Goal: Communication & Community: Answer question/provide support

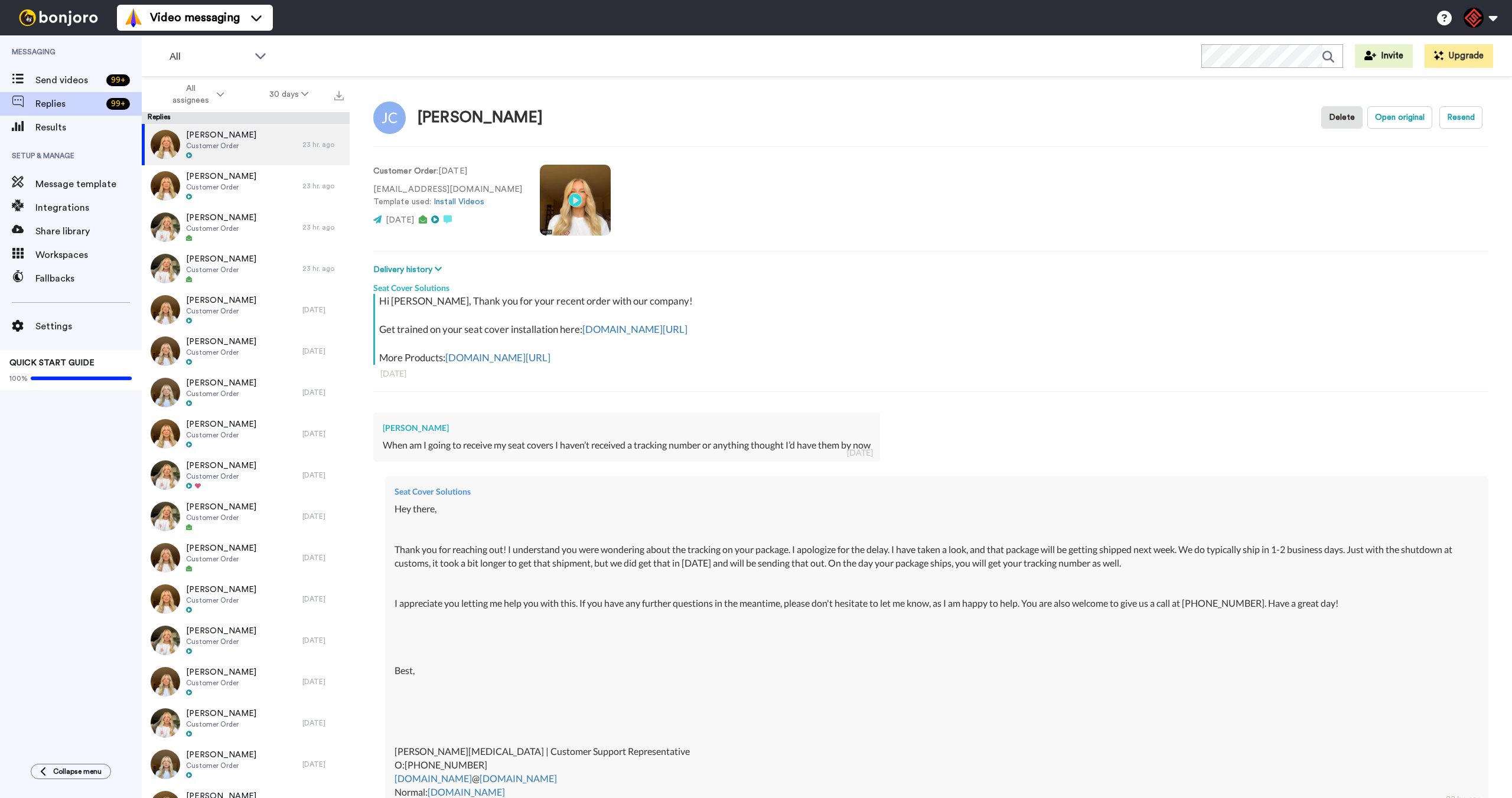
type textarea "x"
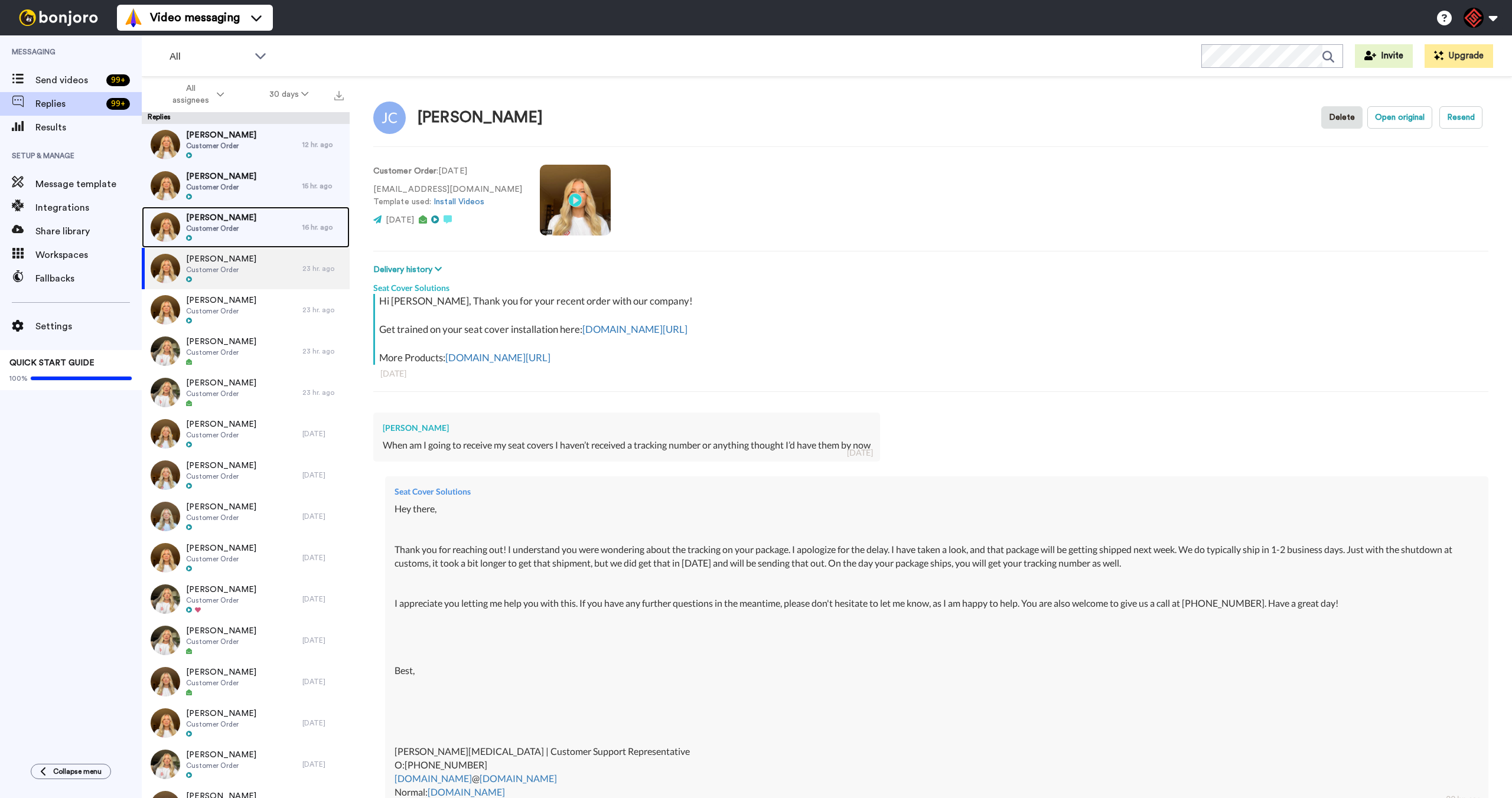
click at [212, 216] on span "Will Kistler" at bounding box center [221, 218] width 70 height 12
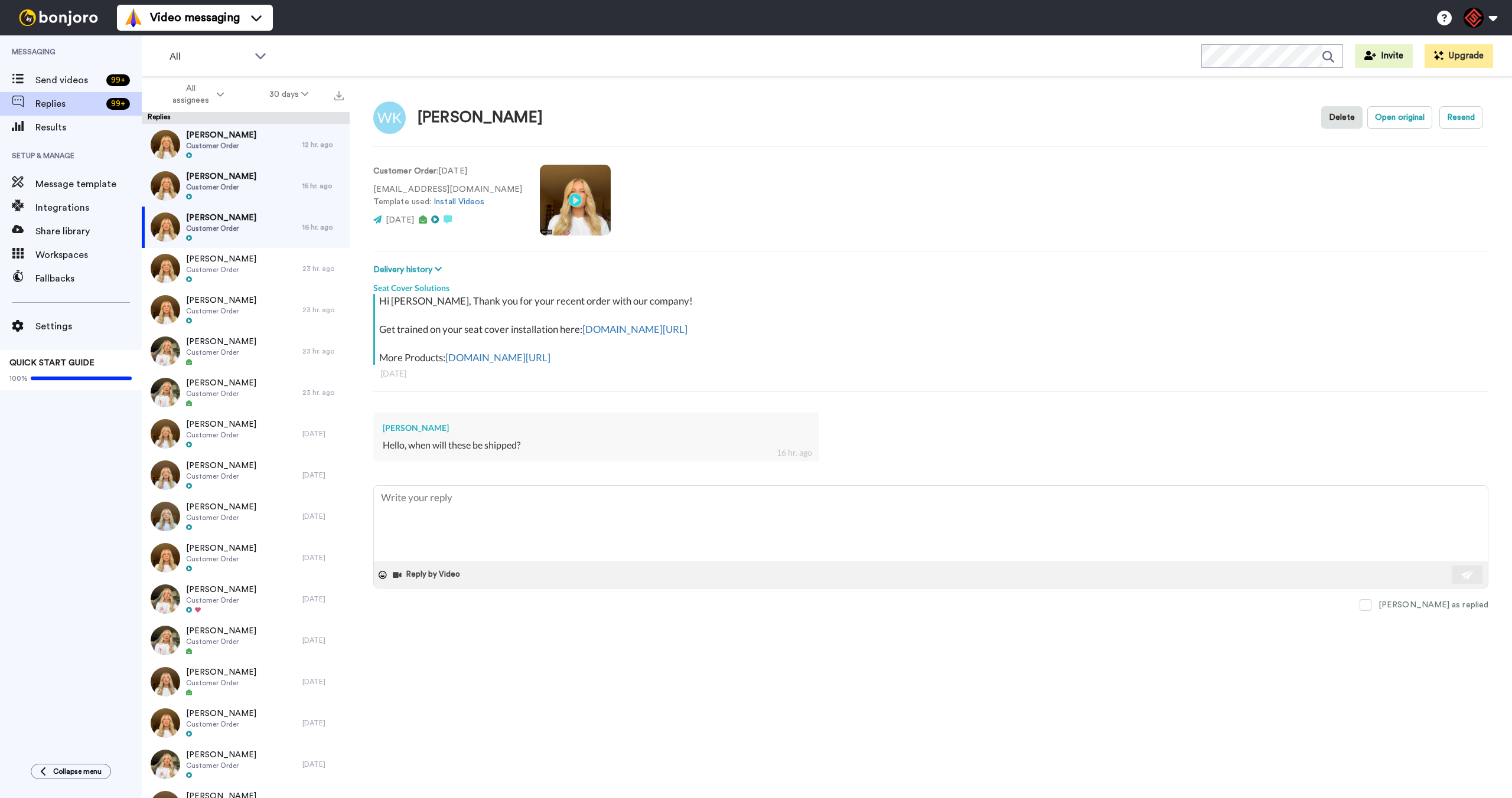
click at [400, 425] on div "Will Kistler" at bounding box center [596, 428] width 427 height 12
click at [400, 426] on div "Will Kistler" at bounding box center [596, 428] width 427 height 12
click at [399, 426] on div "Will Kistler" at bounding box center [596, 428] width 427 height 12
copy div "Will Kistler"
click at [453, 517] on textarea at bounding box center [931, 523] width 1114 height 75
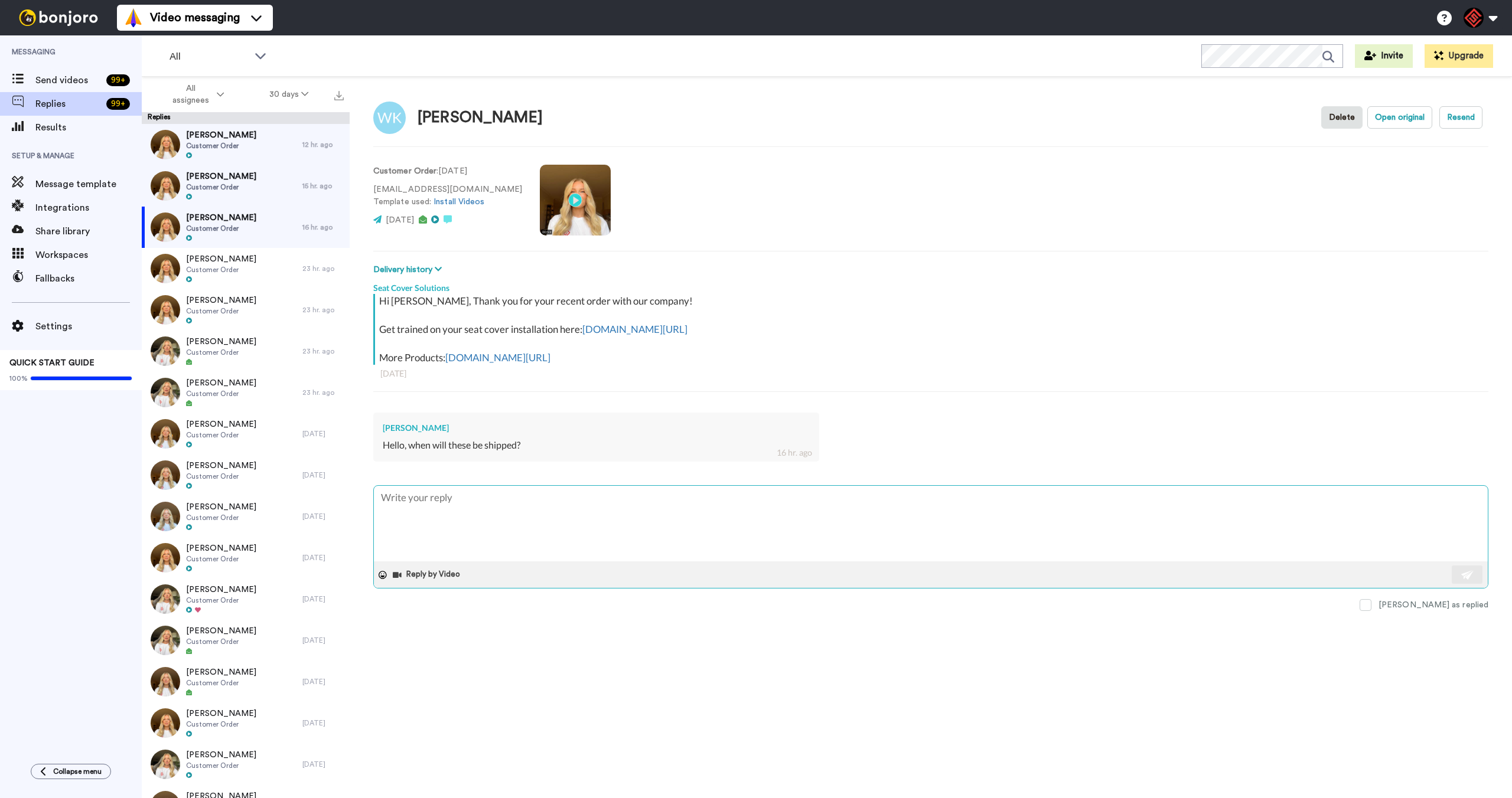
paste textarea "Hey there, Thank you for reaching out! I understand you were wondering about th…"
type textarea "x"
type textarea "Hey there, Thank you for reaching out! I understand you were wondering about th…"
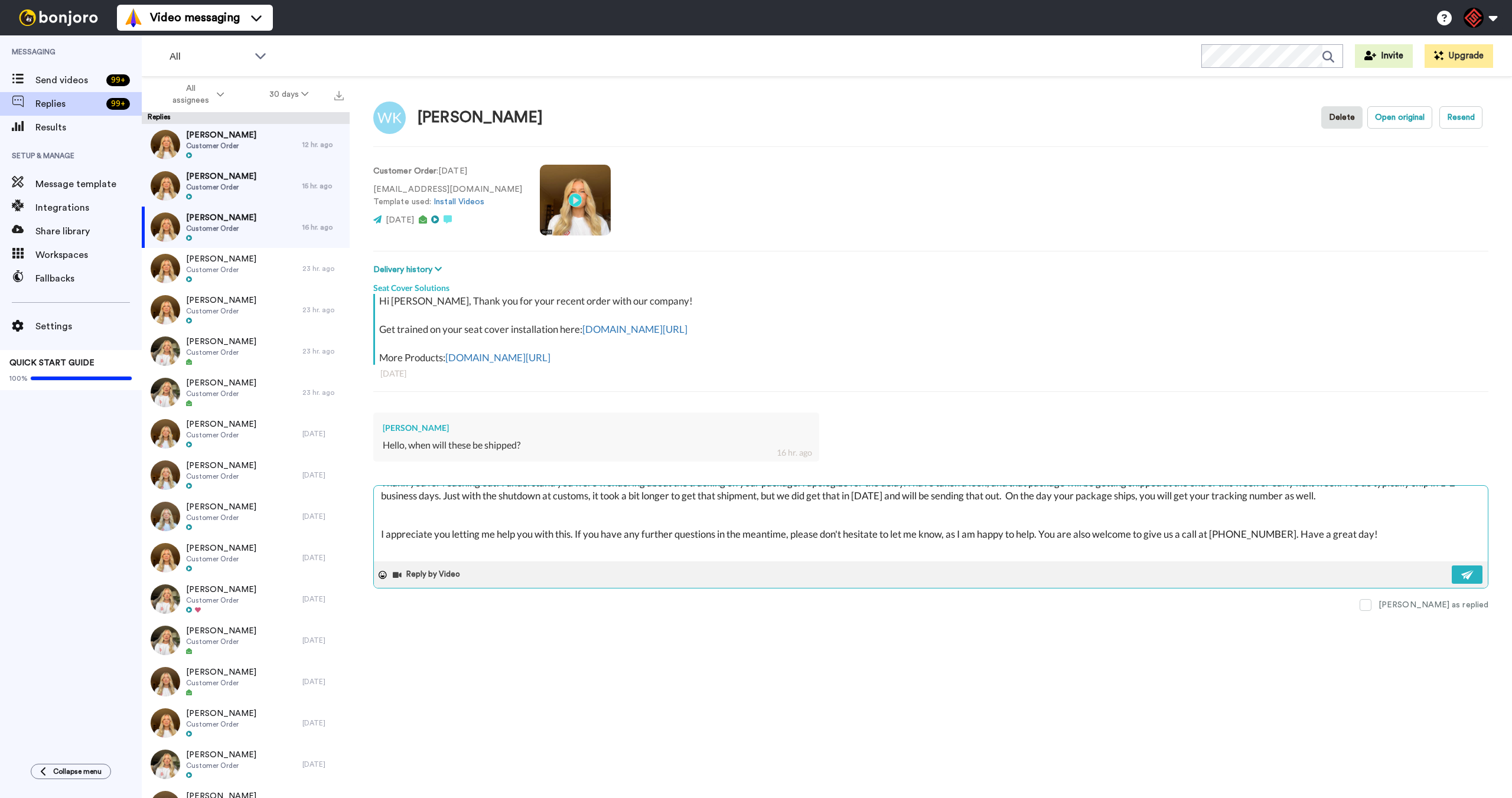
scroll to position [60, 0]
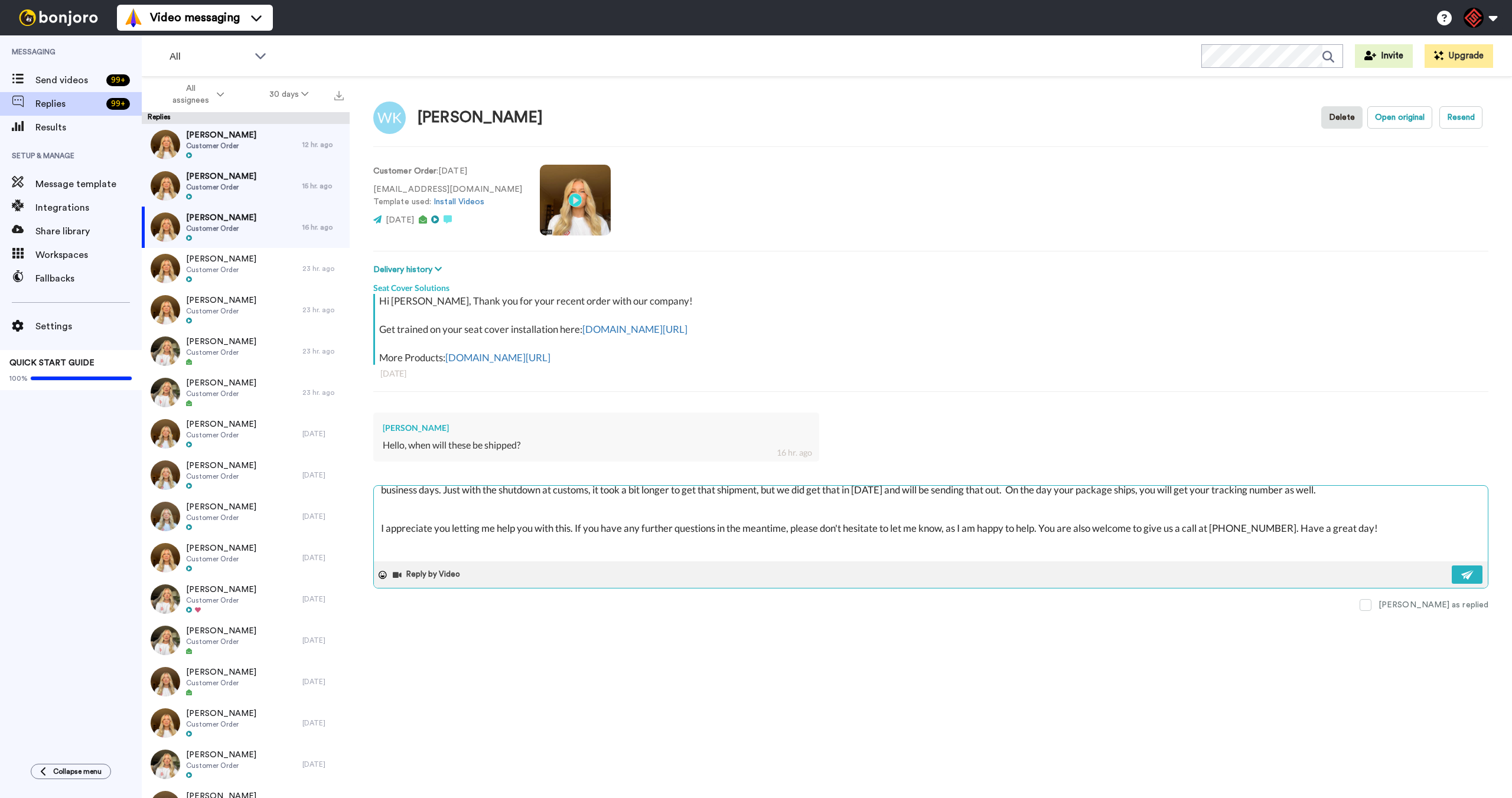
click at [868, 489] on textarea "Hey there, Thank you for reaching out! I understand you were wondering about th…" at bounding box center [931, 523] width 1114 height 75
click at [868, 489] on textarea "Hey there, Thank you for reaching out! I understand you were wondering about th…" at bounding box center [931, 523] width 1114 height 75
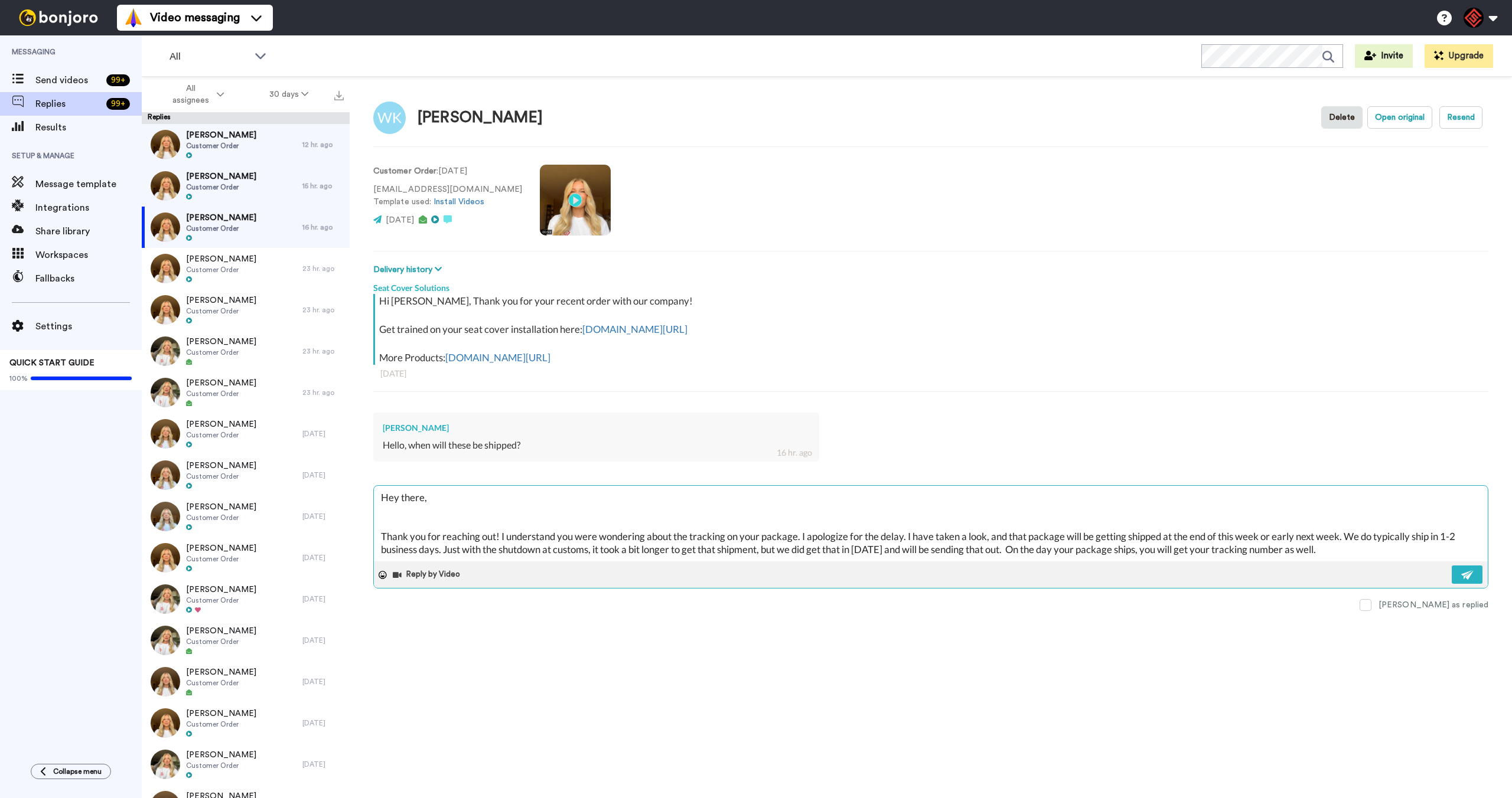
click at [877, 551] on textarea "Hey there, Thank you for reaching out! I understand you were wondering about th…" at bounding box center [931, 523] width 1114 height 75
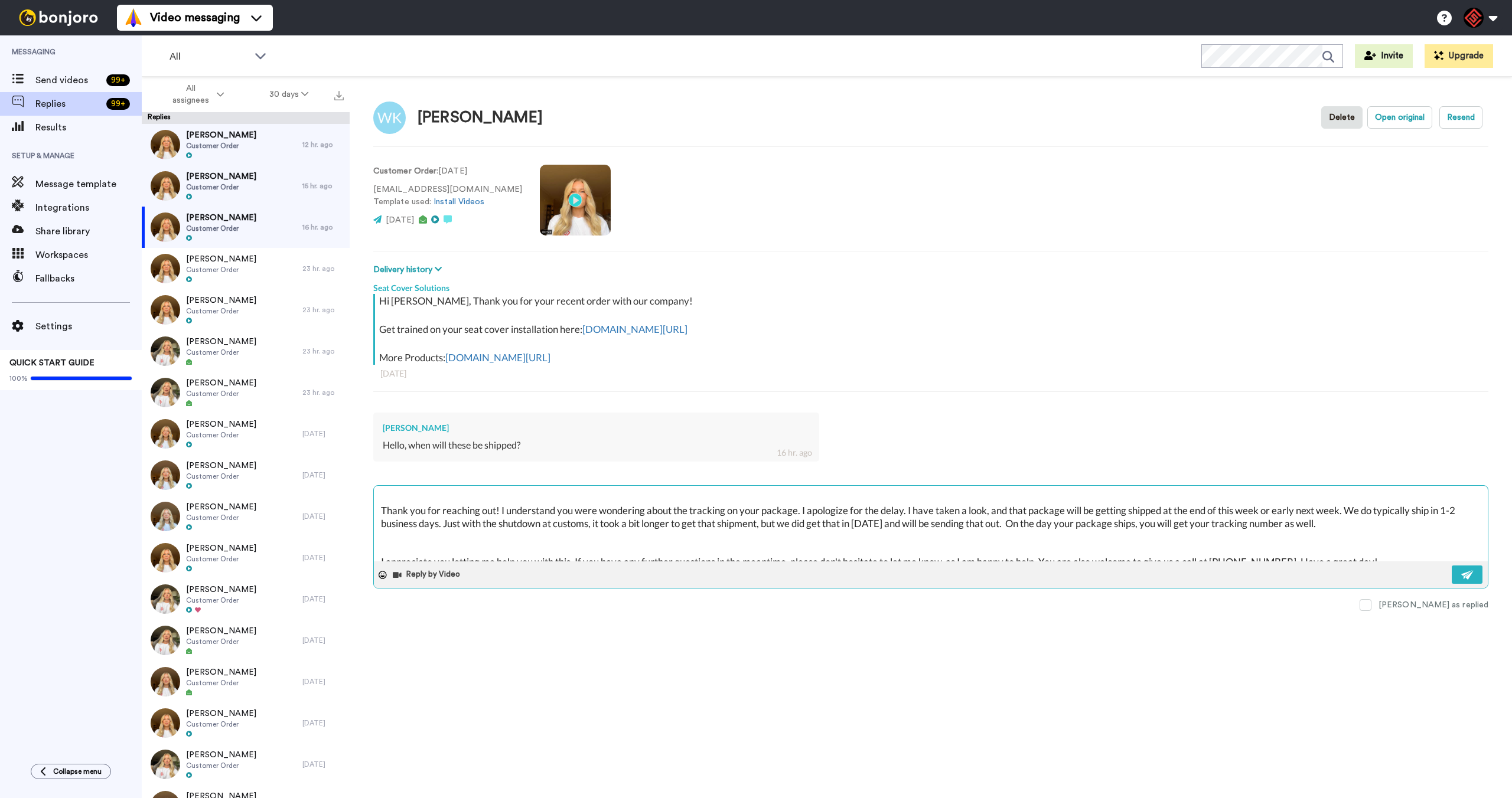
click at [877, 551] on textarea "Hey there, Thank you for reaching out! I understand you were wondering about th…" at bounding box center [931, 523] width 1114 height 75
click at [877, 527] on textarea "Hey there, Thank you for reaching out! I understand you were wondering about th…" at bounding box center [931, 523] width 1114 height 75
type textarea "x"
type textarea "Hey there, Thank you for reaching out! I understand you were wondering about th…"
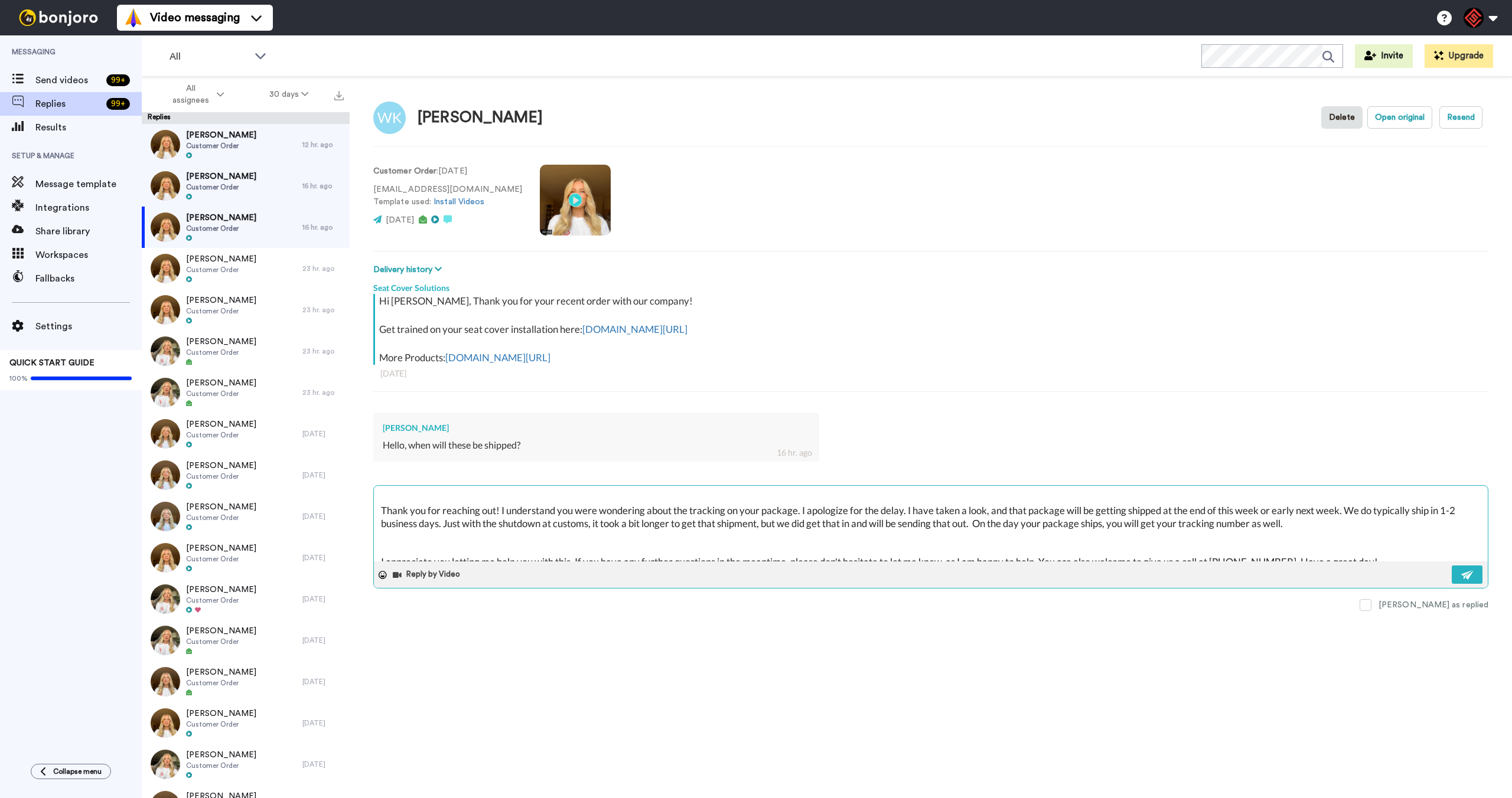
drag, startPoint x: 1169, startPoint y: 512, endPoint x: 1301, endPoint y: 509, distance: 132.0
click at [1301, 509] on textarea "Hey there, Thank you for reaching out! I understand you were wondering about th…" at bounding box center [931, 523] width 1114 height 75
type textarea "x"
type textarea "Hey there, Thank you for reaching out! I understand you were wondering about th…"
type textarea "x"
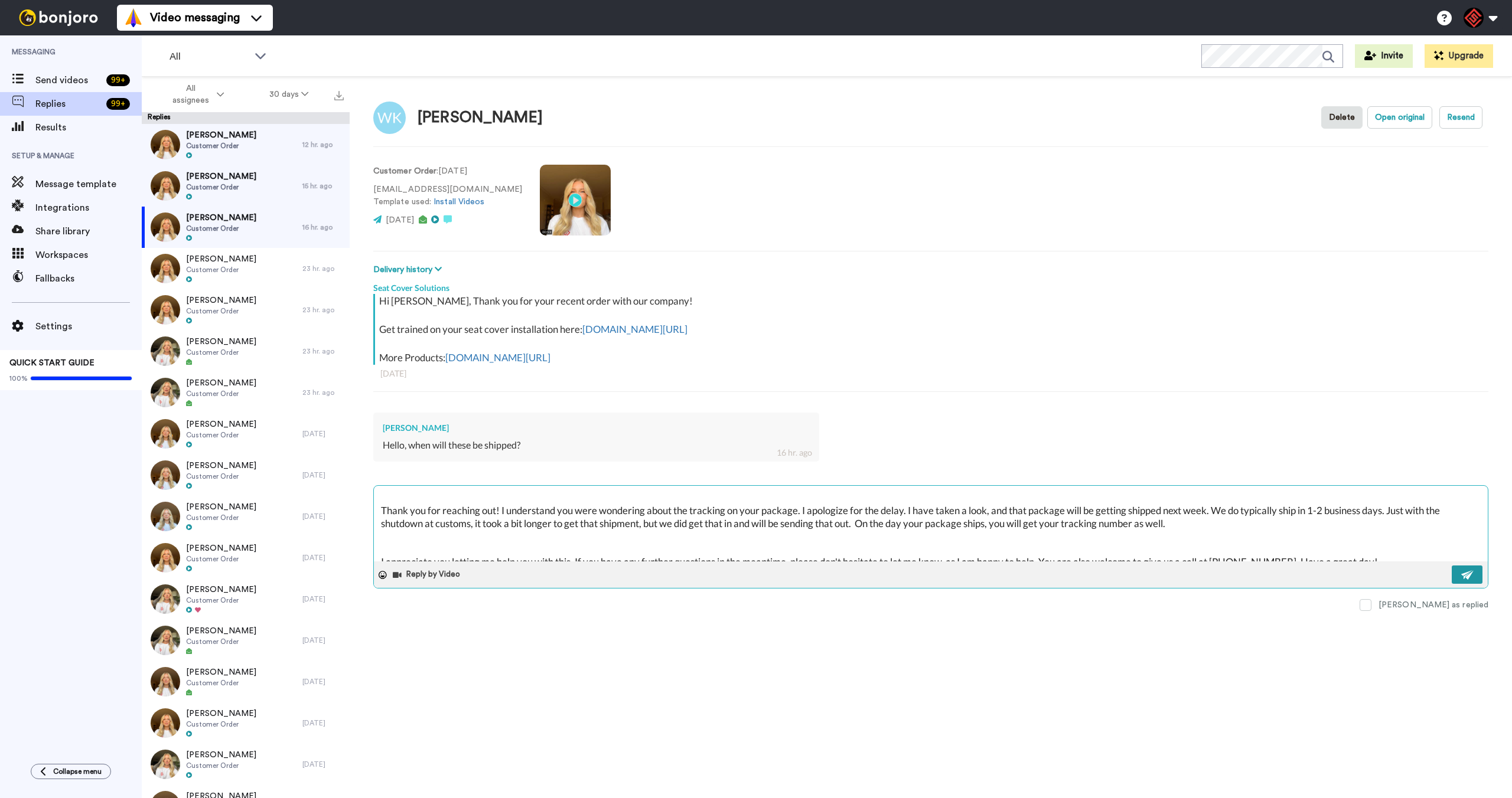
type textarea "Hey there, Thank you for reaching out! I understand you were wondering about th…"
click at [1456, 578] on button at bounding box center [1467, 575] width 31 height 18
type textarea "x"
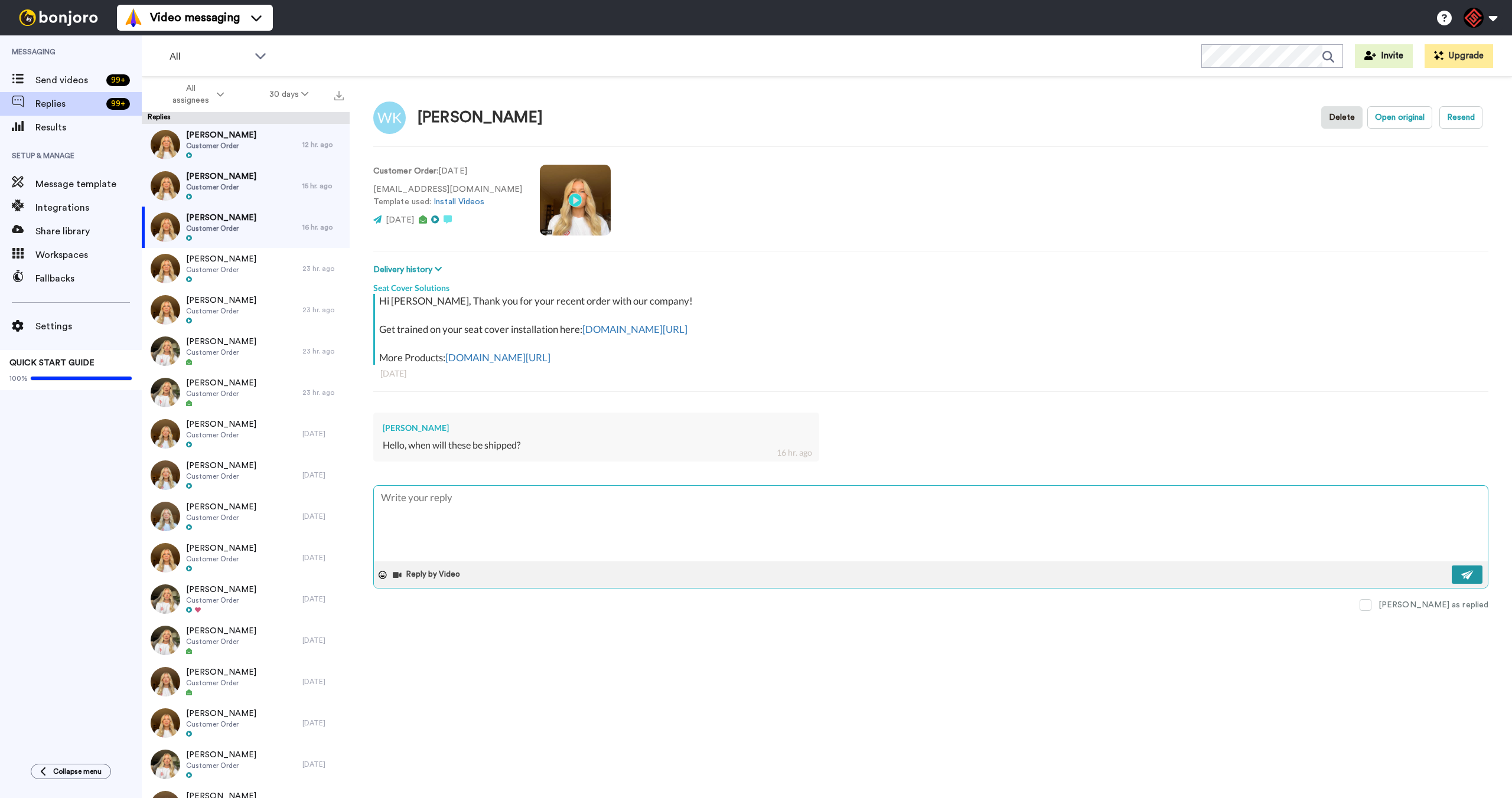
scroll to position [0, 0]
click at [214, 199] on div at bounding box center [221, 197] width 70 height 8
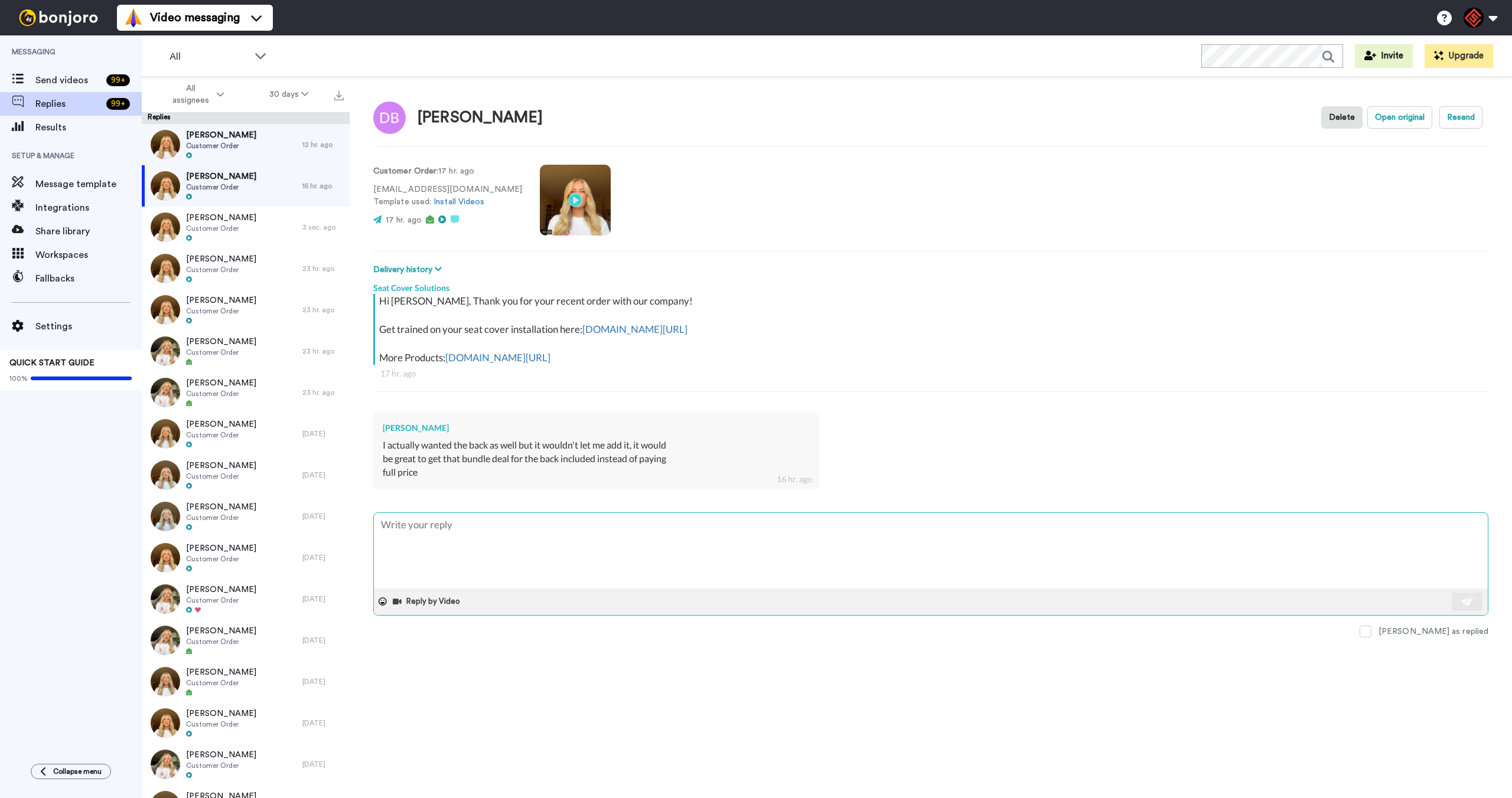
click at [506, 535] on textarea at bounding box center [931, 551] width 1114 height 75
type textarea "x"
type textarea "H"
type textarea "x"
type textarea "He"
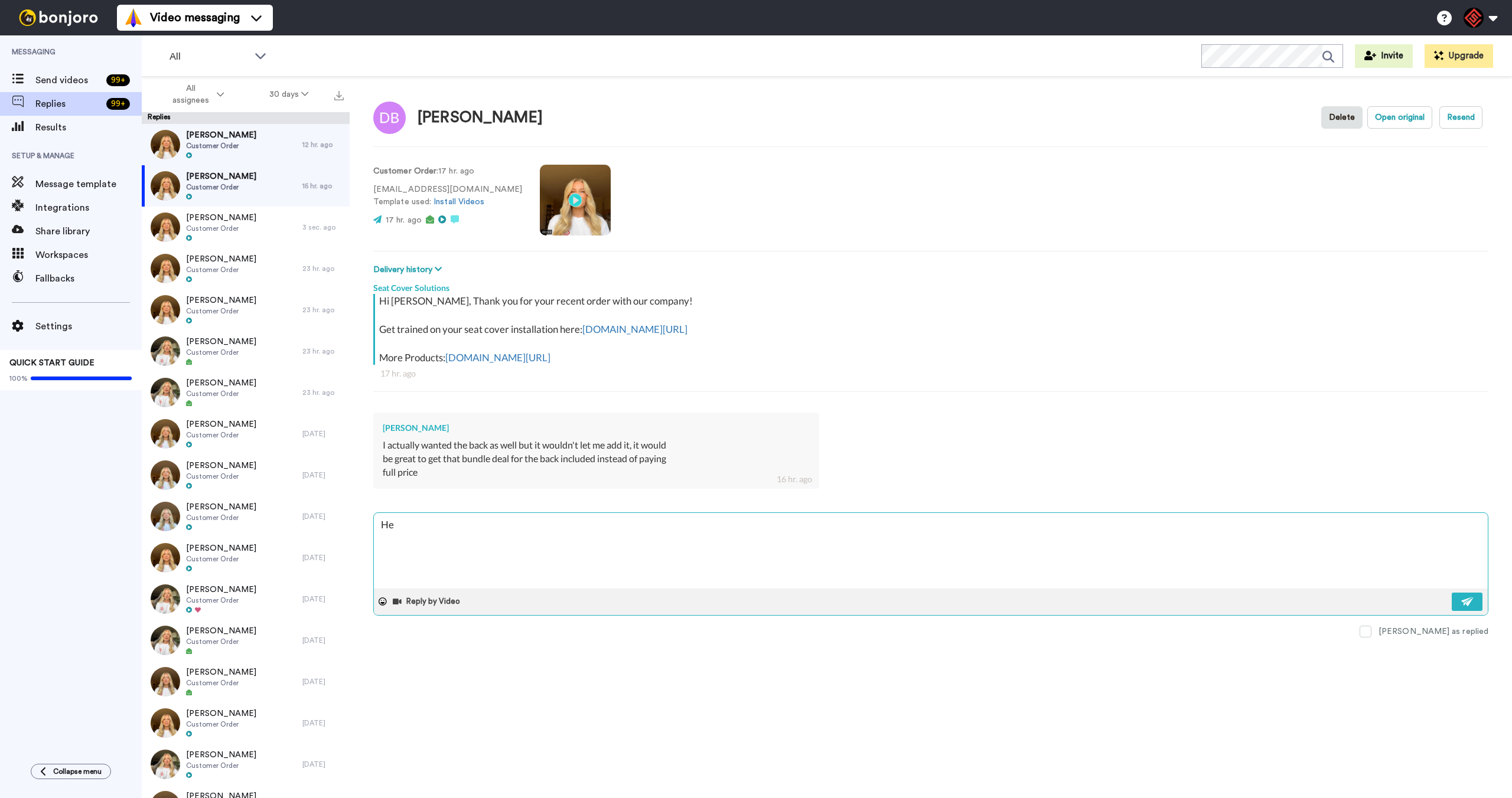
type textarea "x"
type textarea "Hey"
type textarea "x"
type textarea "Hey"
type textarea "x"
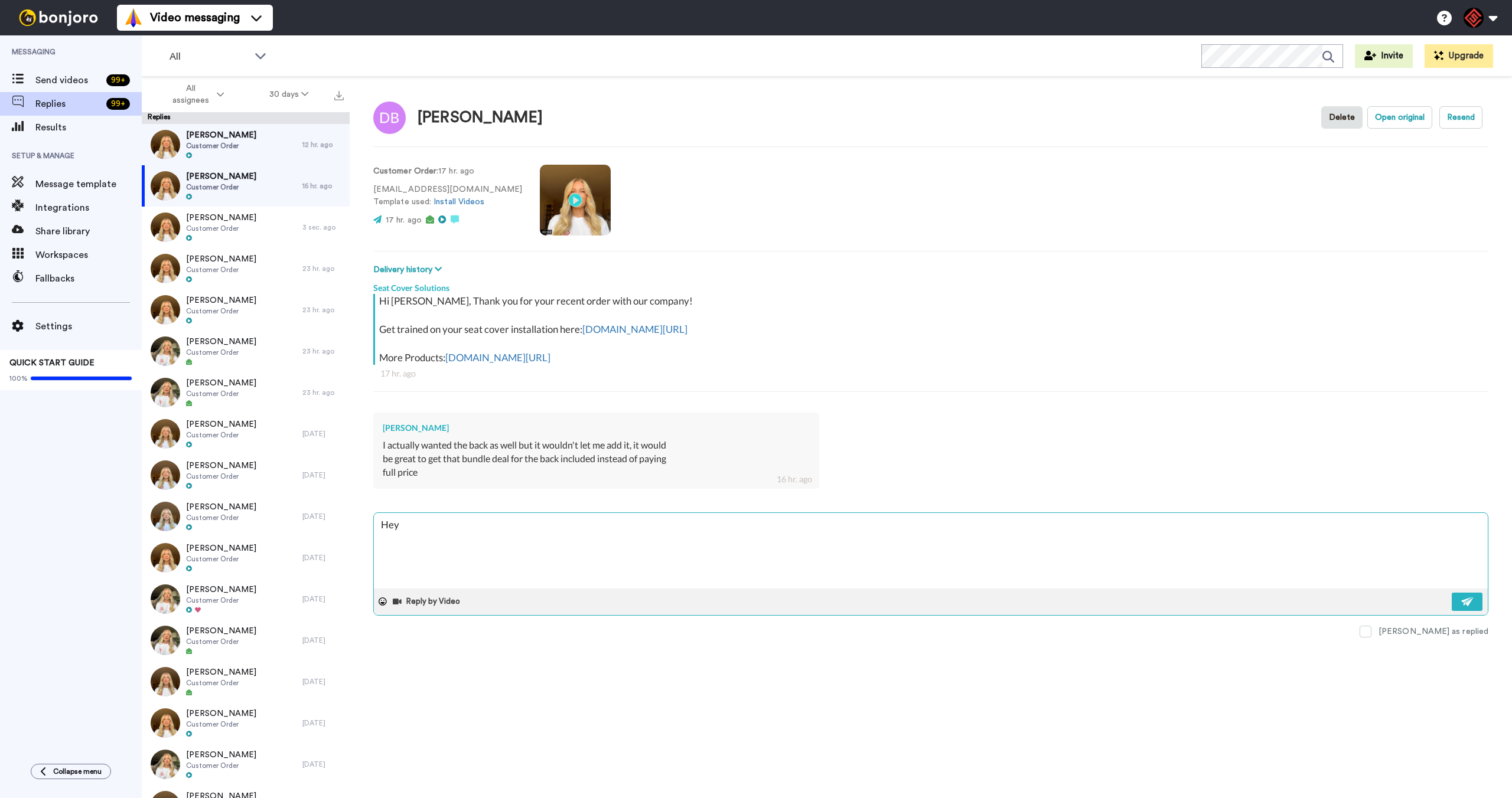
type textarea "Hey D"
type textarea "x"
type textarea "Hey Da"
type textarea "x"
type textarea "Hey Dav"
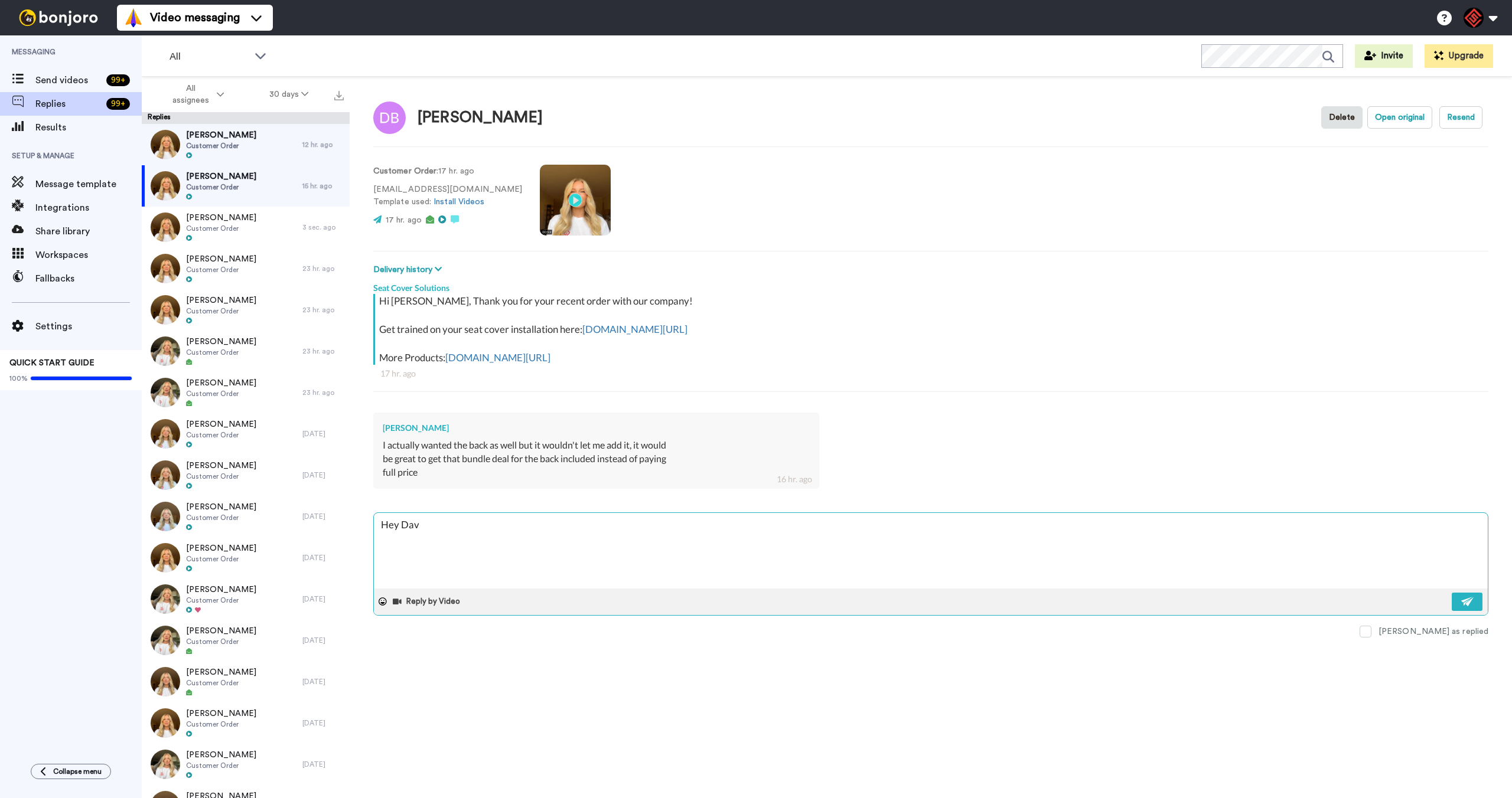
type textarea "x"
type textarea "Hey Davi"
type textarea "x"
type textarea "Hey David"
type textarea "x"
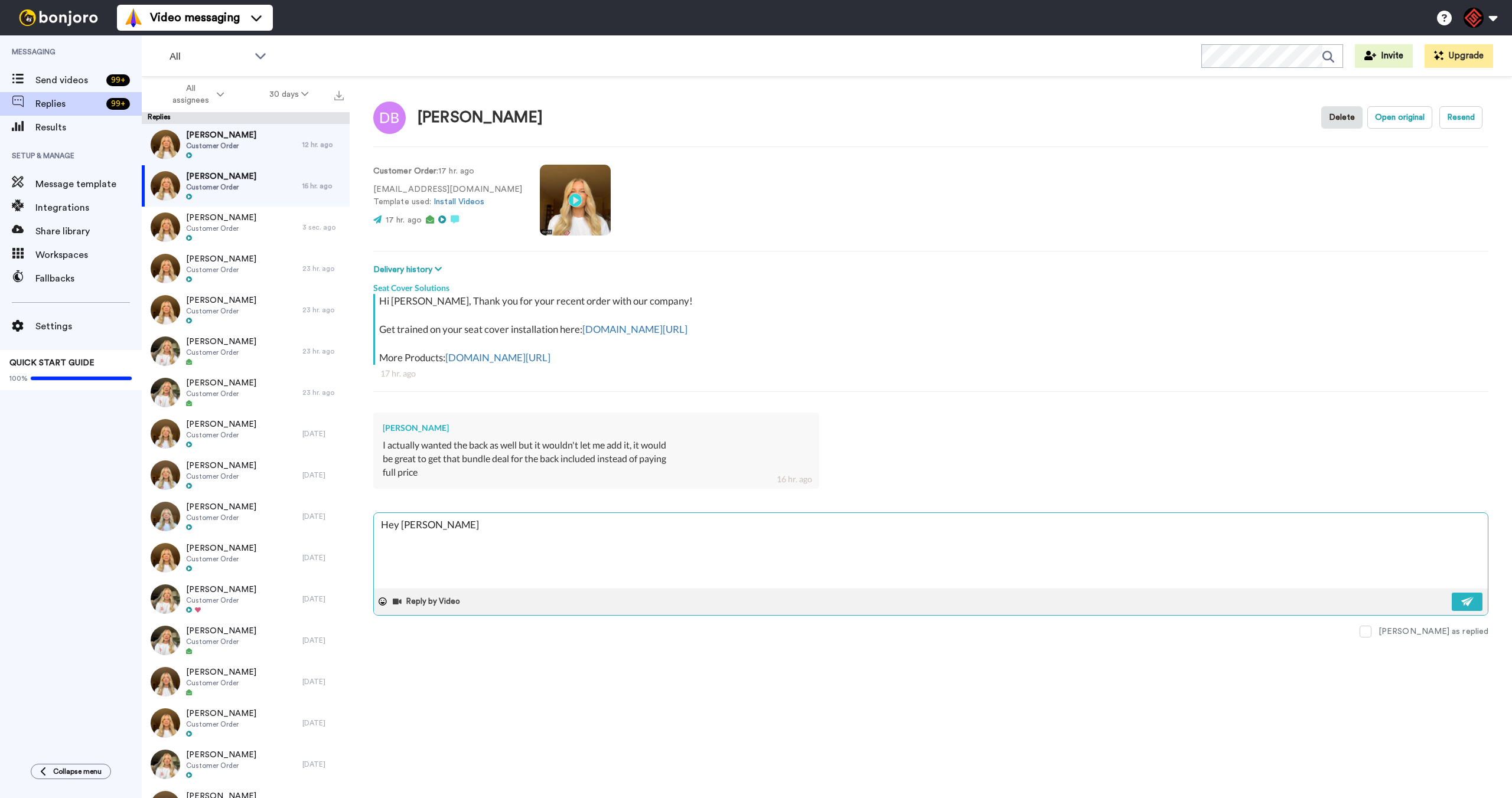
type textarea "Hey David,"
type textarea "x"
type textarea "Hey David,"
type textarea "x"
type textarea "Hey David,"
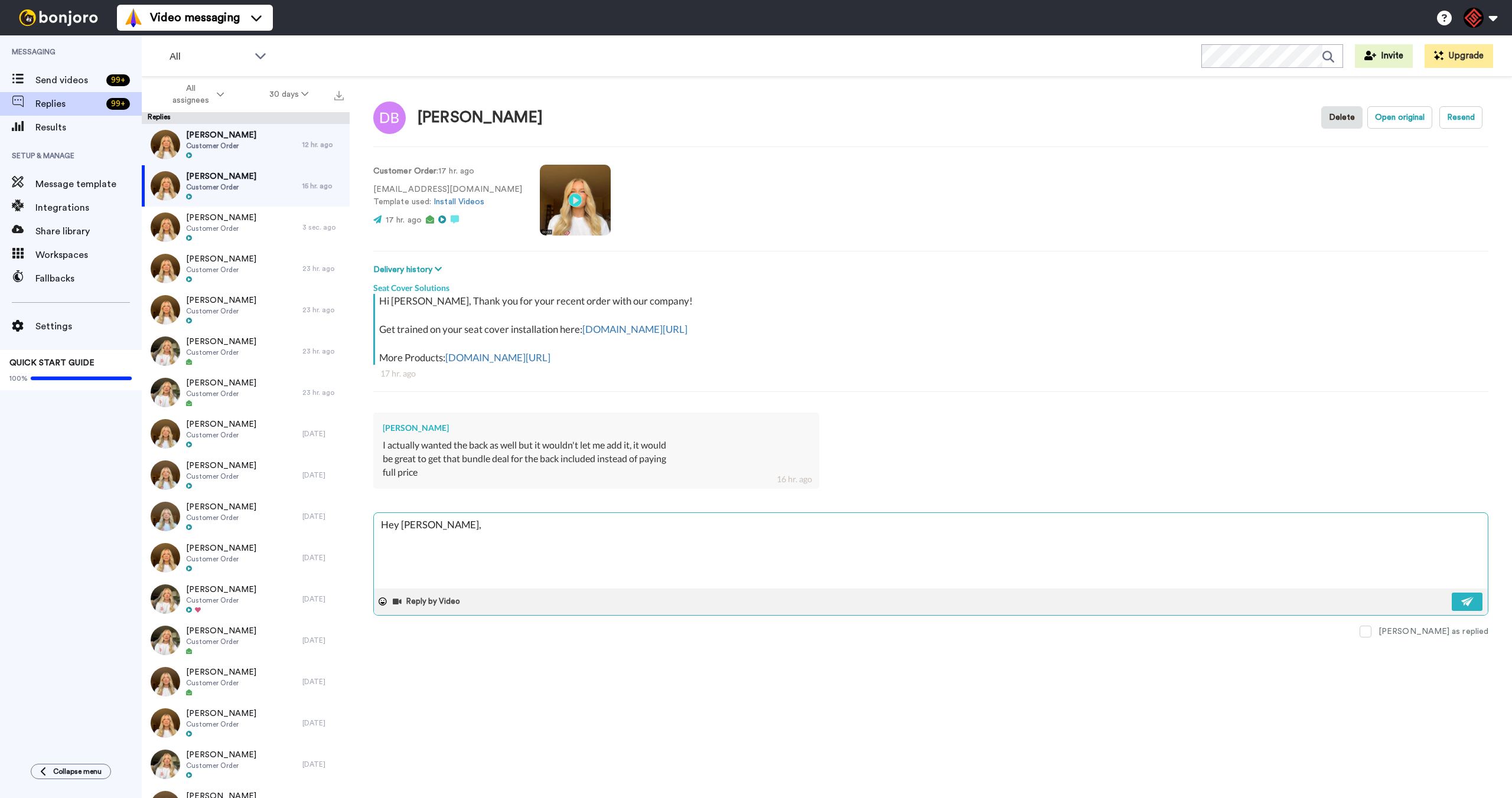
type textarea "x"
type textarea "Hey David, T"
type textarea "x"
type textarea "Hey David, Th"
type textarea "x"
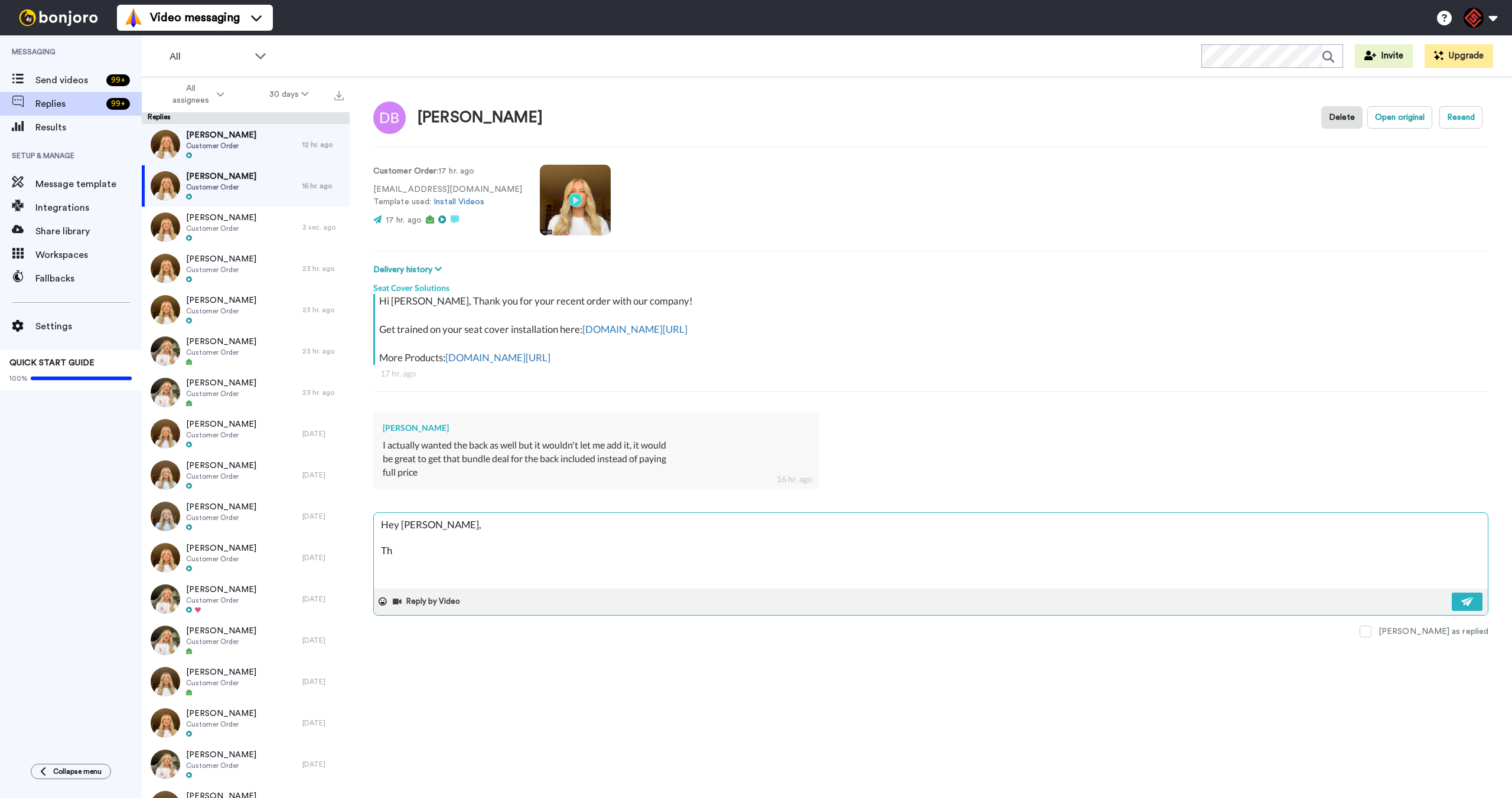
type textarea "Hey David, Tha"
type textarea "x"
type textarea "Hey David, Than"
type textarea "x"
type textarea "Hey David, Thank"
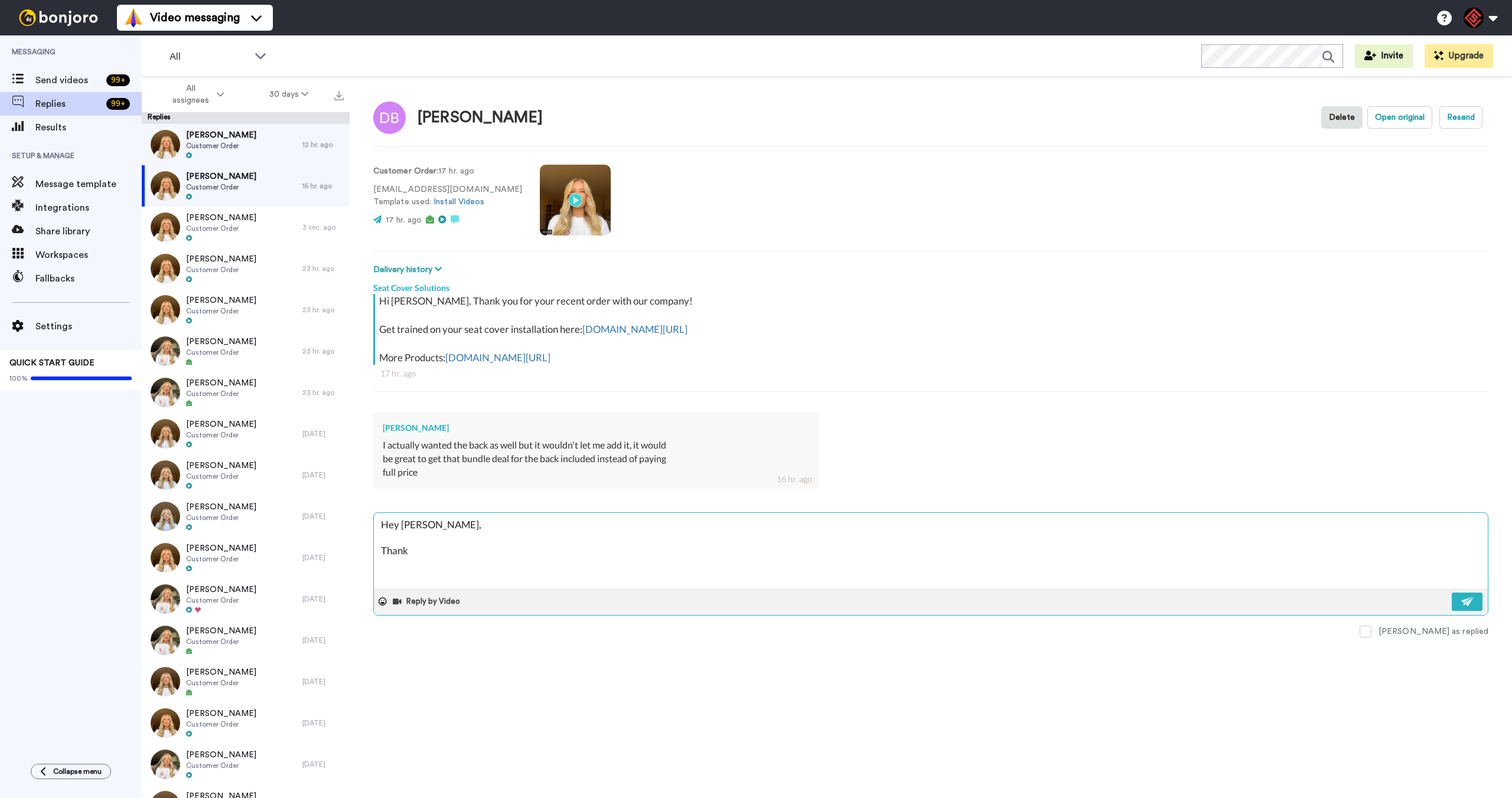
type textarea "x"
type textarea "Hey David, Thank"
type textarea "x"
type textarea "Hey David, Thank y"
type textarea "x"
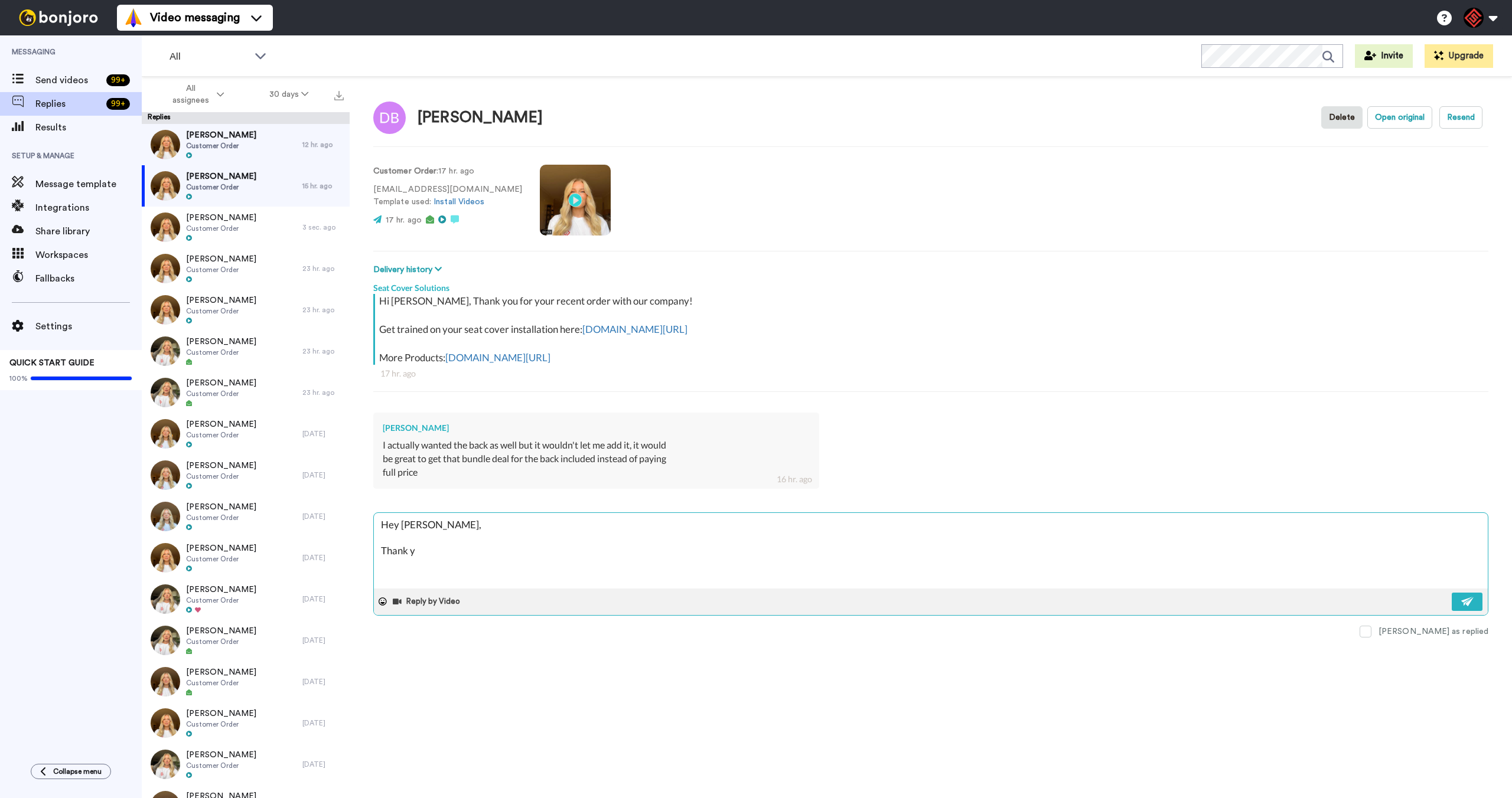
type textarea "Hey David, Thank yo"
type textarea "x"
type textarea "Hey David, Thank you"
type textarea "x"
type textarea "Hey David, Thank you"
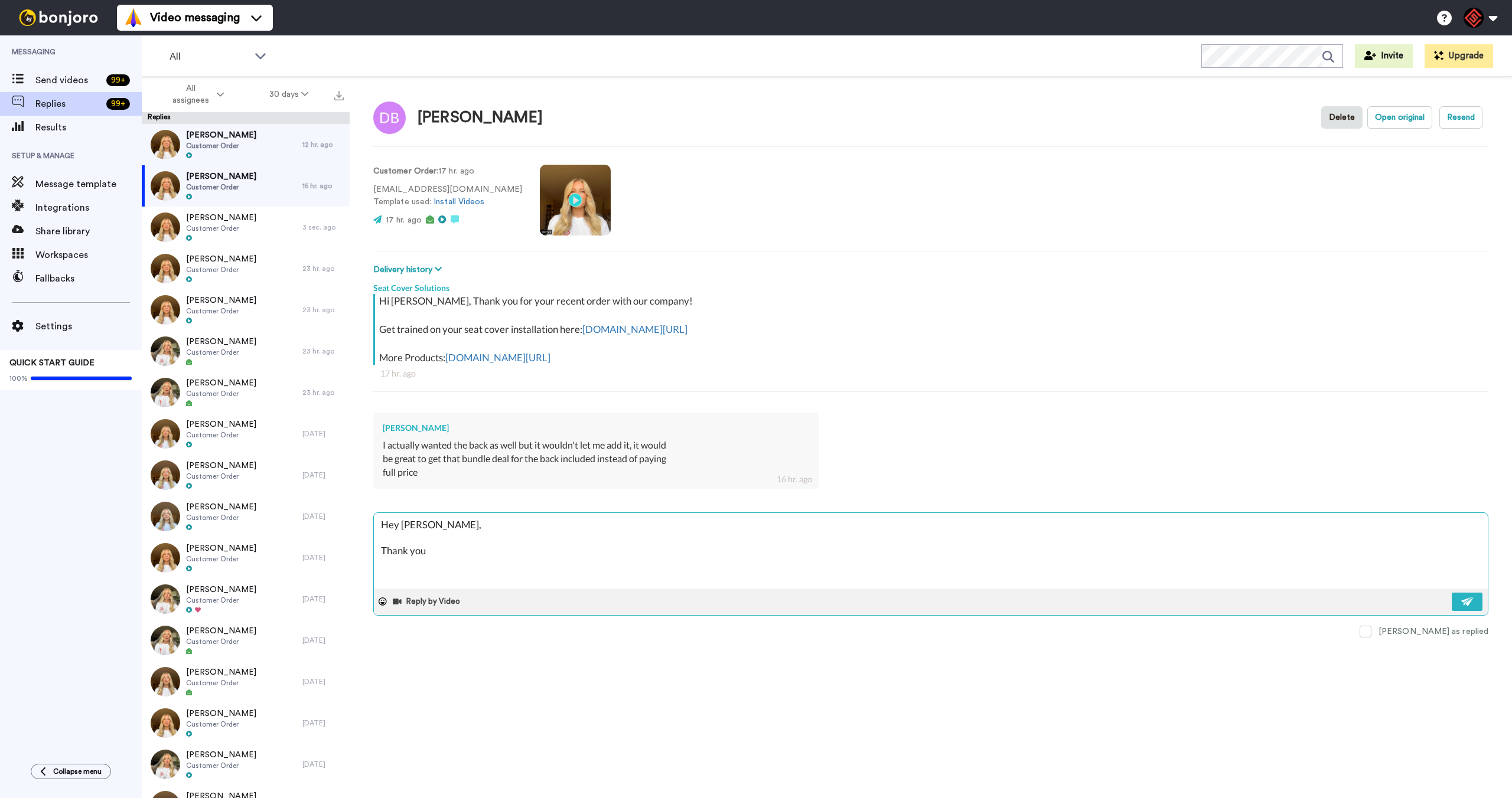
type textarea "x"
type textarea "Hey David, Thank you f"
type textarea "x"
type textarea "Hey David, Thank you fo"
type textarea "x"
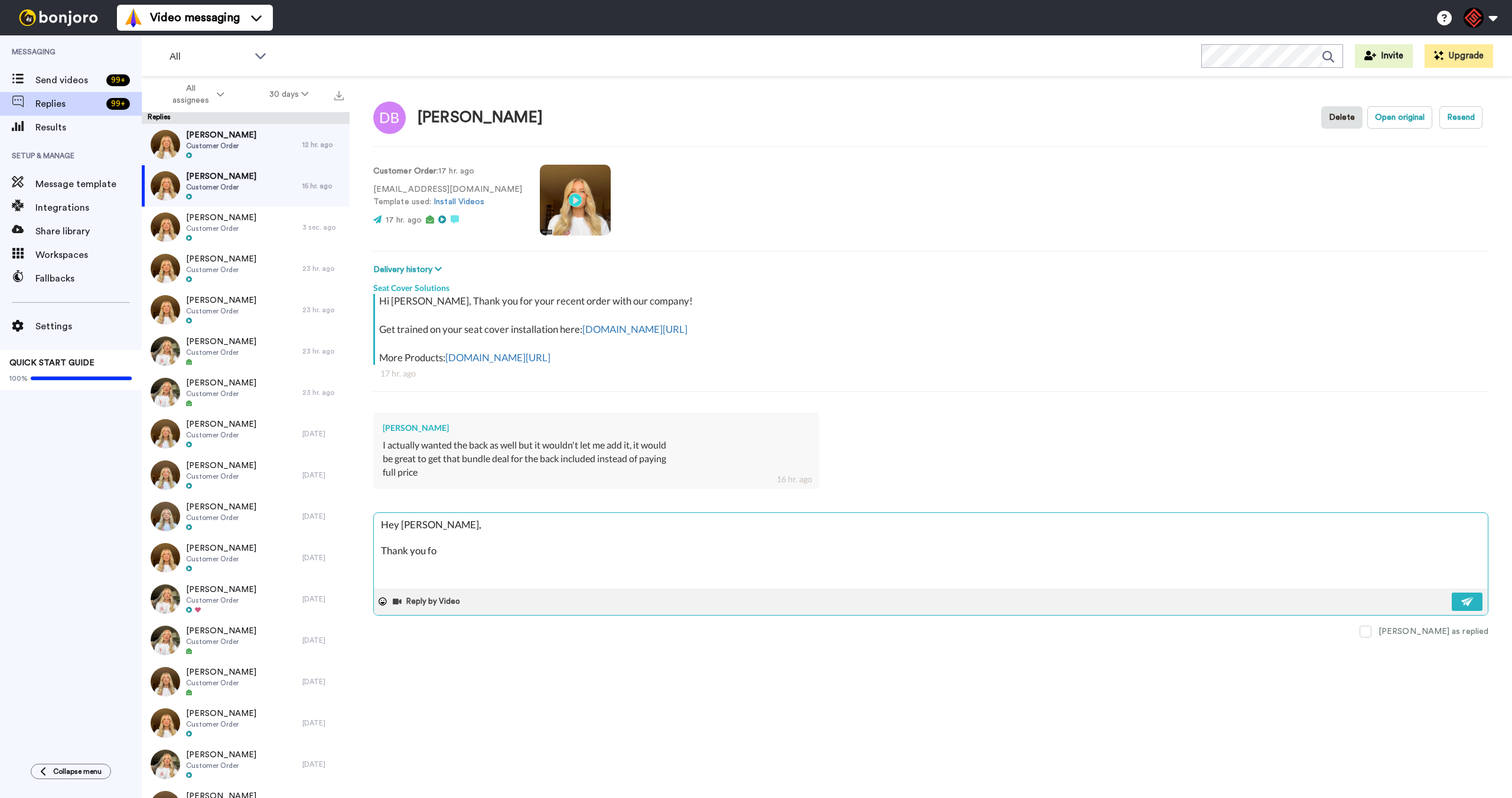
type textarea "Hey David, Thank you for"
type textarea "x"
type textarea "Hey David, Thank you for"
type textarea "x"
type textarea "Hey David, Thank you for r"
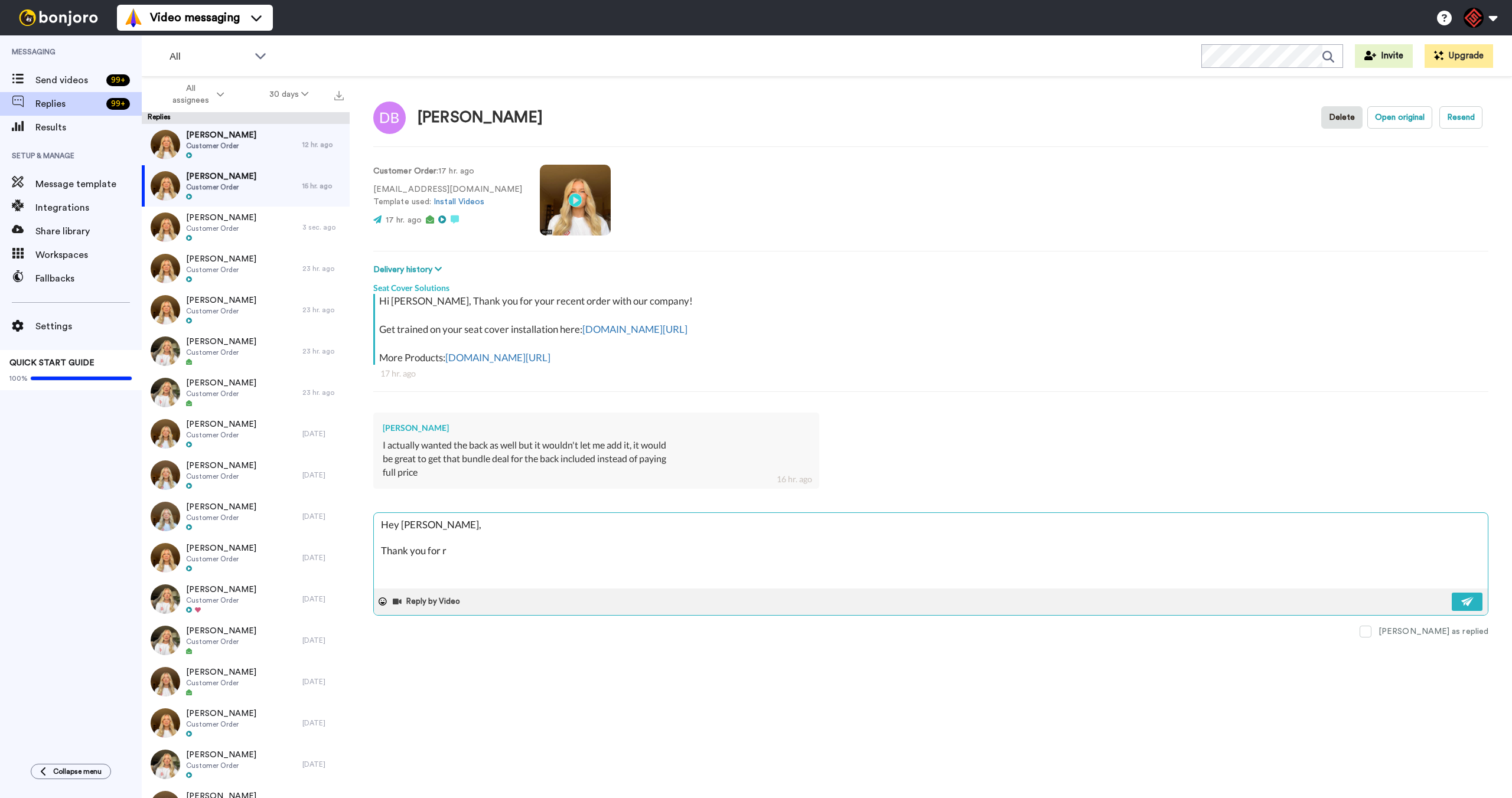
type textarea "x"
type textarea "Hey David, Thank you for re"
type textarea "x"
type textarea "Hey David, Thank you for reh"
type textarea "x"
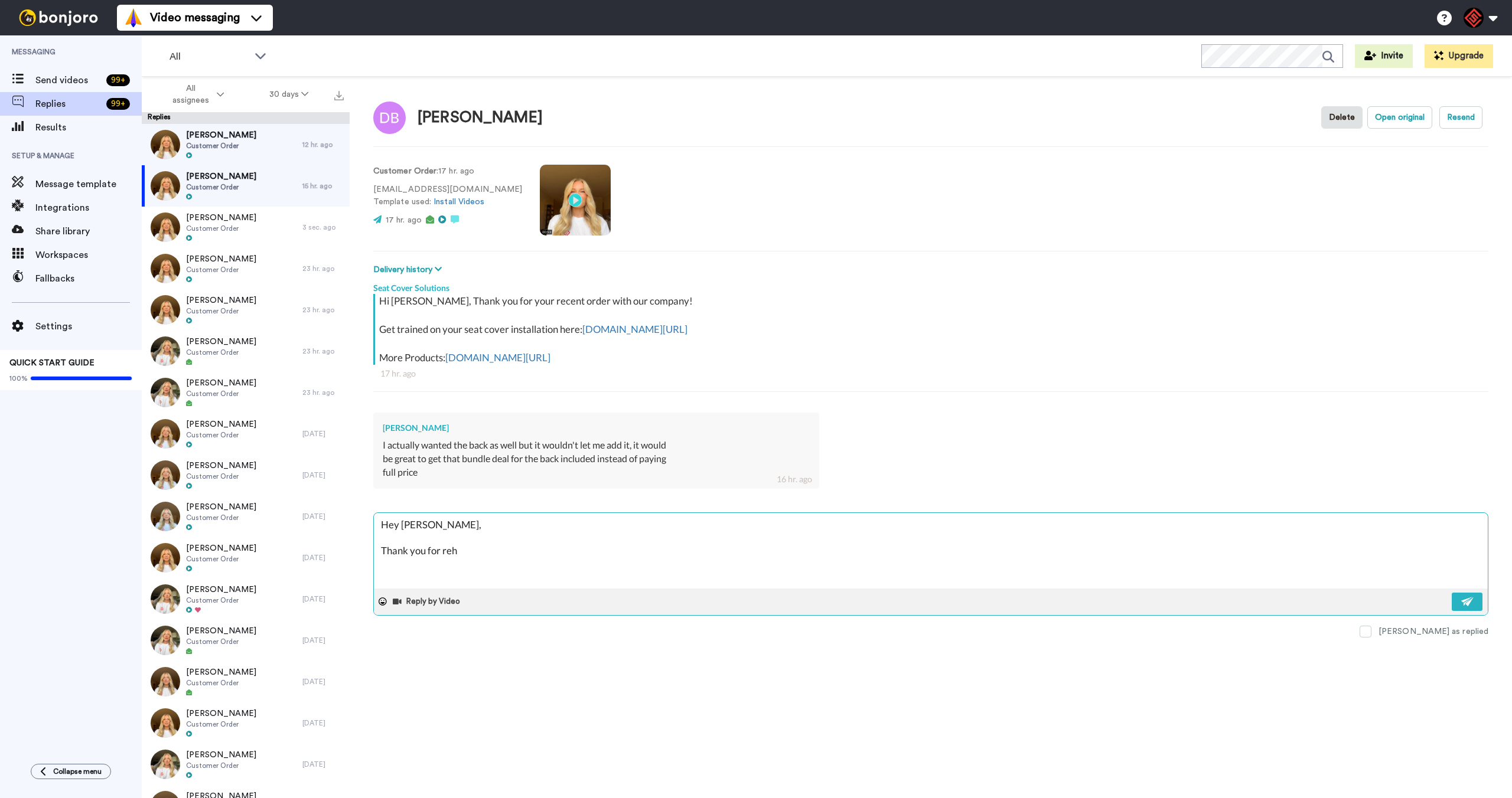
type textarea "Hey David, Thank you for reha"
type textarea "x"
type textarea "Hey David, Thank you for rehai"
type textarea "x"
type textarea "Hey David, Thank you for rehaic"
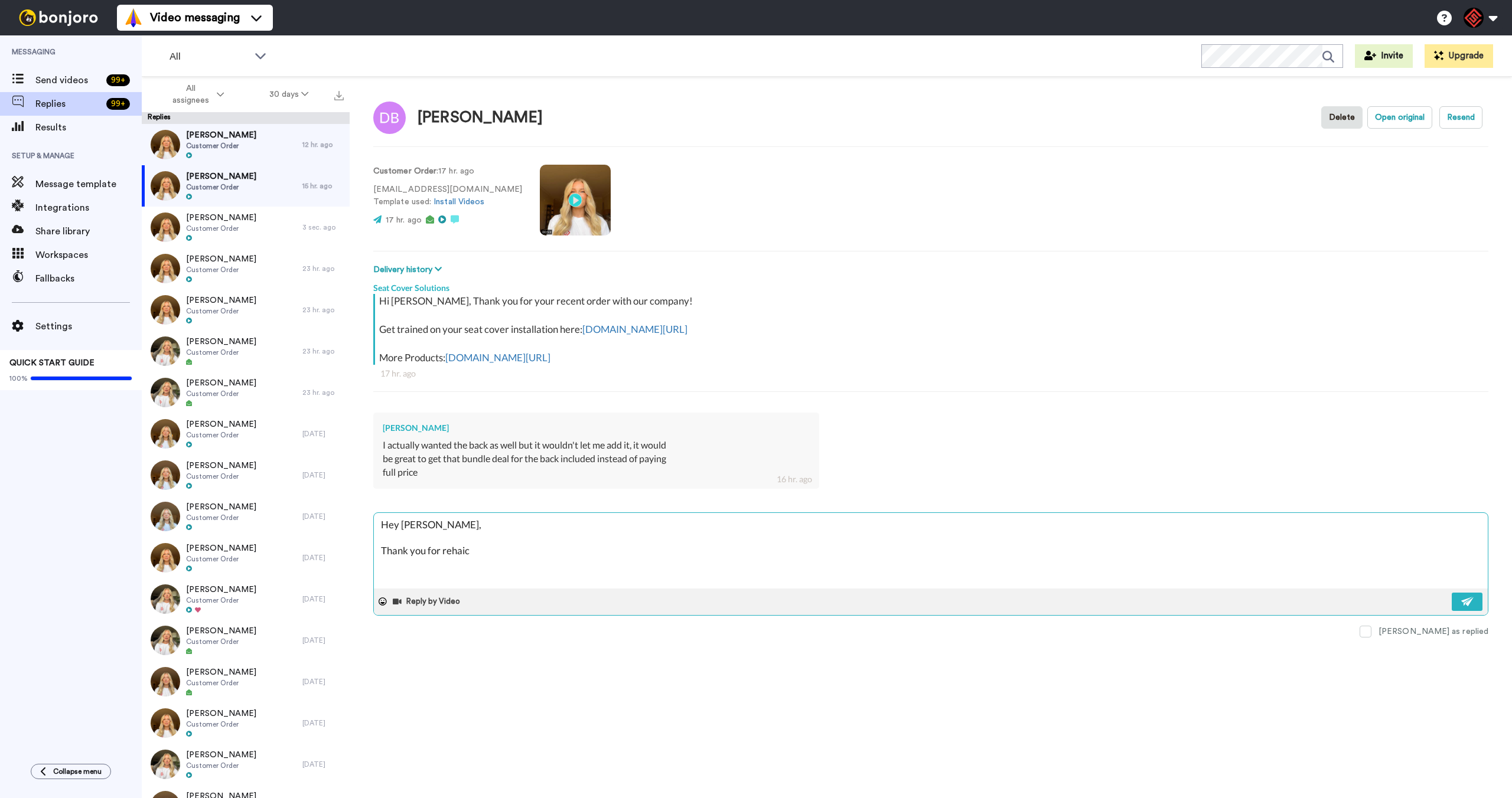
type textarea "x"
type textarea "Hey David, Thank you for rehaicn"
type textarea "x"
type textarea "Hey David, Thank you for rehaicn"
type textarea "x"
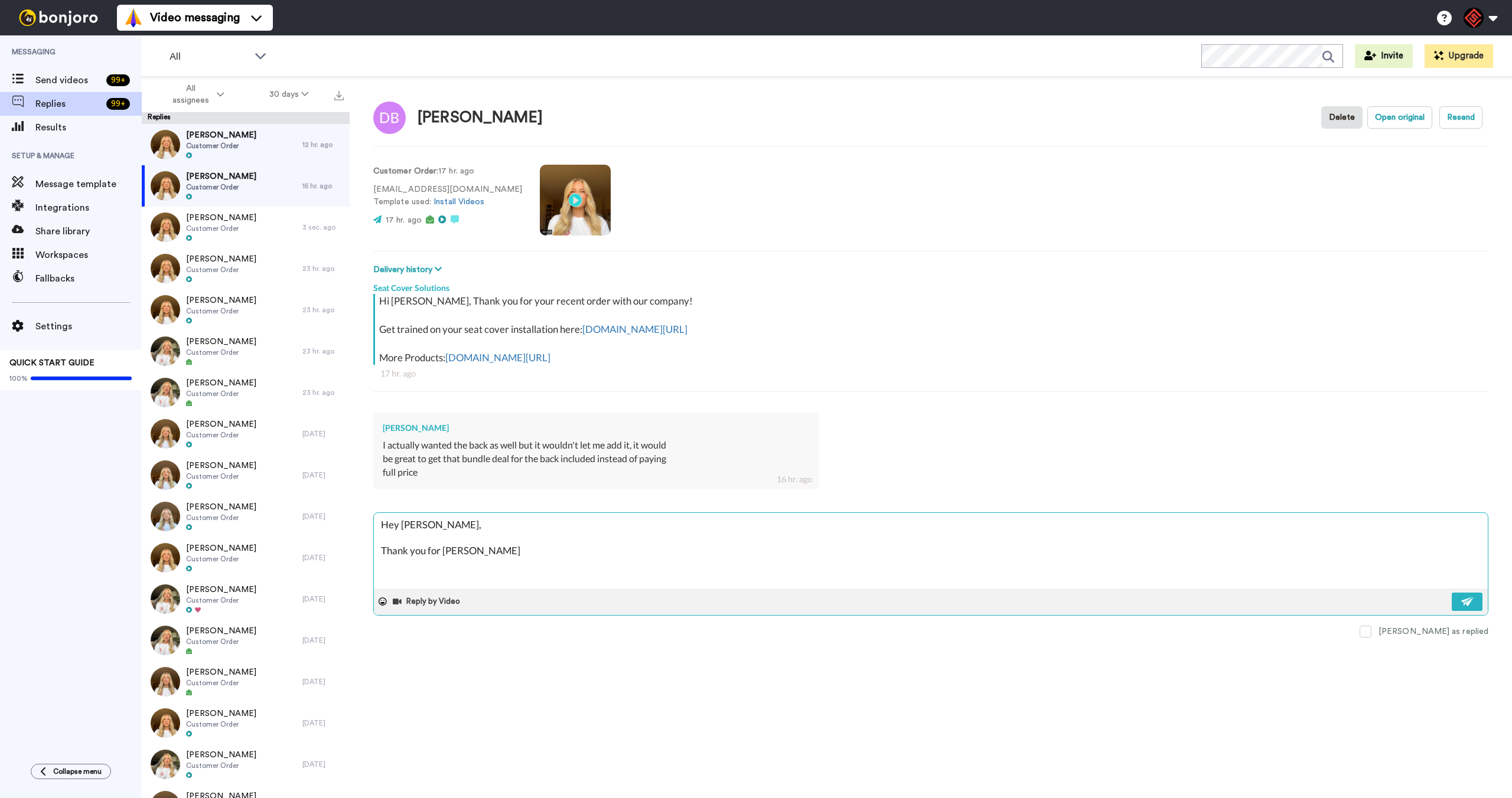
type textarea "Hey David, Thank you for rehaicn g"
type textarea "x"
type textarea "Hey David, Thank you for rehaicn go"
type textarea "x"
type textarea "Hey David, Thank you for rehaicn gou"
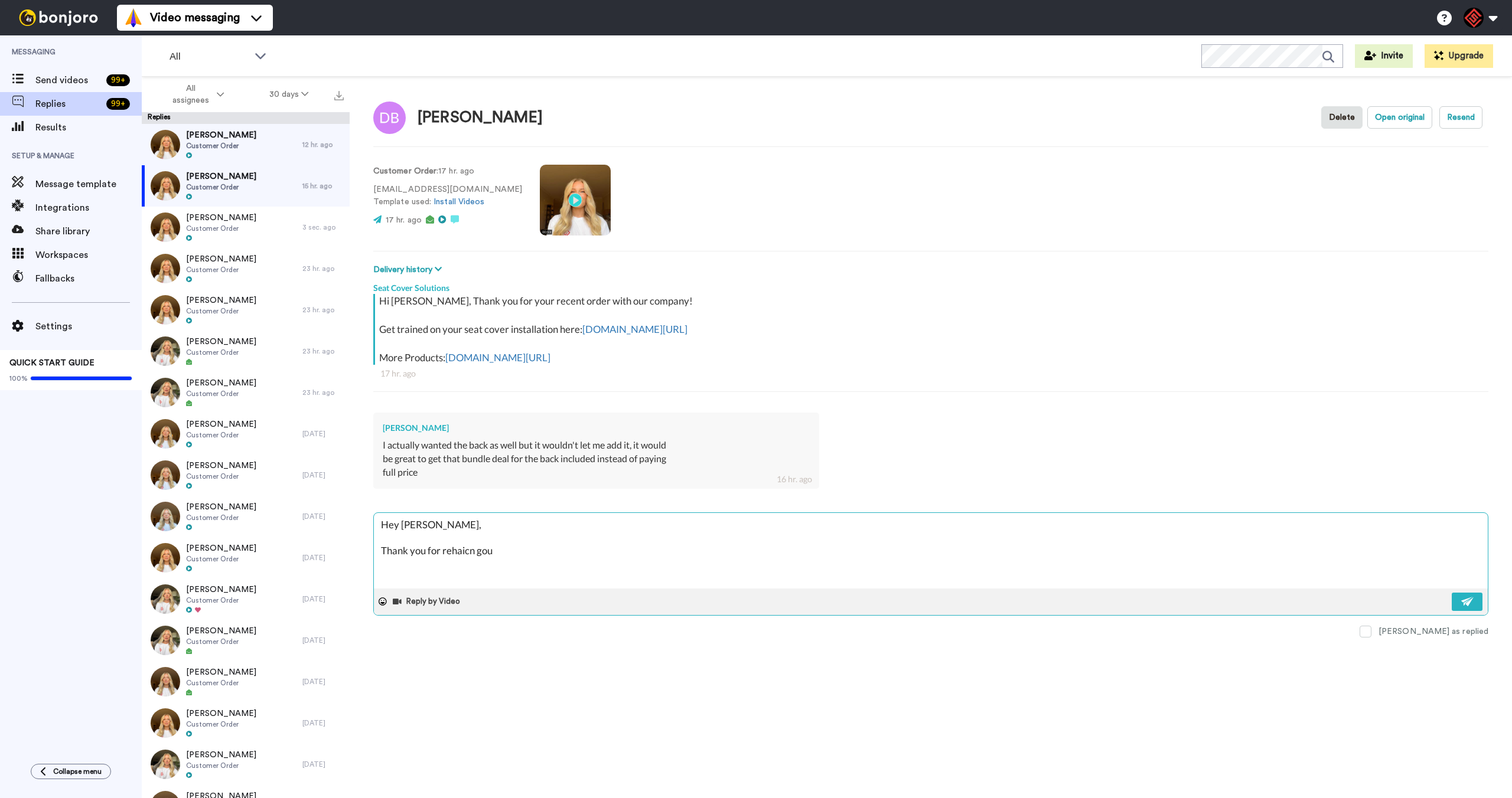
type textarea "x"
type textarea "Hey David, Thank you for rehaicn gout"
type textarea "x"
type textarea "Hey David, Thank you for rehaicn gout!"
type textarea "x"
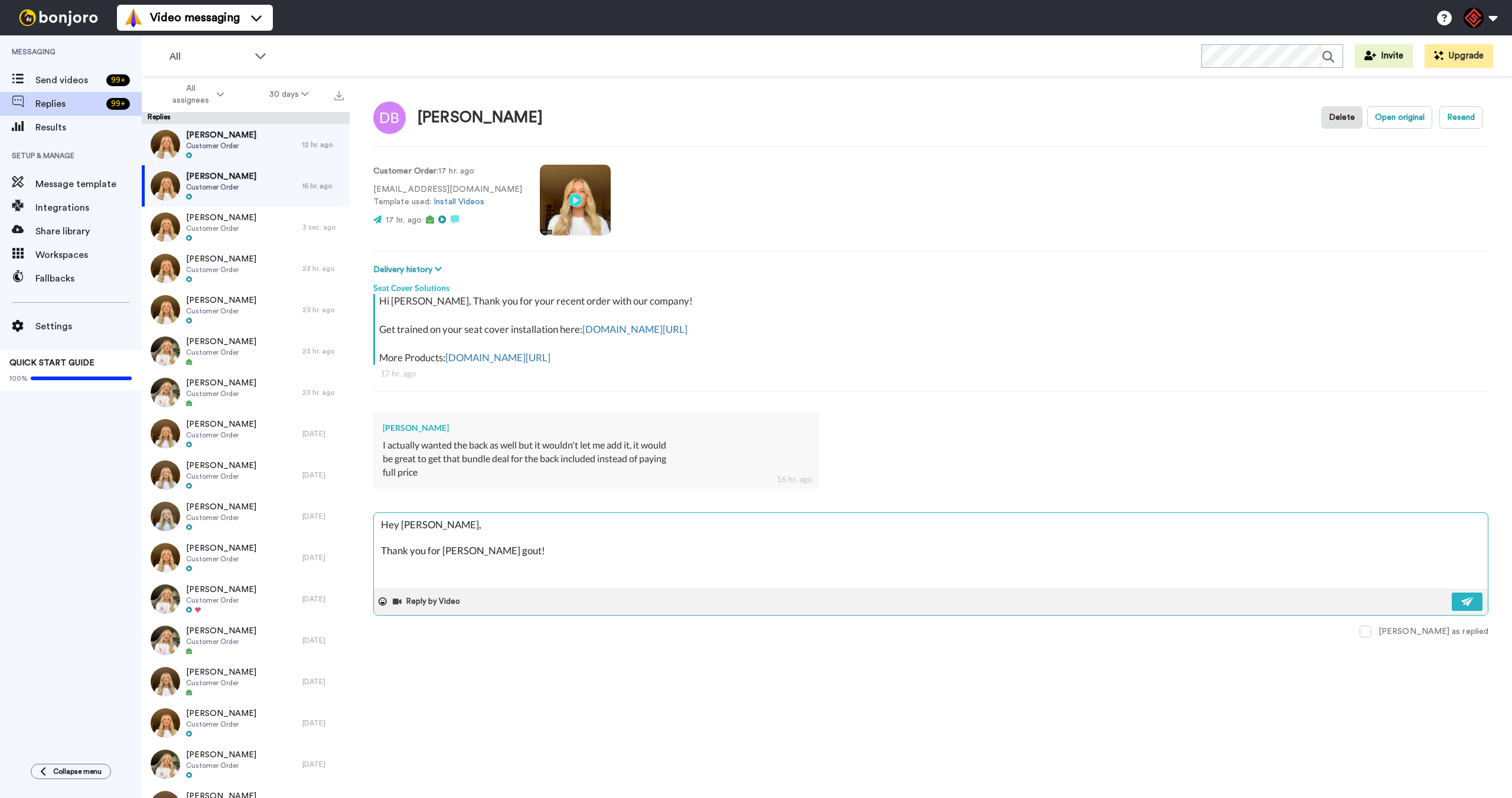
type textarea "Hey David, Thank you for rehaicn gout!"
type textarea "x"
type textarea "Hey David, Thank you for rehaicn gout! I"
type textarea "x"
type textarea "Hey David, Thank you for rehaicn gout! If"
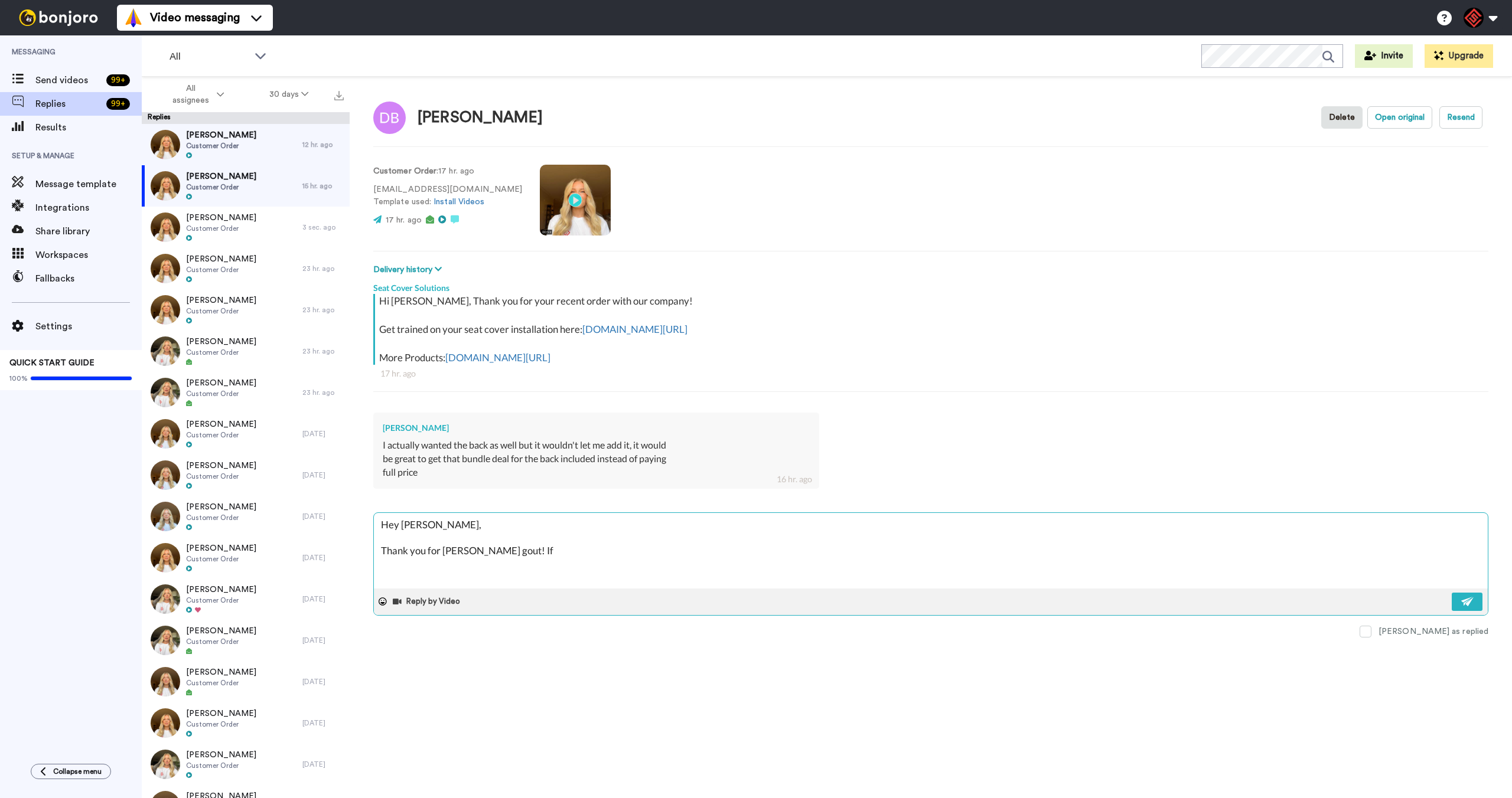
type textarea "x"
type textarea "Hey David, Thank you for rehaicn gout! If"
type textarea "x"
type textarea "Hey David, Thank you for rehaicn gout! If y"
type textarea "x"
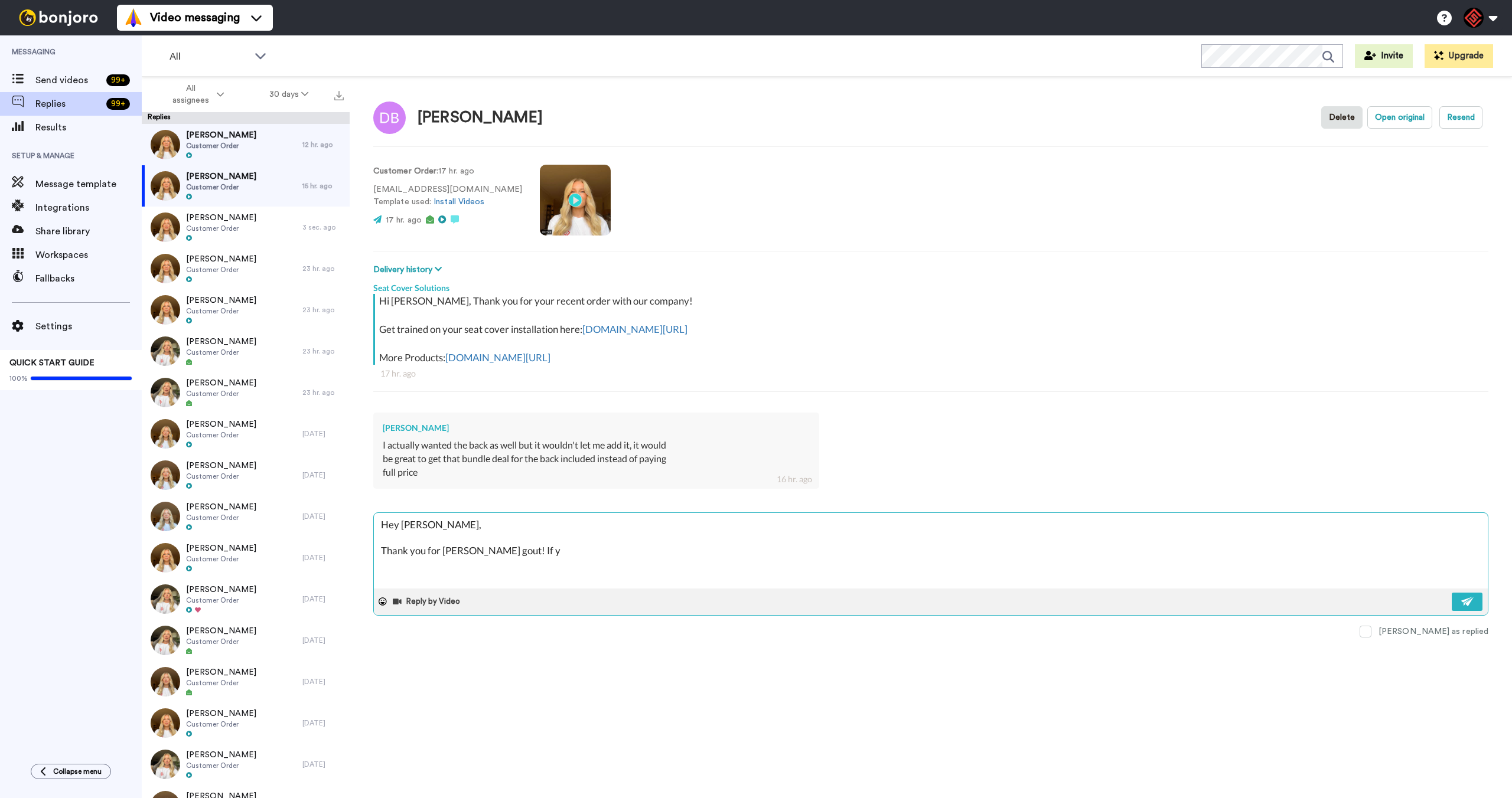
type textarea "Hey David, Thank you for rehaicn gout! If yo"
type textarea "x"
type textarea "Hey David, Thank you for rehaicn gout! If you"
type textarea "x"
type textarea "Hey David, Thank you for rehaicn gout! If your"
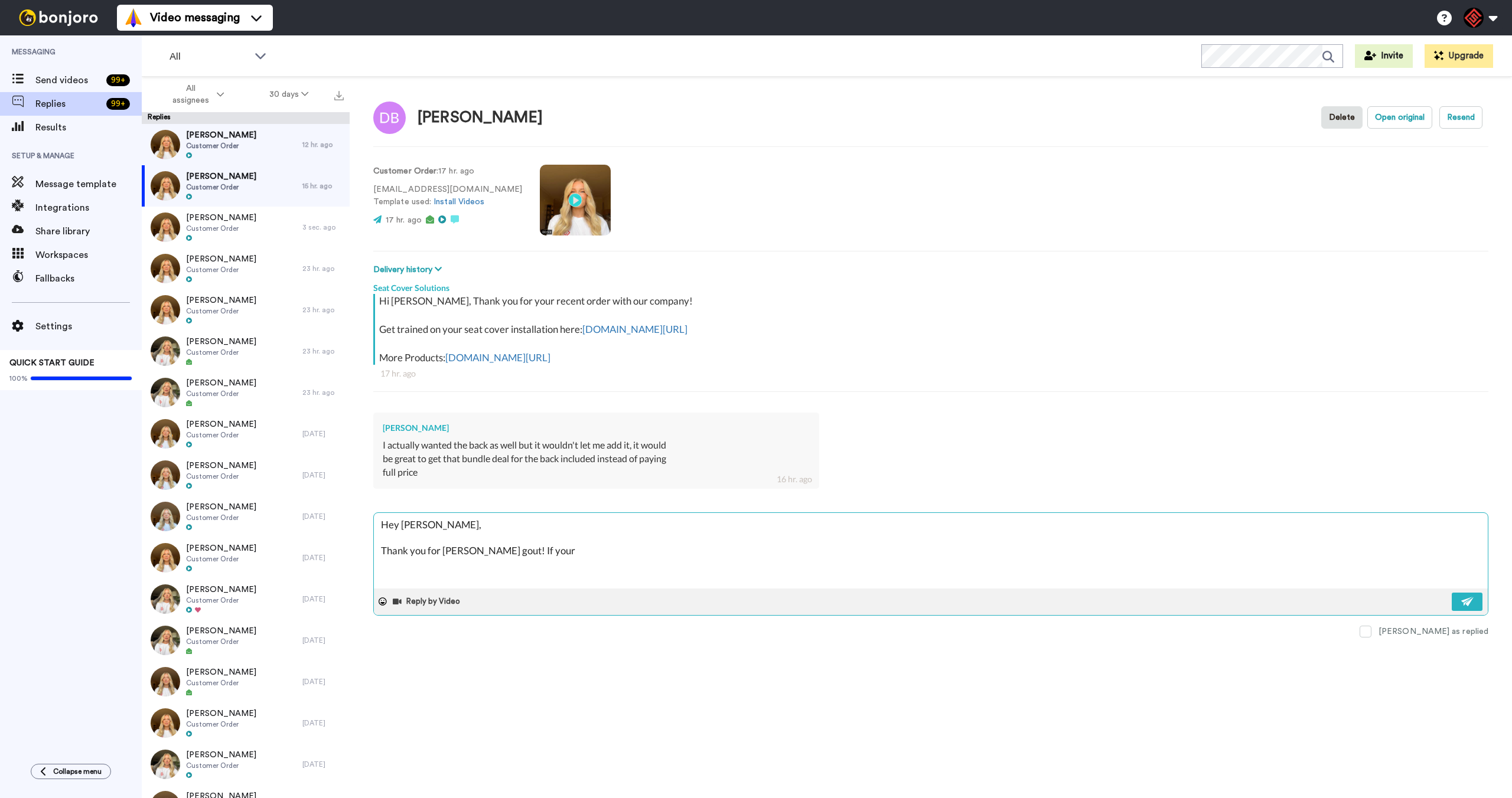
type textarea "x"
type textarea "Hey David, Thank you for rehaicn gout! If your"
type textarea "x"
type textarea "Hey David, Thank you for rehaicn gout! If your v"
type textarea "x"
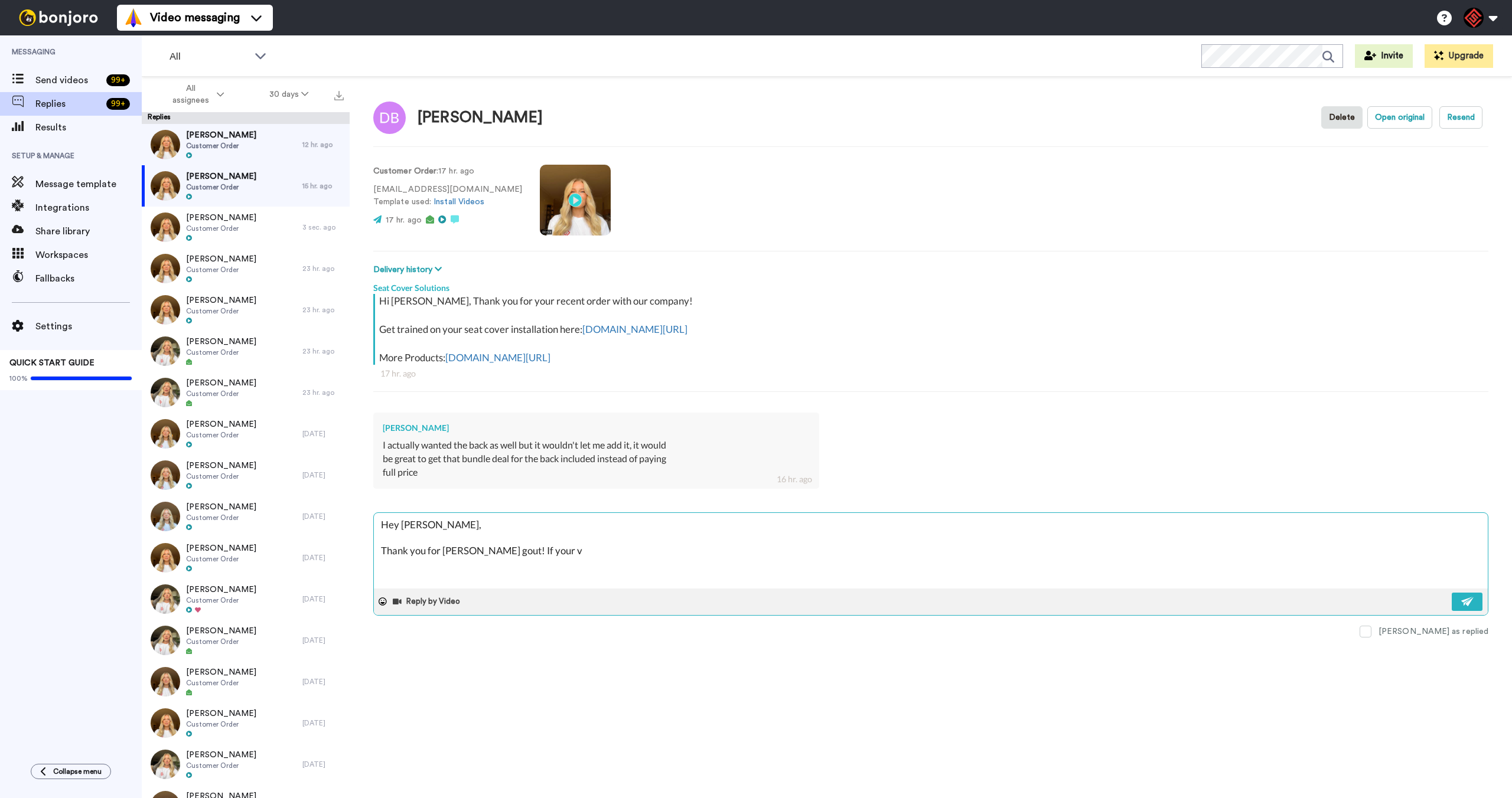
type textarea "Hey David, Thank you for rehaicn gout! If your ve"
type textarea "x"
type textarea "Hey David, Thank you for rehaicn gout! If your vei"
type textarea "x"
type textarea "Hey David, Thank you for rehaicn gout! If your veih"
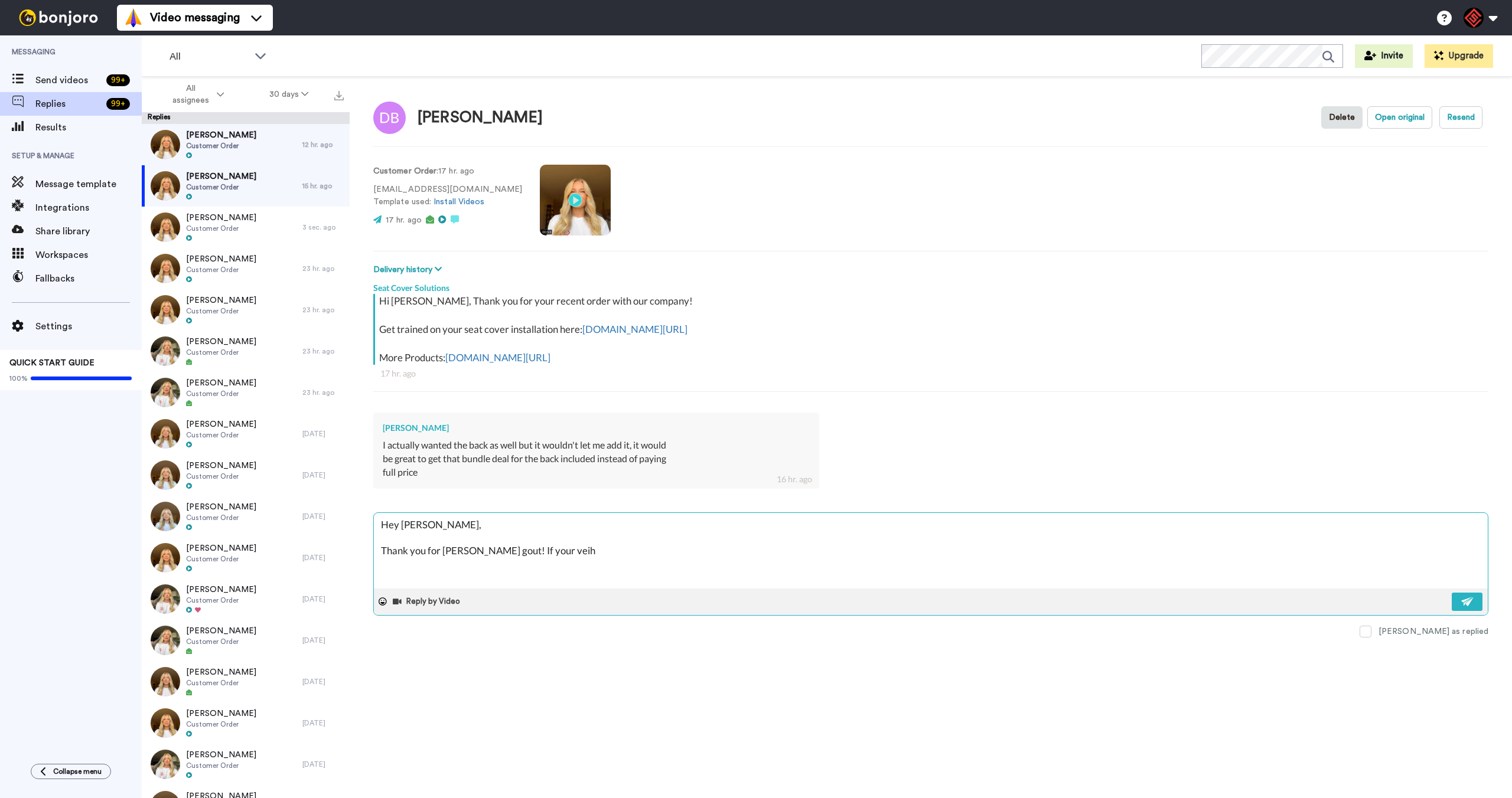
type textarea "x"
type textarea "Hey David, Thank you for rehaicn gout! If your veihc"
type textarea "x"
type textarea "Hey David, Thank you for rehaicn gout! If your veihce"
type textarea "x"
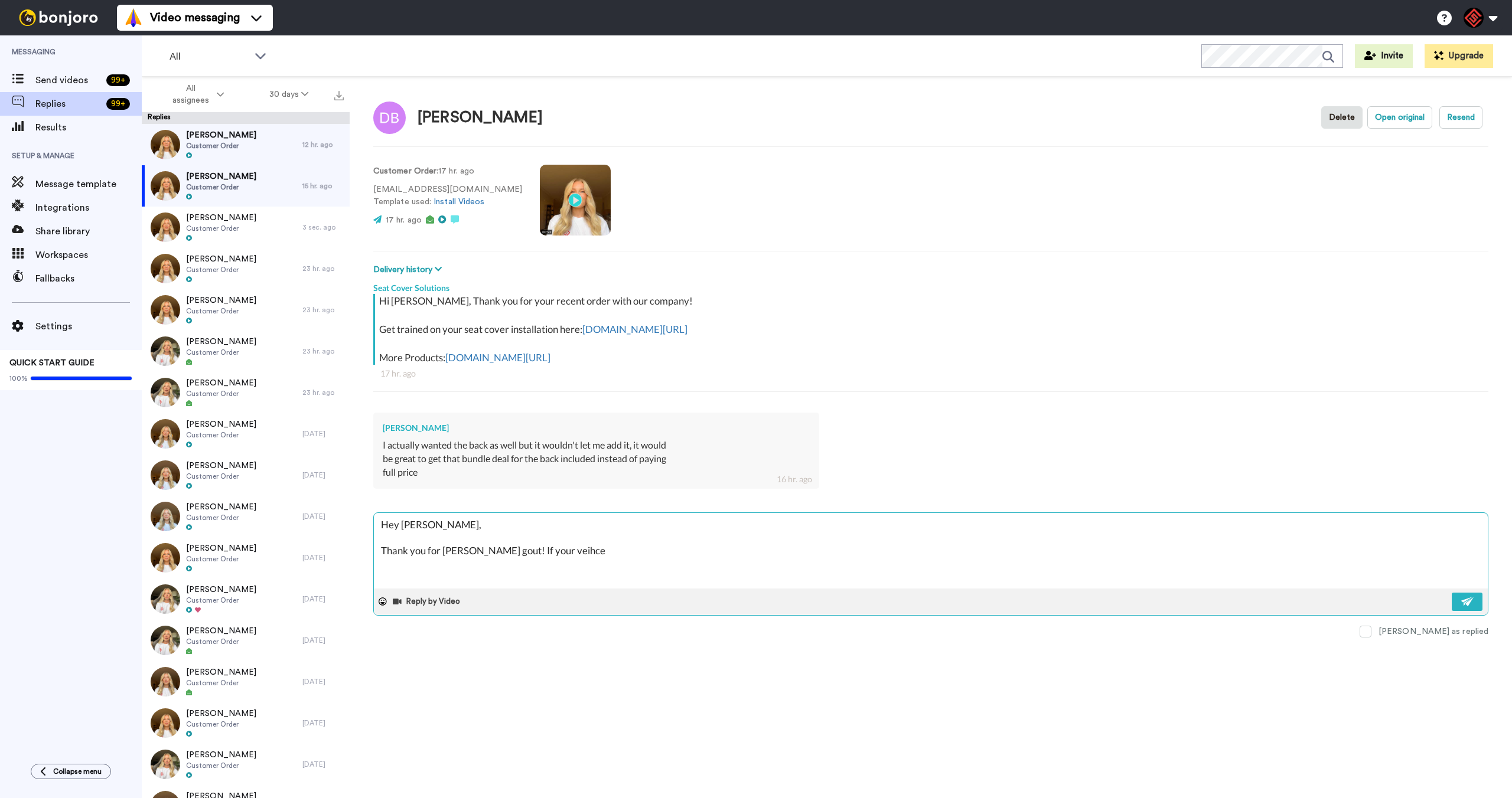
type textarea "Hey David, Thank you for rehaicn gout! If your veihcel"
type textarea "x"
type textarea "Hey David, Thank you for rehaicn gout! If your veihcel"
type textarea "x"
type textarea "Hey David, Thank you for rehaicn gout! If your veihcel i"
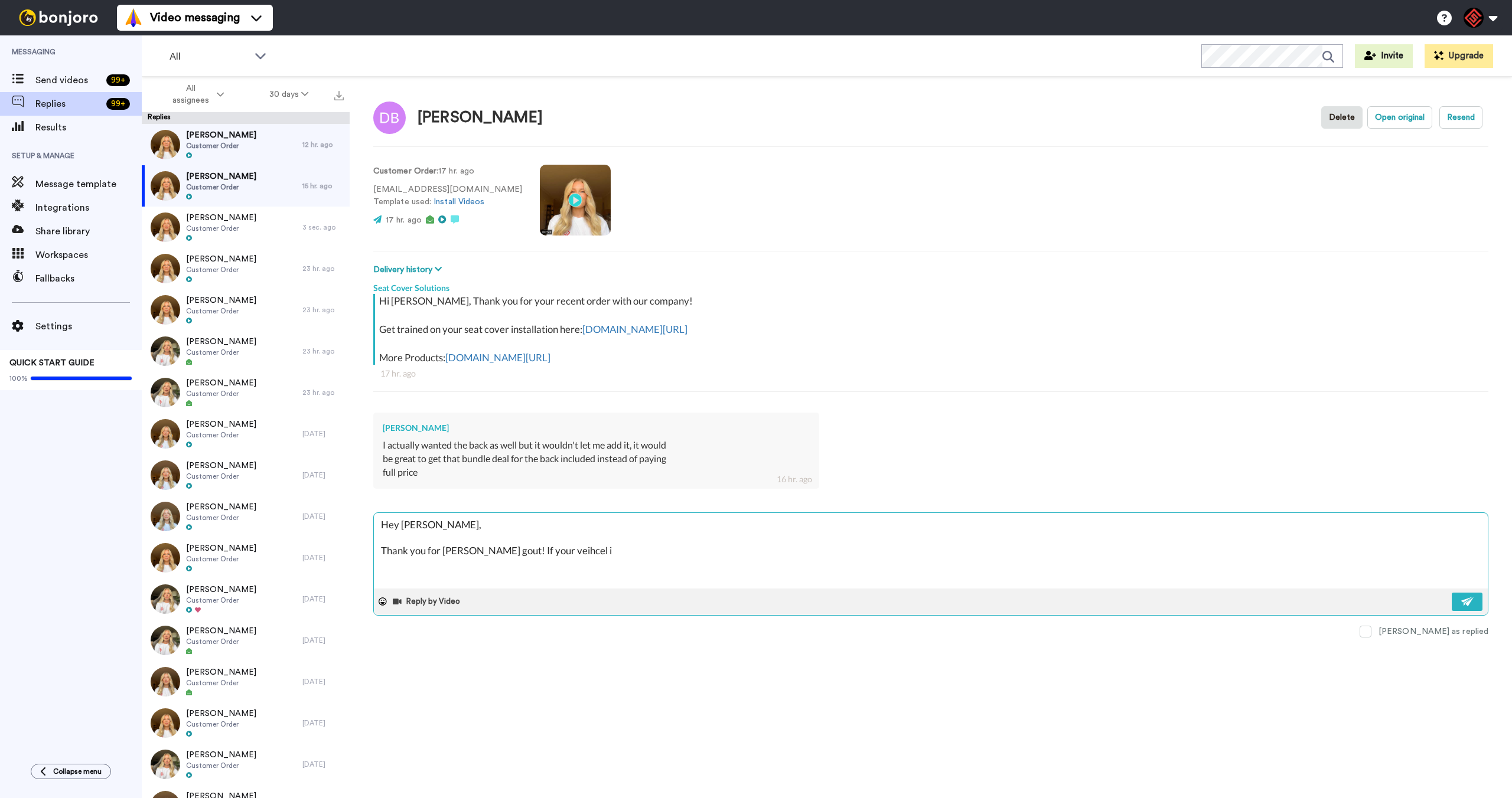
type textarea "x"
type textarea "Hey David, Thank you for rehaicn gout! If your veihcel is"
type textarea "x"
type textarea "Hey David, Thank you for rehaicn gout! If your veihcel is"
type textarea "x"
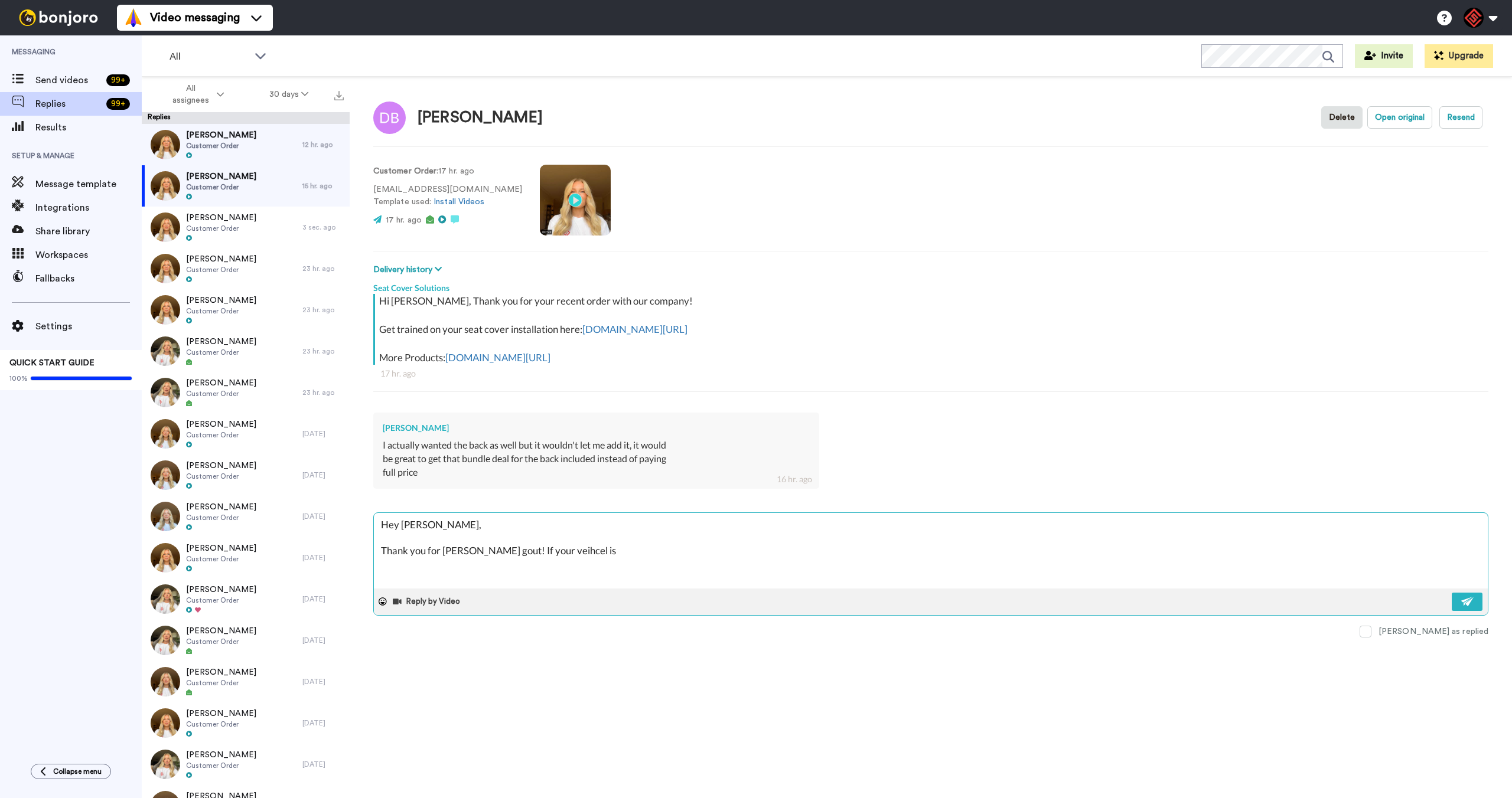
type textarea "Hey David, Thank you for rehaicn gout! If your veihcel is c"
type textarea "x"
type textarea "Hey David, Thank you for rehaicn gout! If your veihcel is co"
type textarea "x"
type textarea "Hey David, Thank you for rehaicn gout! If your veihcel is com"
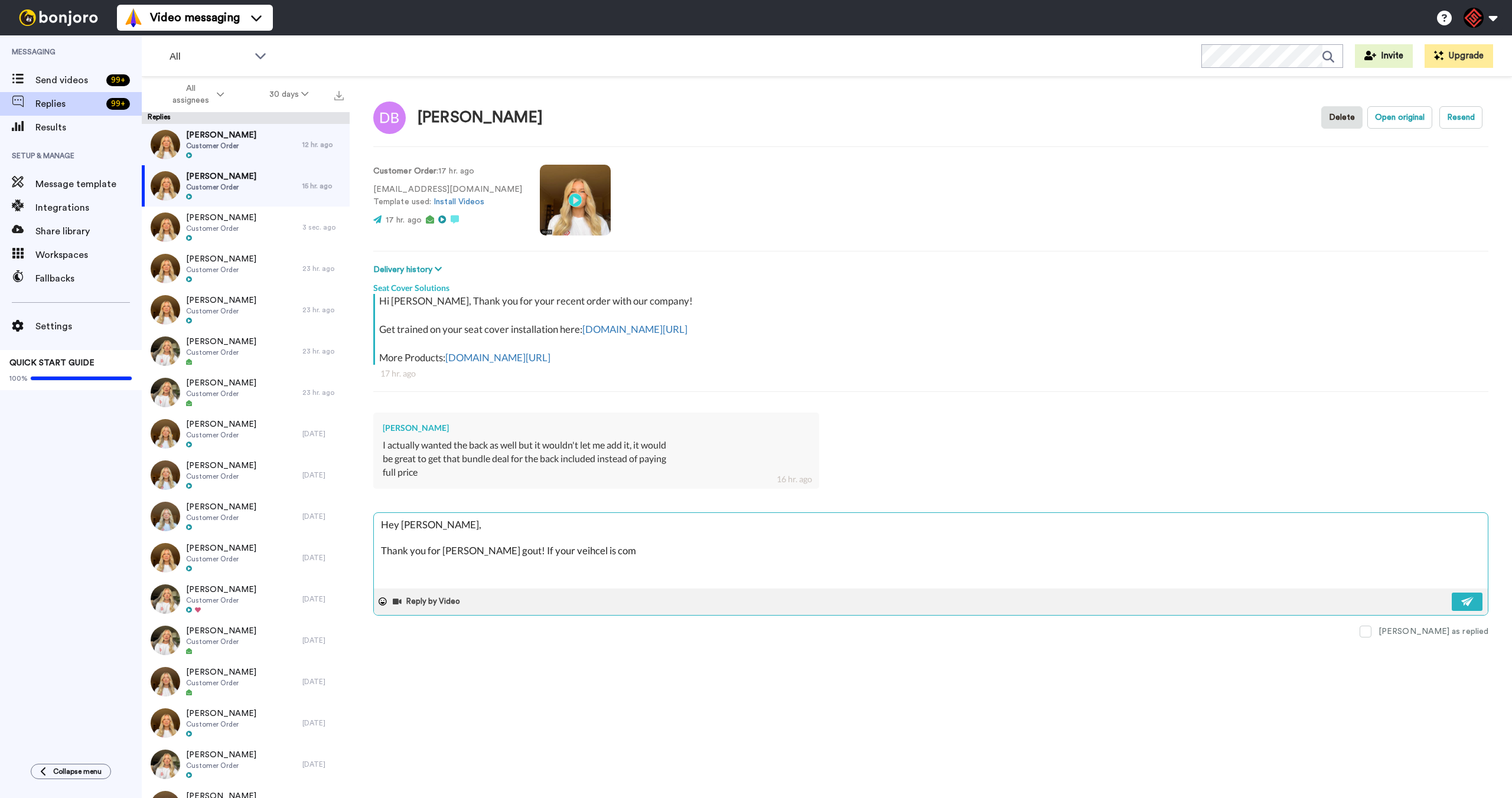
type textarea "x"
type textarea "Hey David, Thank you for rehaicn gout! If your veihcel is coma"
type textarea "x"
type textarea "Hey David, Thank you for rehaicn gout! If your veihcel is comap"
type textarea "x"
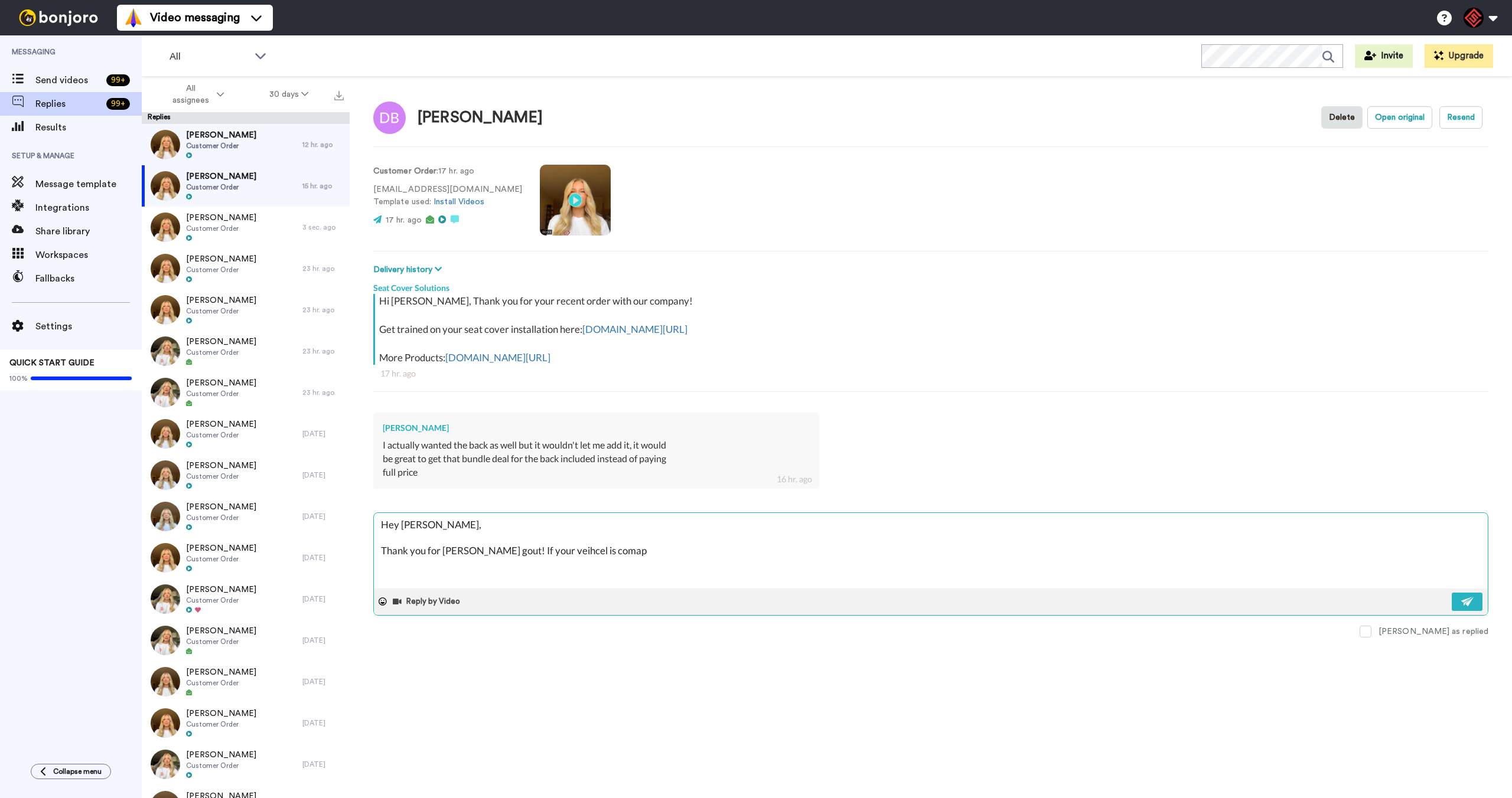
type textarea "Hey David, Thank you for rehaicn gout! If your veihcel is comapt"
type textarea "x"
type textarea "Hey David, Thank you for rehaicn gout! If your veihcel is comapti"
type textarea "x"
type textarea "Hey David, Thank you for rehaicn gout! If your veihcel is comaptib"
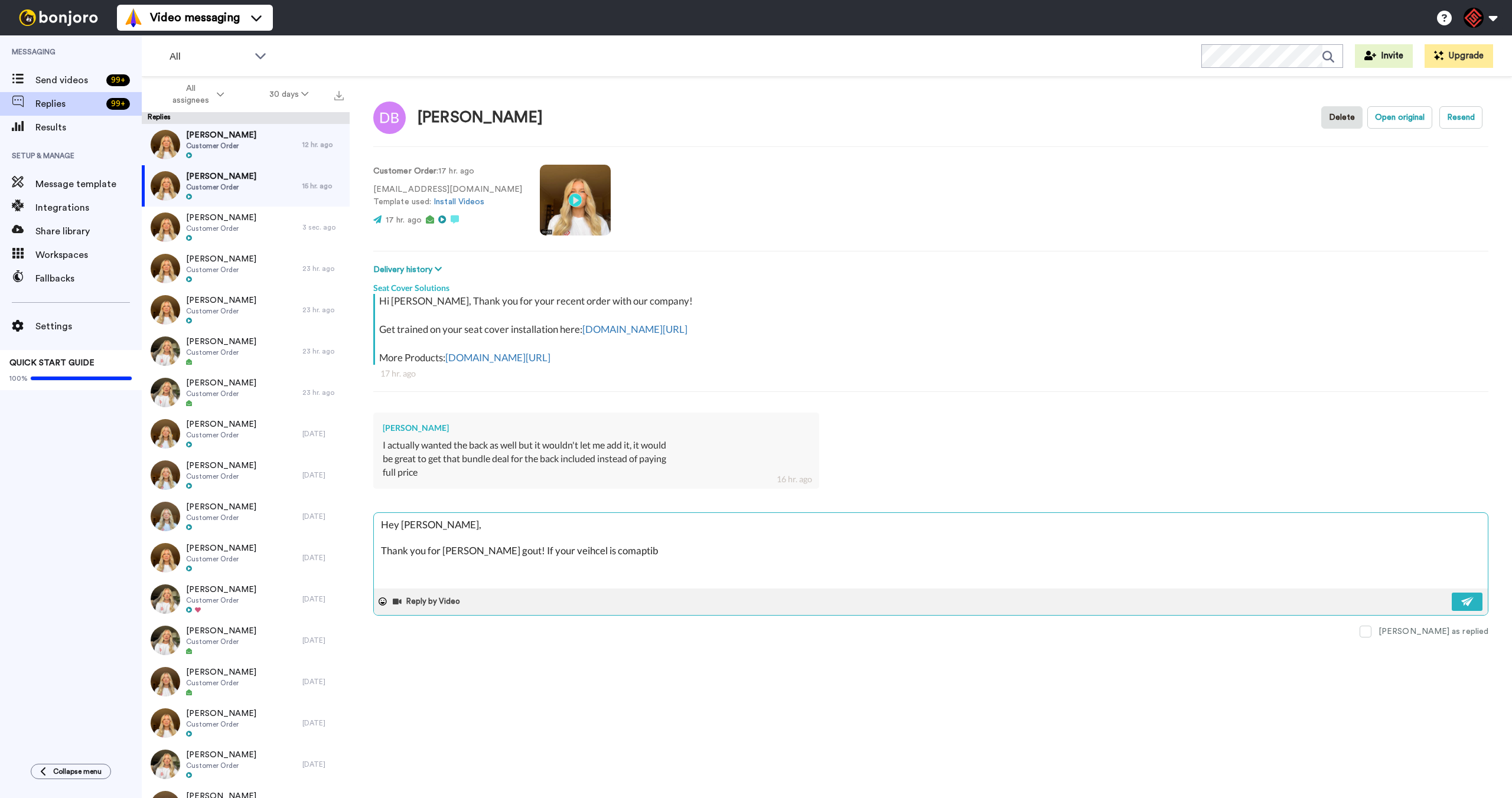
type textarea "x"
type textarea "Hey David, Thank you for rehaicn gout! If your veihcel is comaptibl"
type textarea "x"
type textarea "Hey David, Thank you for rehaicn gout! If your veihcel is comaptible"
type textarea "x"
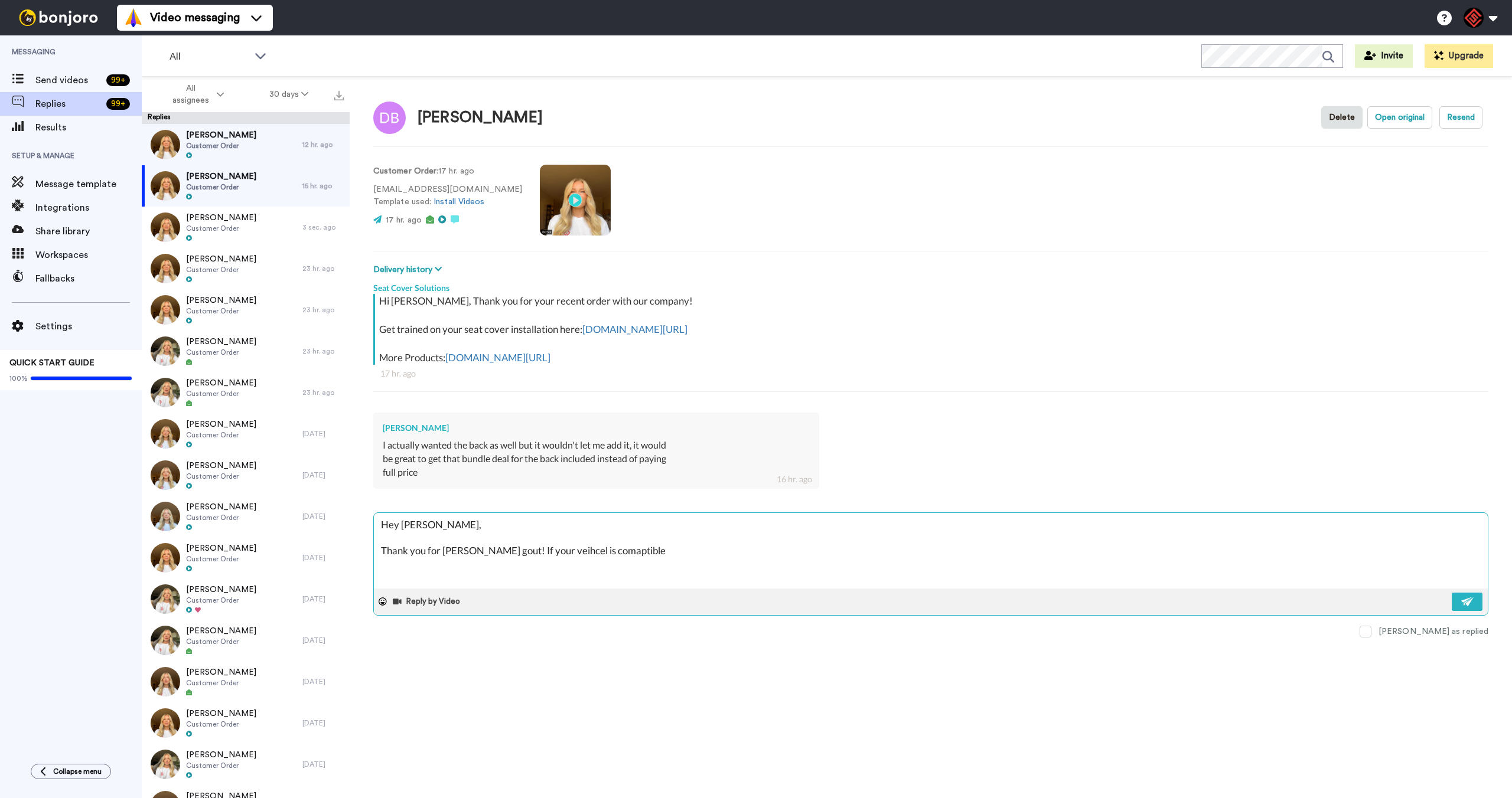
type textarea "Hey David, Thank you for rehaicn gout! If your veihcel is comaptible"
type textarea "x"
type textarea "Hey David, Thank you for rehaicn gout! If your veihcel is comaptible w"
type textarea "x"
type textarea "Hey David, Thank you for rehaicn gout! If your veihcel is comaptible wi"
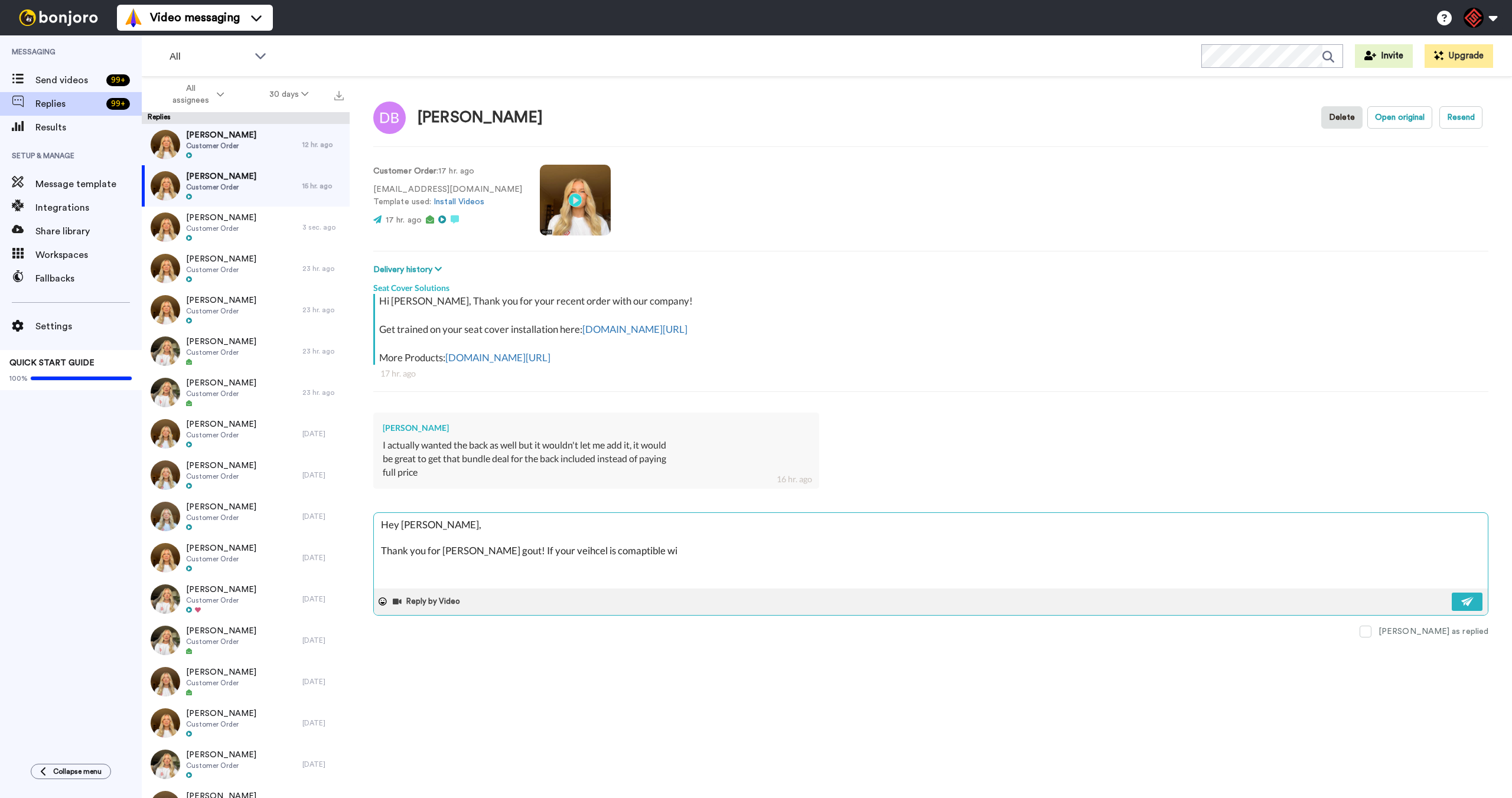
type textarea "x"
type textarea "Hey David, Thank you for rehaicn gout! If your veihcel is comaptible wih"
type textarea "x"
type textarea "Hey David, Thank you for rehaicn gout! If your veihcel is comaptible wiht"
type textarea "x"
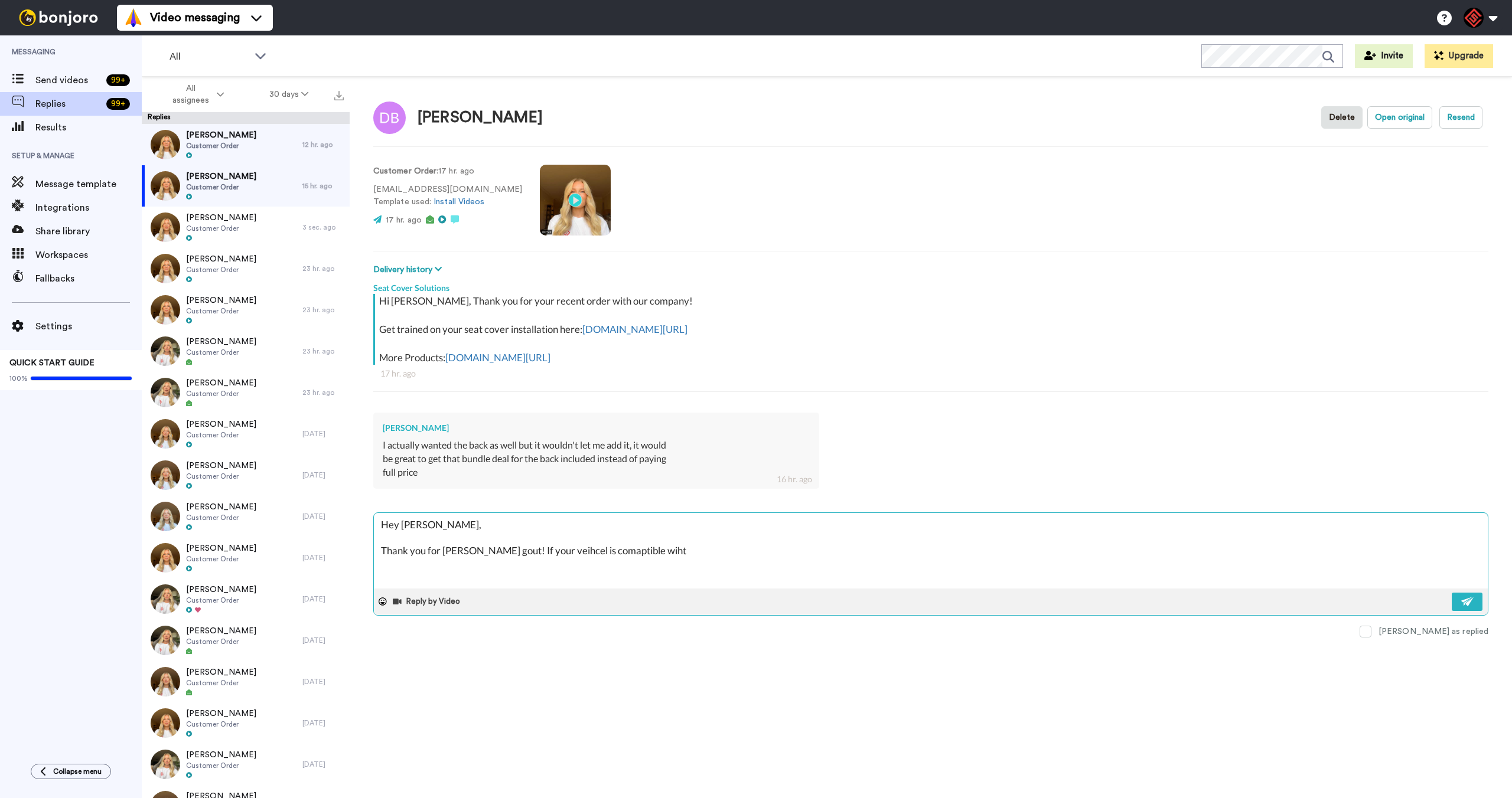
type textarea "Hey David, Thank you for rehaicn gout! If your veihcel is comaptible wiht"
type textarea "x"
type textarea "Hey David, Thank you for rehaicn gout! If your veihcel is comaptible wiht o"
type textarea "x"
type textarea "Hey David, Thank you for rehaicn gout! If your veihcel is comaptible wiht ou"
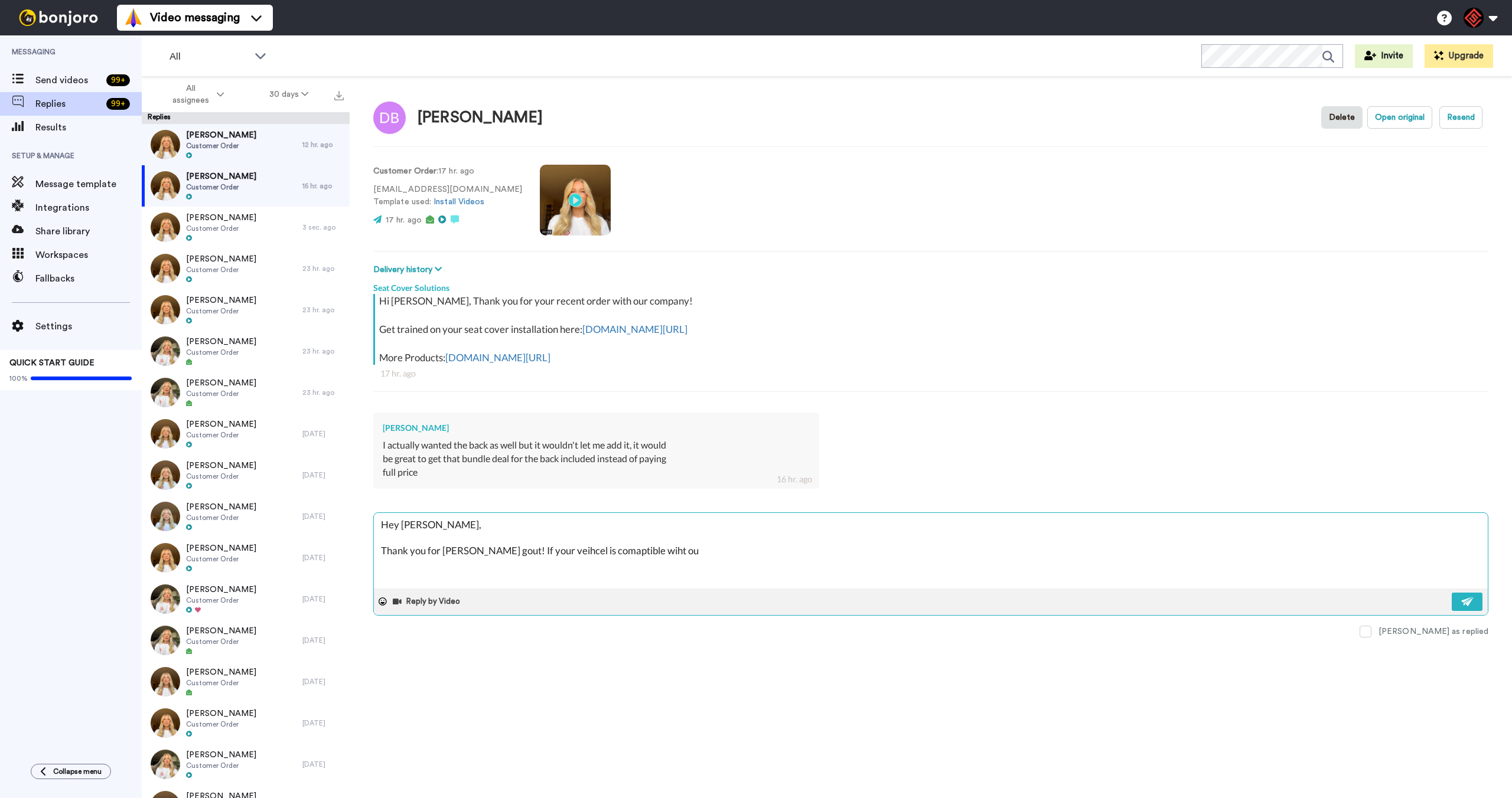
type textarea "x"
type textarea "Hey David, Thank you for rehaicn gout! If your veihcel is comaptible wiht our"
type textarea "x"
type textarea "Hey David, Thank you for rehaicn gout! If your veihcel is comaptible wiht our"
type textarea "x"
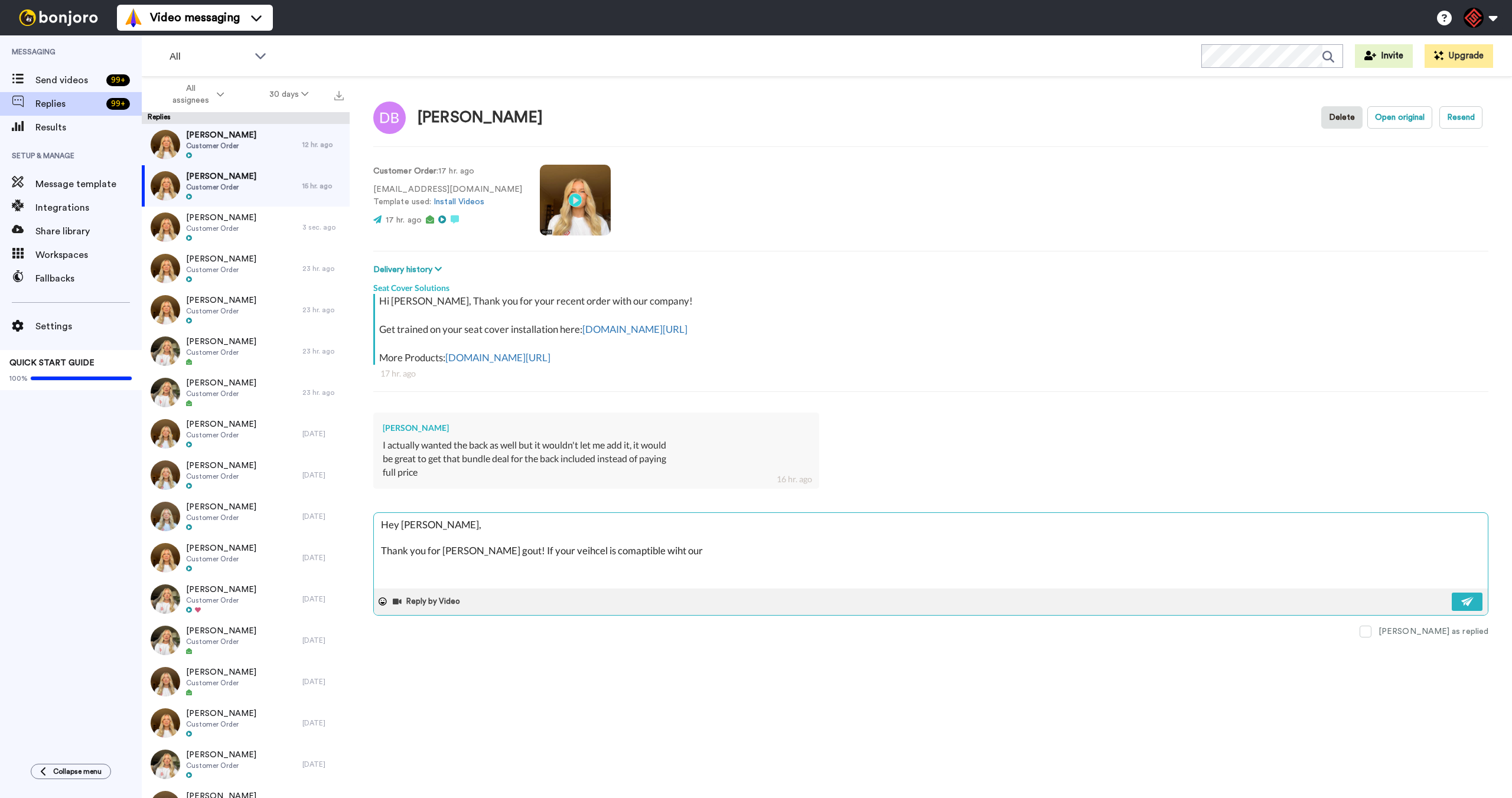
type textarea "Hey David, Thank you for rehaicn gout! If your veihcel is comaptible wiht our b"
type textarea "x"
type textarea "Hey David, Thank you for rehaicn gout! If your veihcel is comaptible wiht our bu"
type textarea "x"
type textarea "Hey David, Thank you for rehaicn gout! If your veihcel is comaptible wiht our b…"
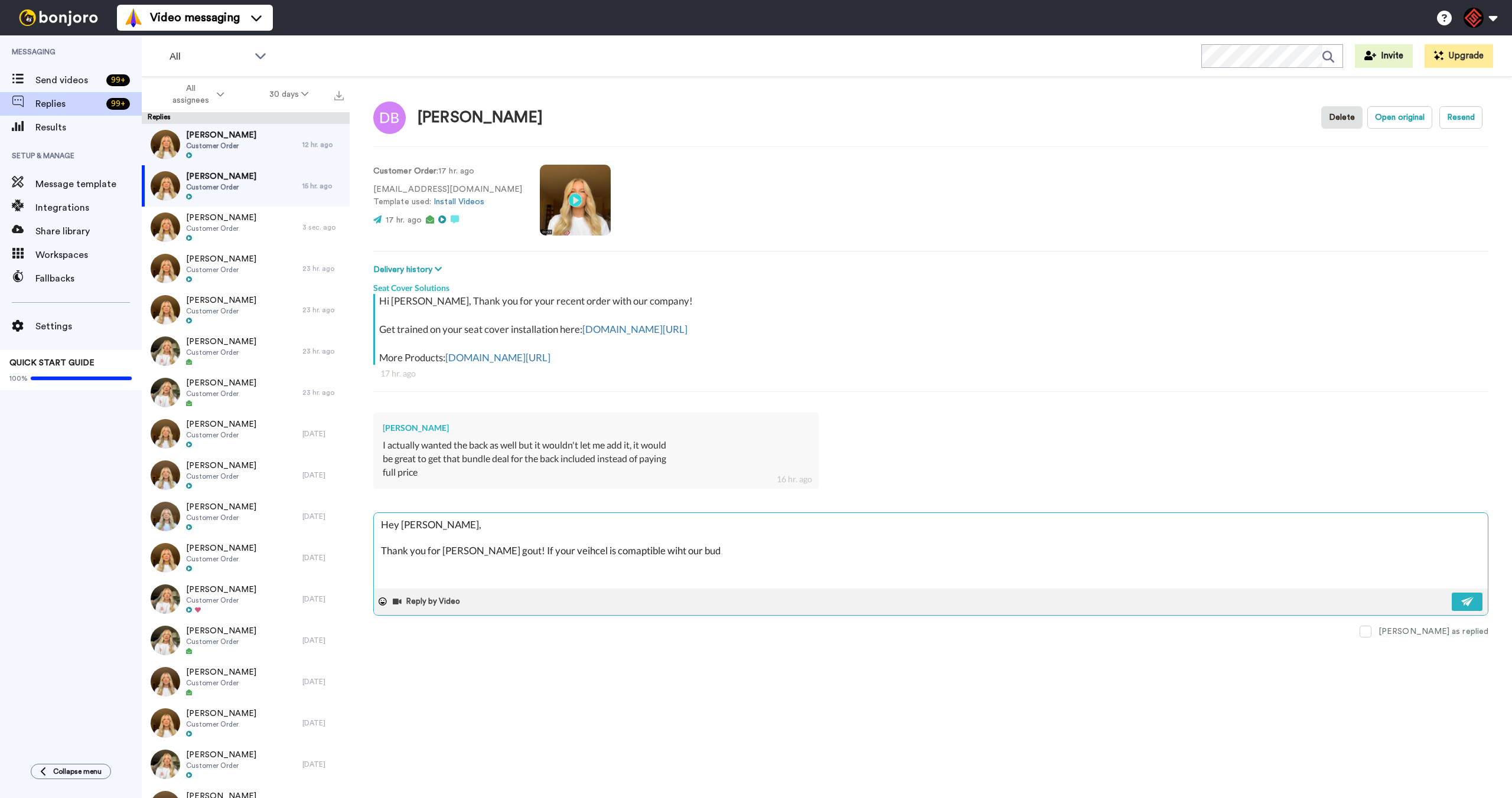
type textarea "x"
type textarea "Hey David, Thank you for rehaicn gout! If your veihcel is comaptible wiht our b…"
type textarea "x"
type textarea "Hey David, Thank you for rehaicn gout! If your veihcel is comaptible wiht our b…"
type textarea "x"
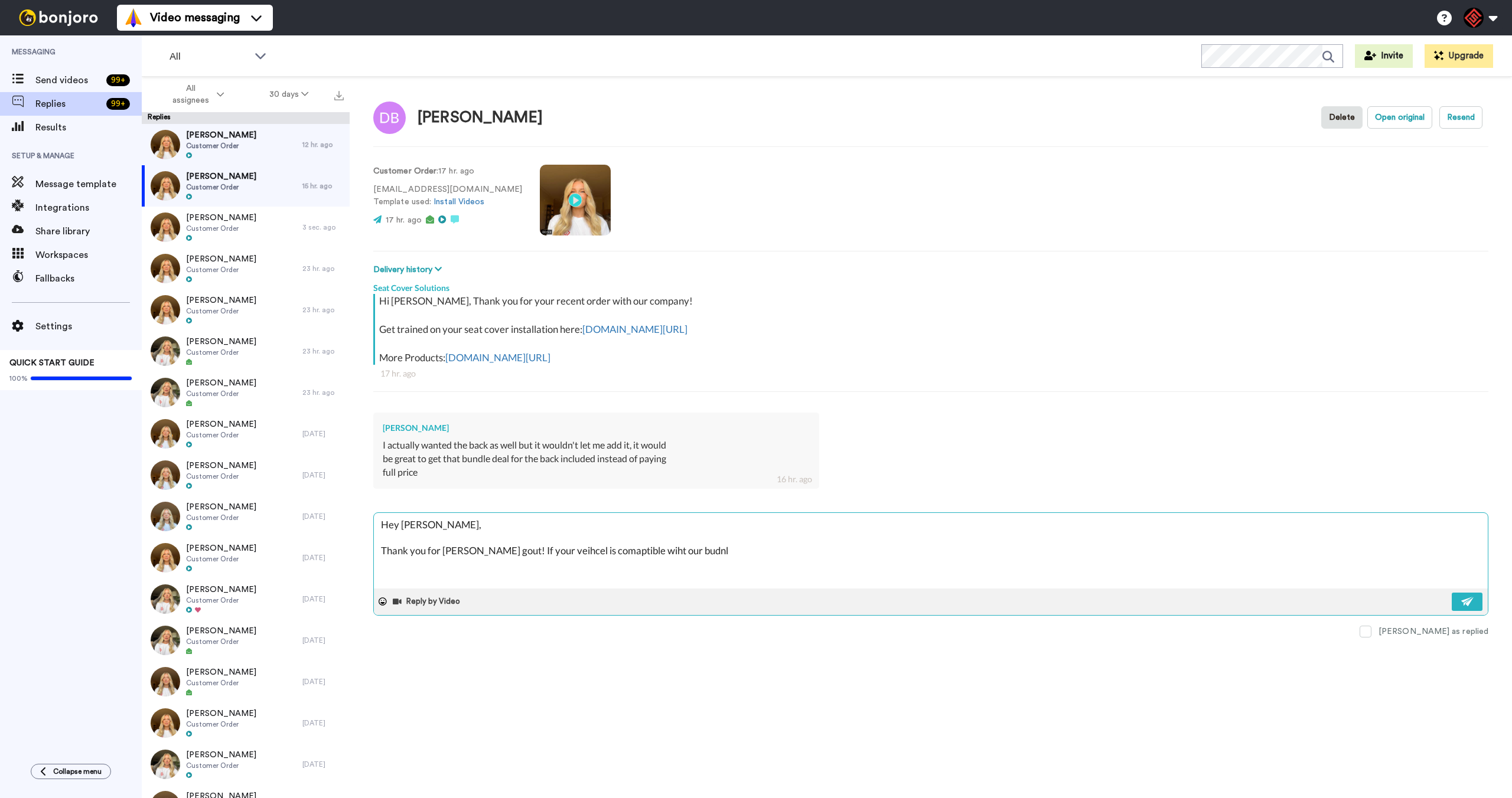
type textarea "Hey David, Thank you for rehaicn gout! If your veihcel is comaptible wiht our b…"
type textarea "x"
type textarea "Hey David, Thank you for rehaicn gout! If your veihcel is comaptible wiht our b…"
type textarea "x"
type textarea "Hey David, Thank you for rehaicn gout! If your veihcel is comaptible wiht our b…"
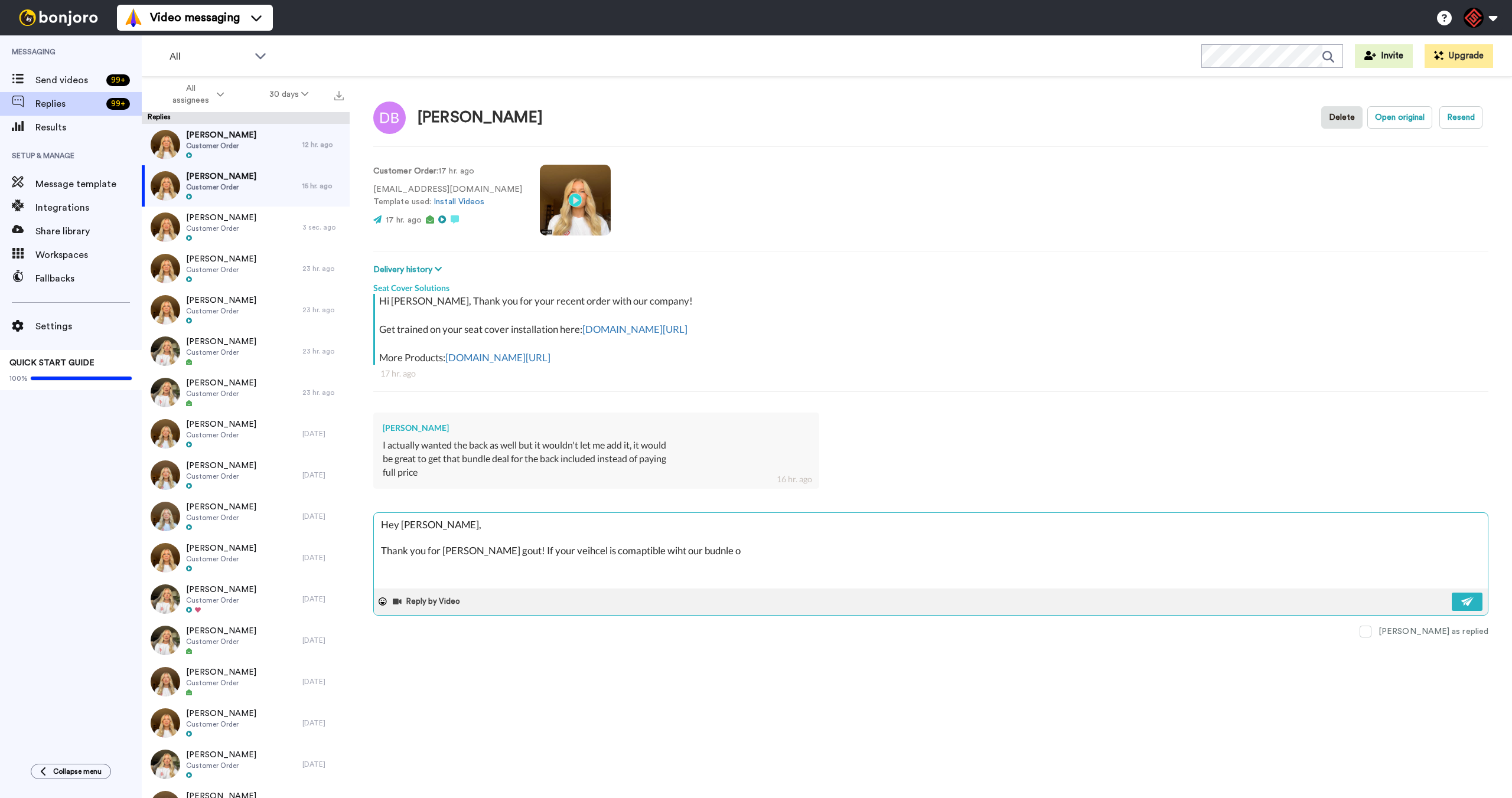
type textarea "x"
type textarea "Hey David, Thank you for rehaicn gout! If your veihcel is comaptible wiht our b…"
type textarea "x"
type textarea "Hey David, Thank you for rehaicn gout! If your veihcel is comaptible wiht our b…"
type textarea "x"
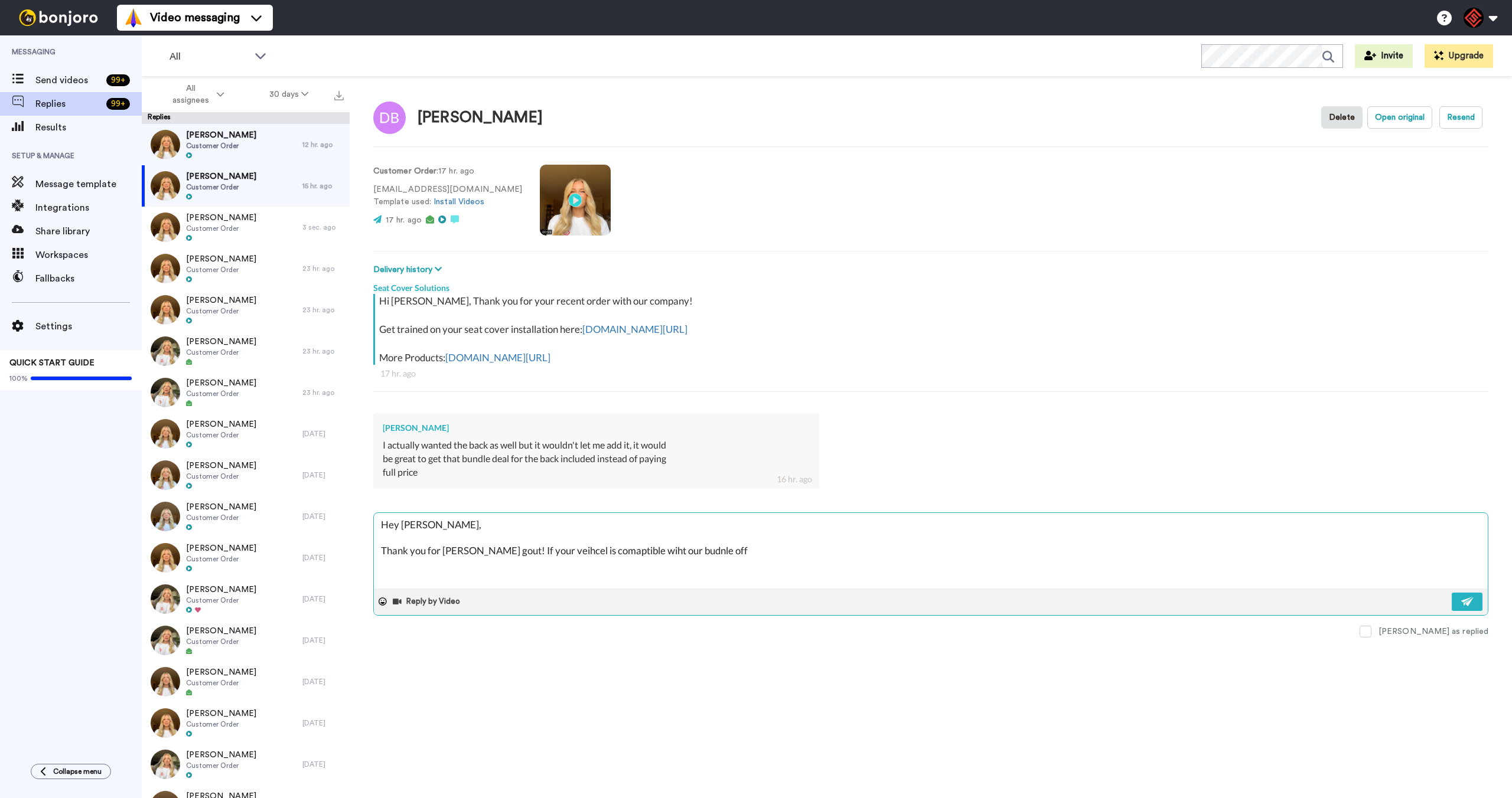
type textarea "Hey David, Thank you for rehaicn gout! If your veihcel is comaptible wiht our b…"
type textarea "x"
type textarea "Hey David, Thank you for rehaicn gout! If your veihcel is comaptible wiht our b…"
type textarea "x"
type textarea "Hey David, Thank you for rehaicn gout! If your veihcel is comaptible wiht our b…"
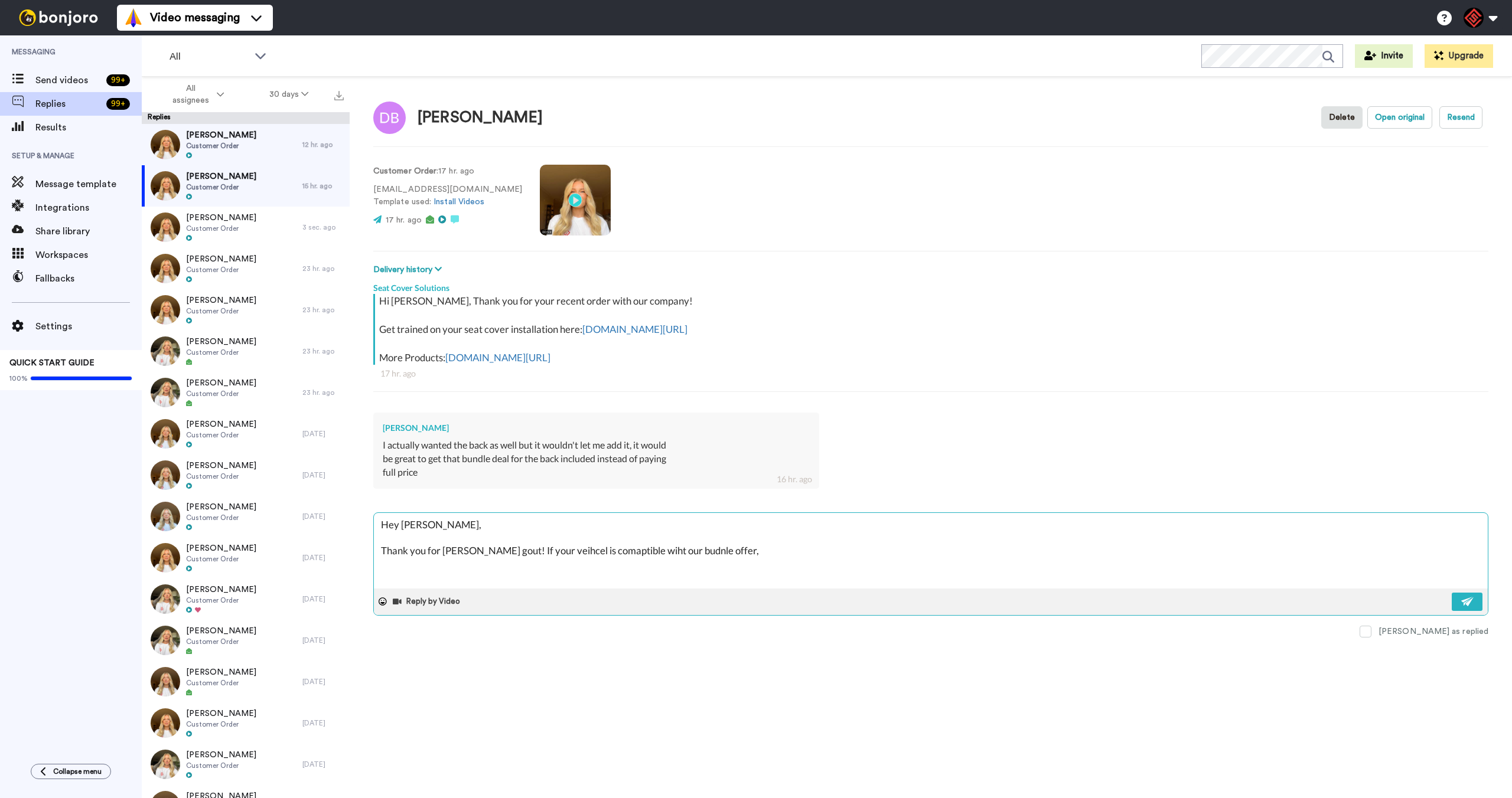
type textarea "x"
type textarea "Hey David, Thank you for rehaicn gout! If your veihcel is comaptible wiht our b…"
type textarea "x"
type textarea "Hey David, Thank you for rehaicn gout! If your veihcel is comaptible wiht our b…"
type textarea "x"
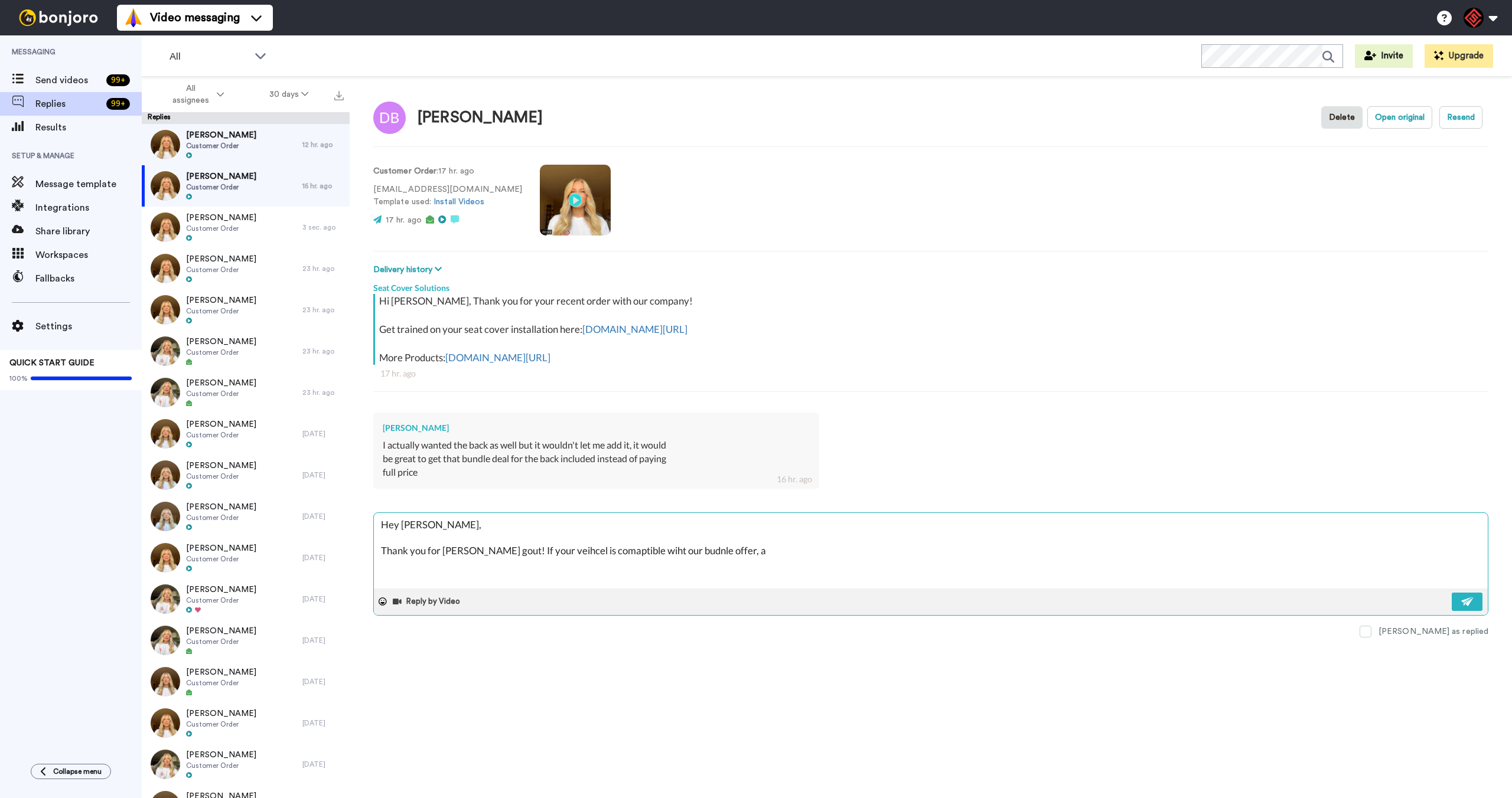
type textarea "Hey David, Thank you for rehaicn gout! If your veihcel is comaptible wiht our b…"
click at [1092, 553] on textarea "Hey David, Thank you for rehaicn gout! If your vehicle is compatible with our b…" at bounding box center [931, 551] width 1114 height 75
drag, startPoint x: 495, startPoint y: 554, endPoint x: 451, endPoint y: 554, distance: 44.0
click at [451, 554] on textarea "Hey David, Thank you for rehaicn gout! If your vehicle is compatible with our b…" at bounding box center [931, 551] width 1114 height 75
click at [1229, 547] on textarea "Hey David, Thank you for reaching out! If your vehicle is compatible with our b…" at bounding box center [931, 551] width 1114 height 75
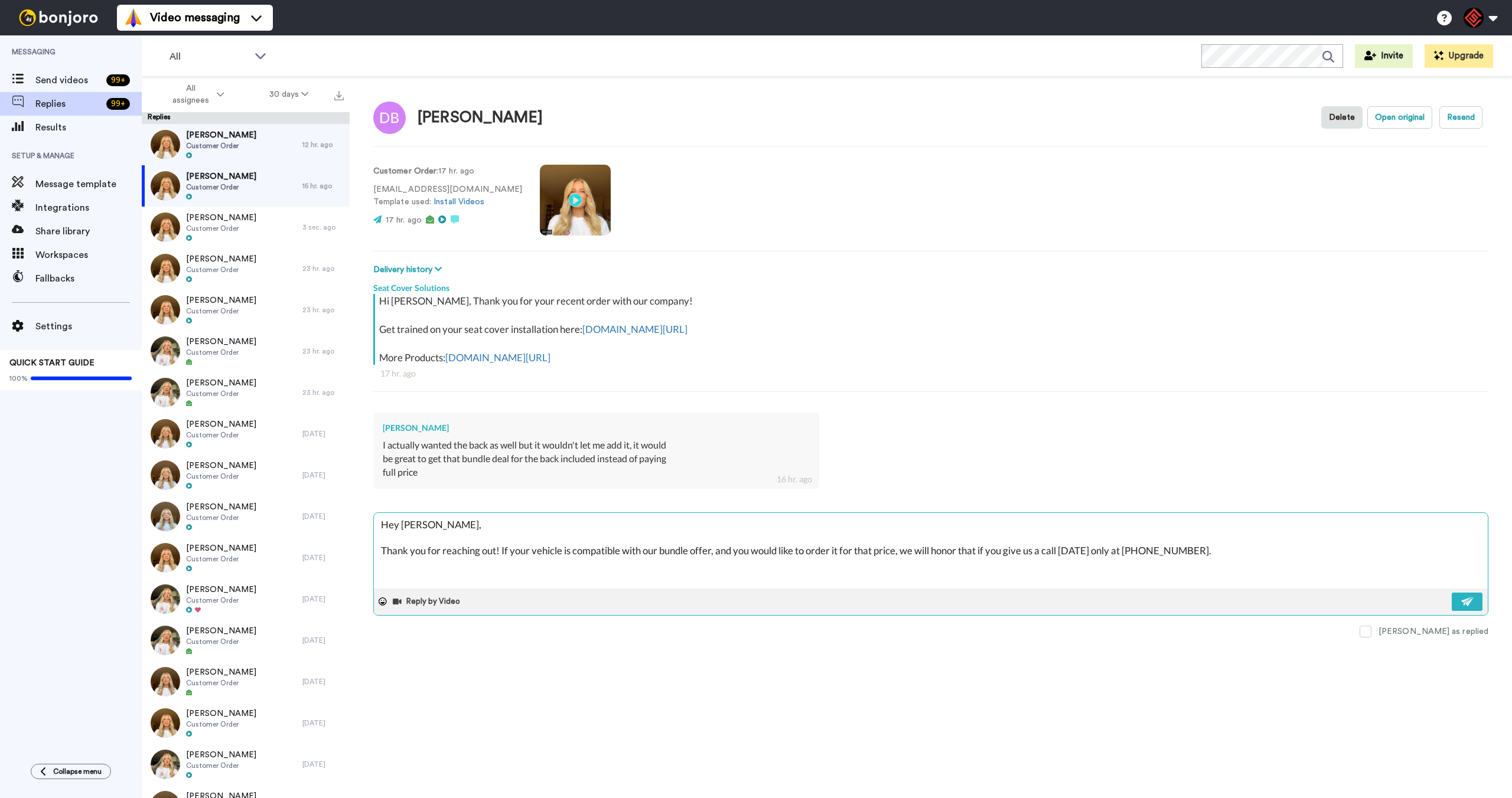
click at [1227, 558] on textarea "Hey David, Thank you for reaching out! If your vehicle is compatible with our b…" at bounding box center [931, 551] width 1114 height 75
paste textarea "I appreciate you letting me help you with this. If you have any further questio…"
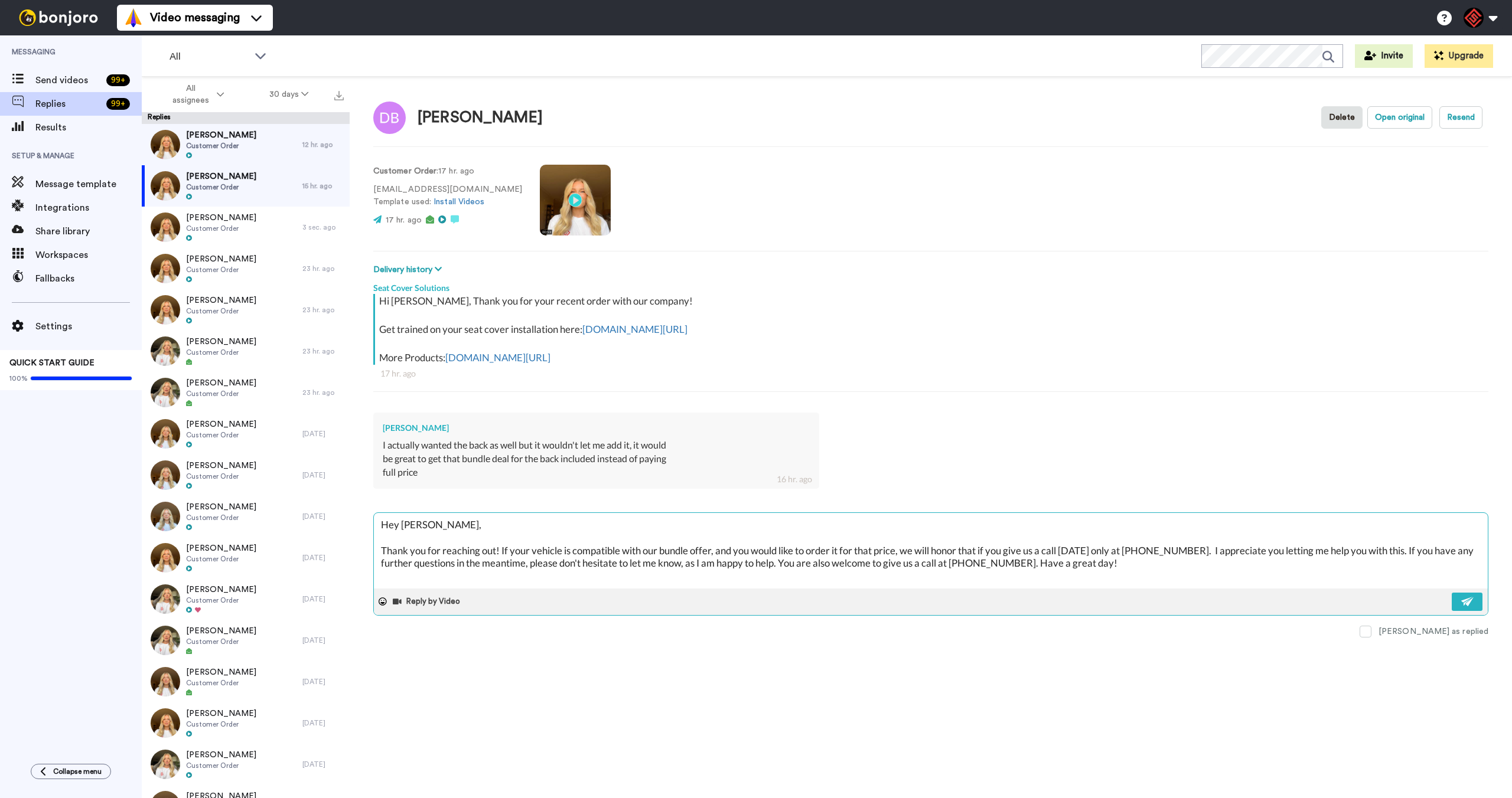
scroll to position [213, 0]
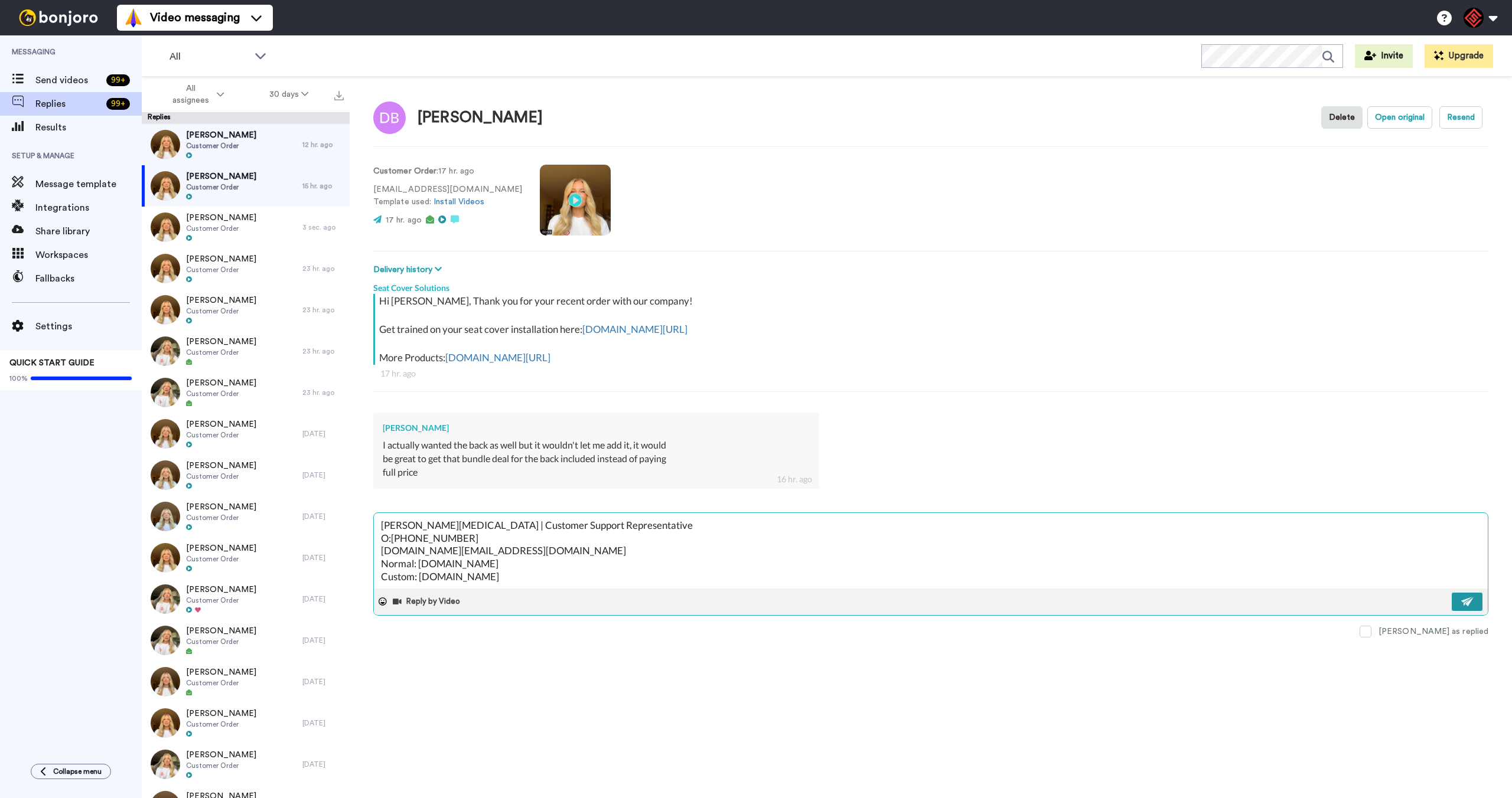
click at [1456, 605] on button at bounding box center [1467, 602] width 31 height 18
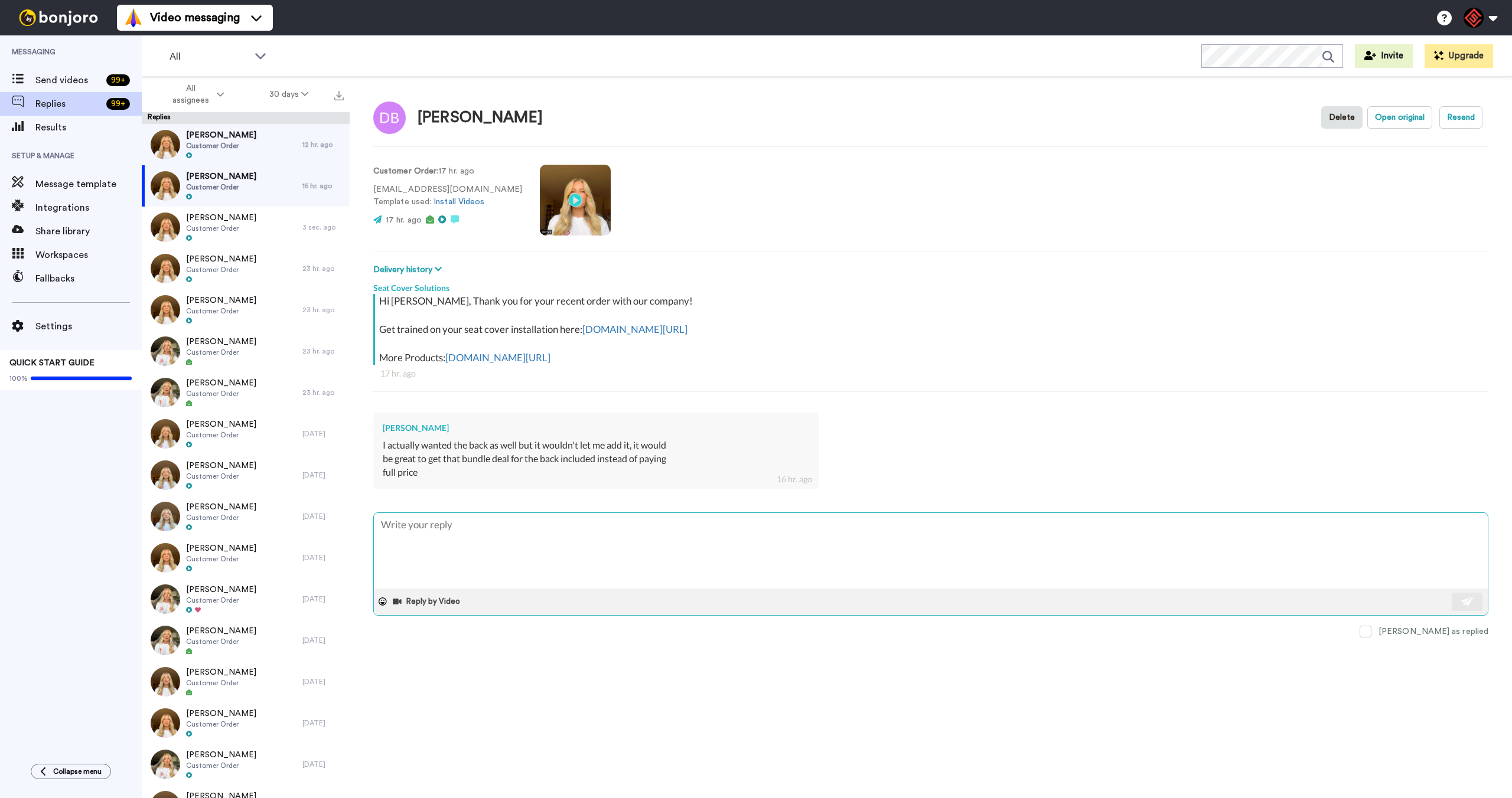
scroll to position [0, 0]
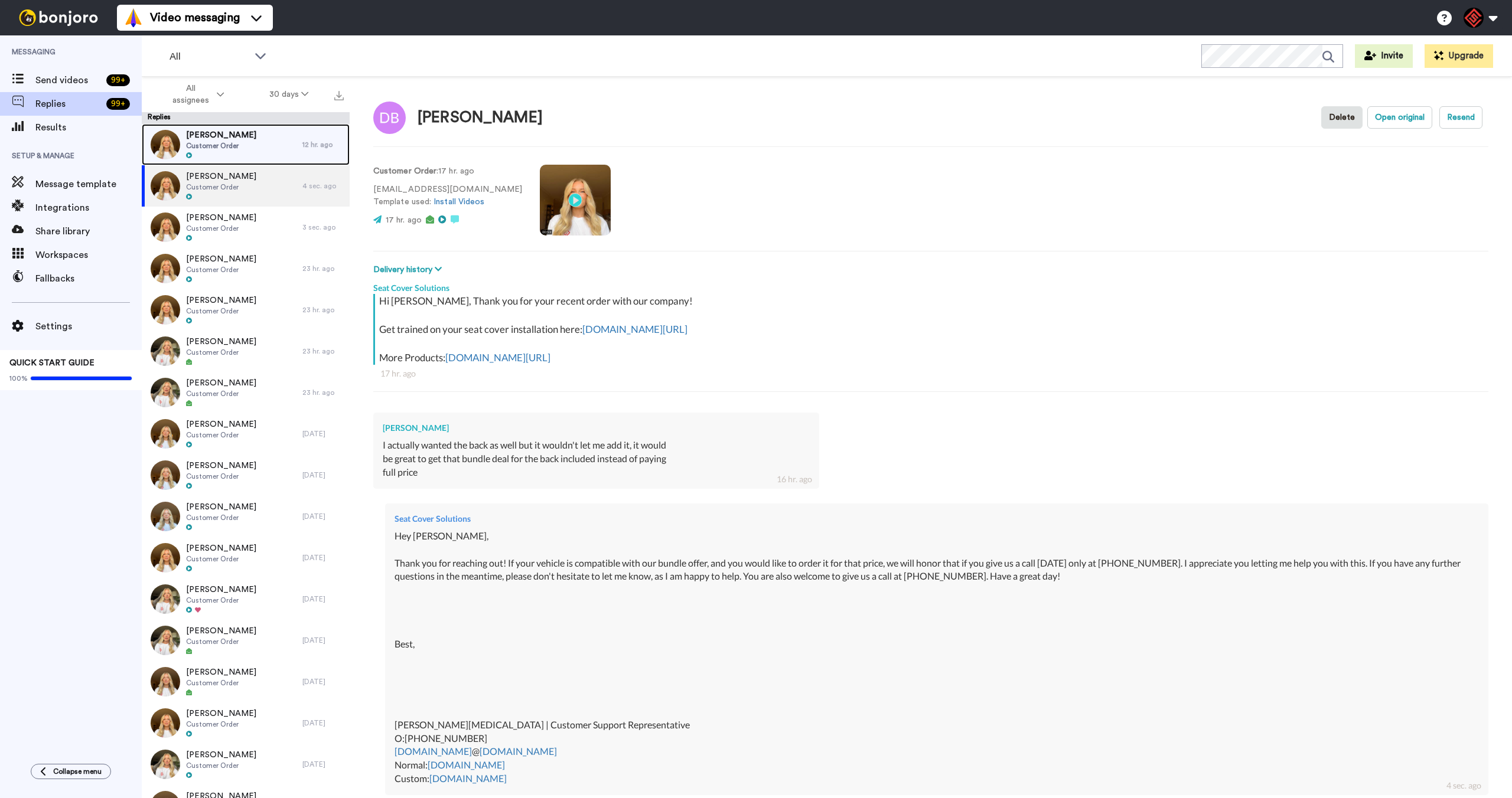
click at [246, 147] on div "Roger Peterson Customer Order" at bounding box center [222, 144] width 161 height 41
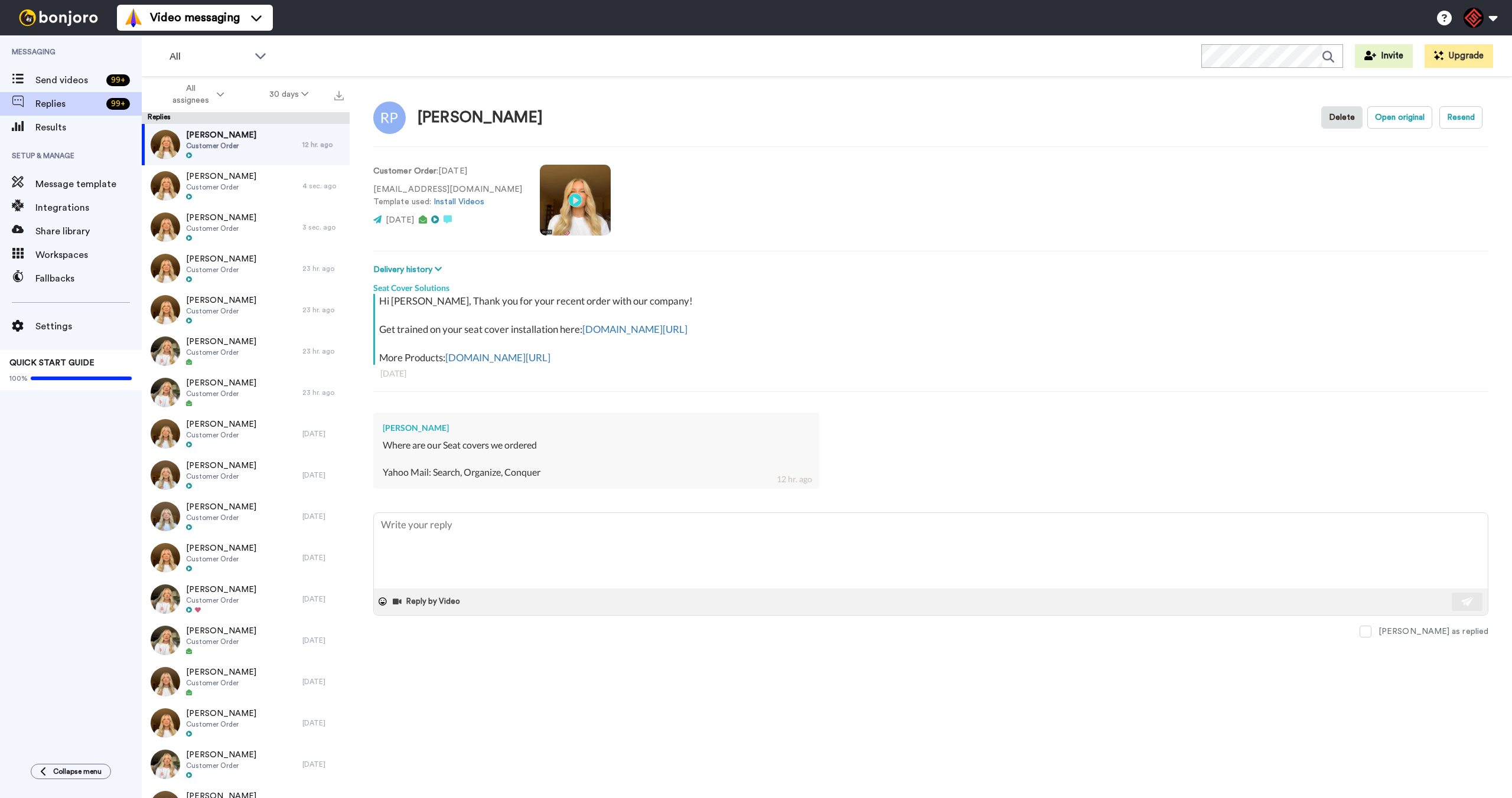
click at [400, 430] on div "Roger Peterson" at bounding box center [596, 428] width 427 height 12
copy div "Roger Peterson"
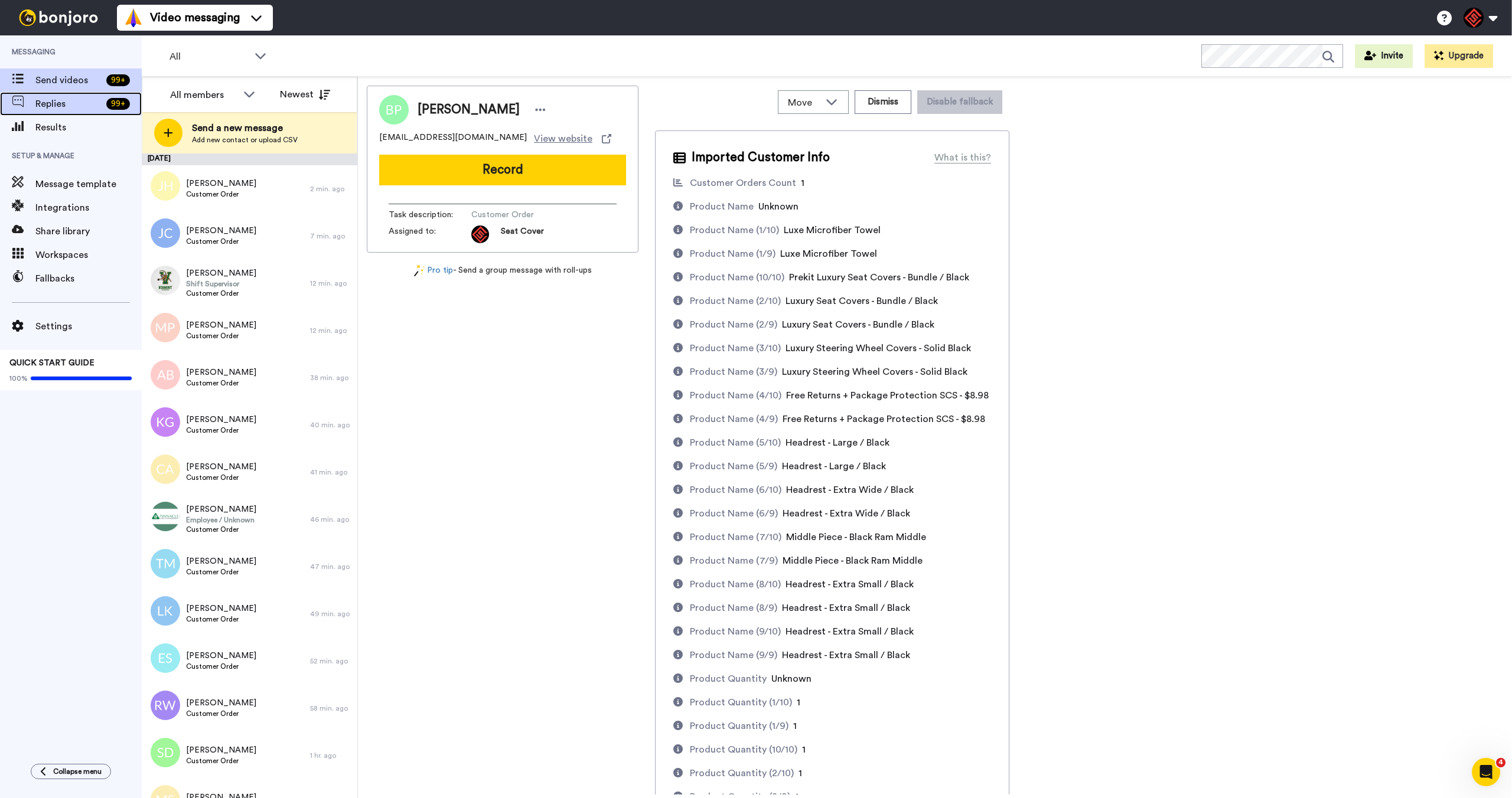
click at [60, 107] on span "Replies" at bounding box center [69, 103] width 66 height 14
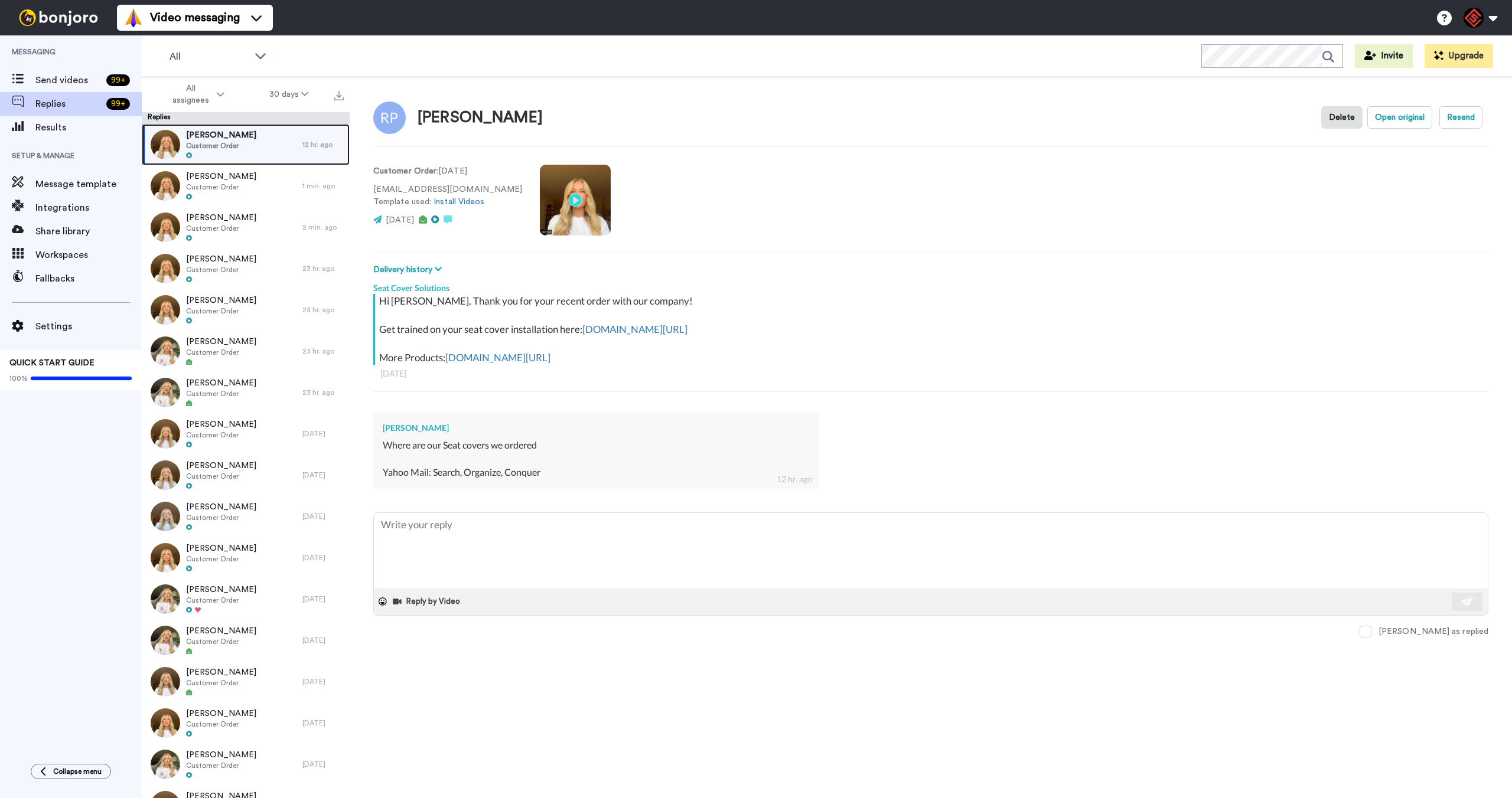
click at [247, 150] on div "Roger Peterson Customer Order" at bounding box center [222, 144] width 161 height 41
click at [501, 544] on textarea at bounding box center [931, 551] width 1114 height 75
paste textarea "Hey there, Thank you for reaching out! I understand you were wondering about th…"
type textarea "x"
type textarea "Hey there, Thank you for reaching out! I understand you were wondering about th…"
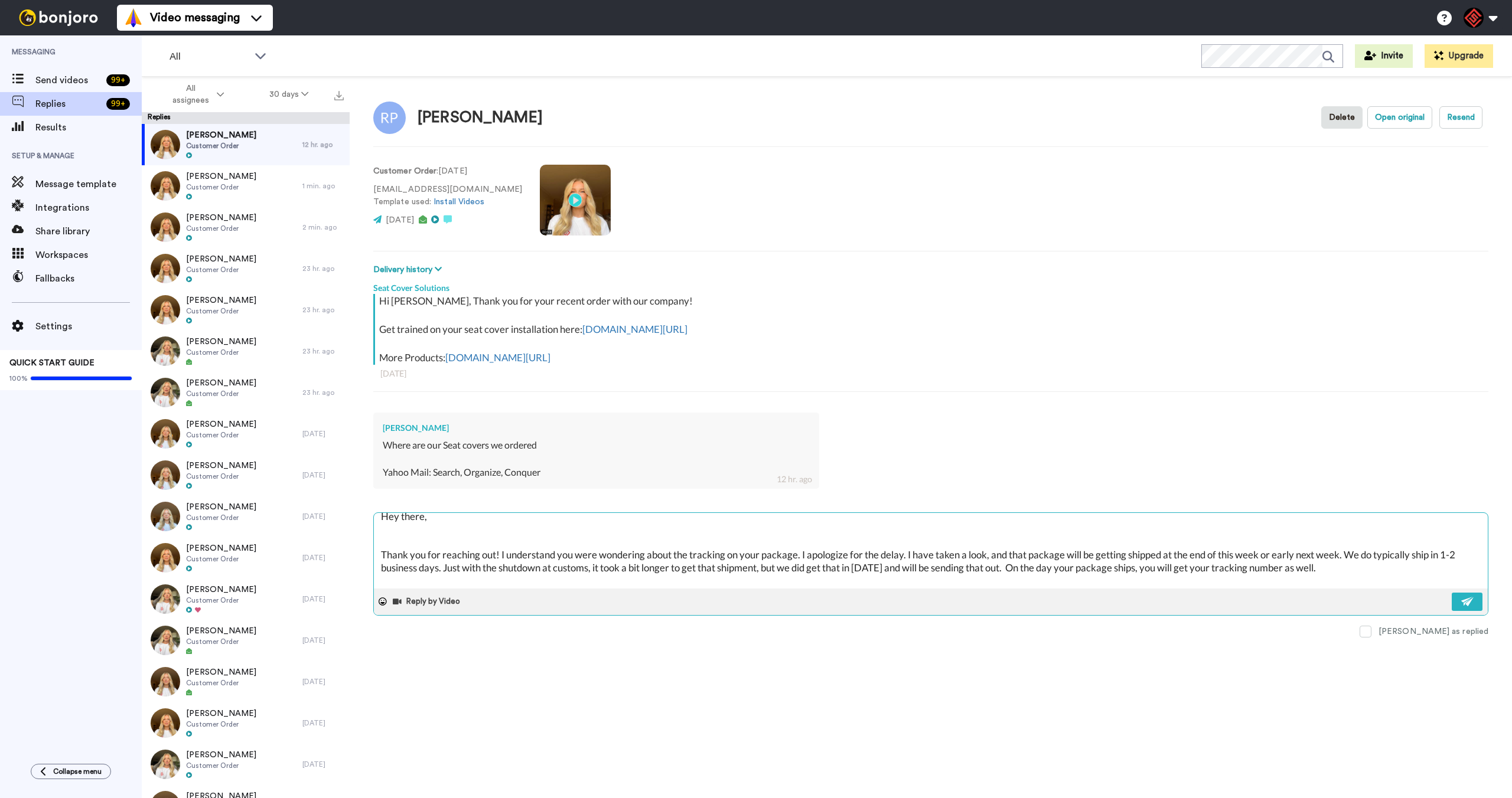
scroll to position [22, 0]
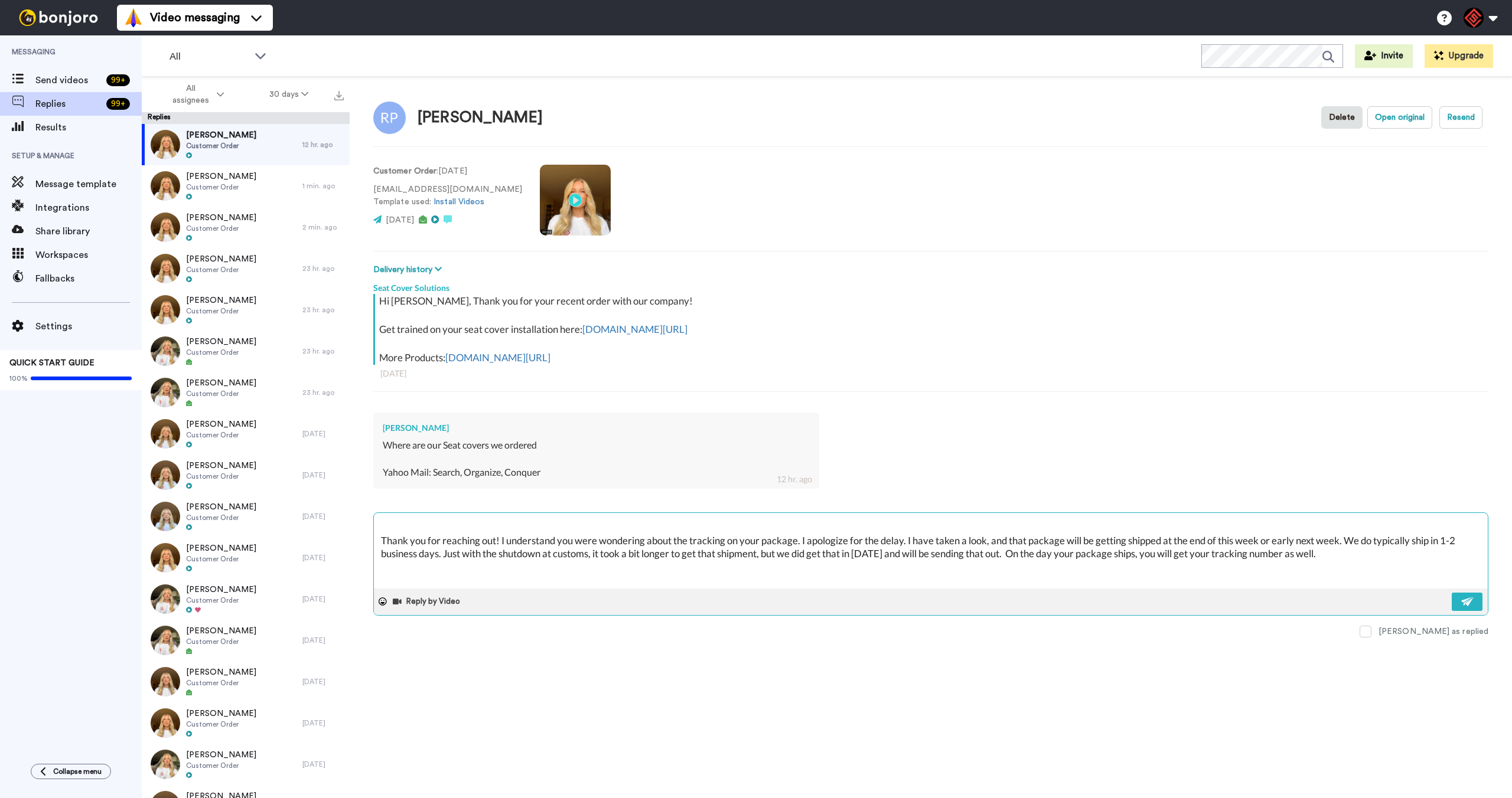
drag, startPoint x: 1167, startPoint y: 541, endPoint x: 1301, endPoint y: 540, distance: 134.0
click at [1301, 540] on textarea "Hey there, Thank you for reaching out! I understand you were wondering about th…" at bounding box center [931, 551] width 1114 height 75
type textarea "x"
type textarea "Hey there, Thank you for reaching out! I understand you were wondering about th…"
type textarea "x"
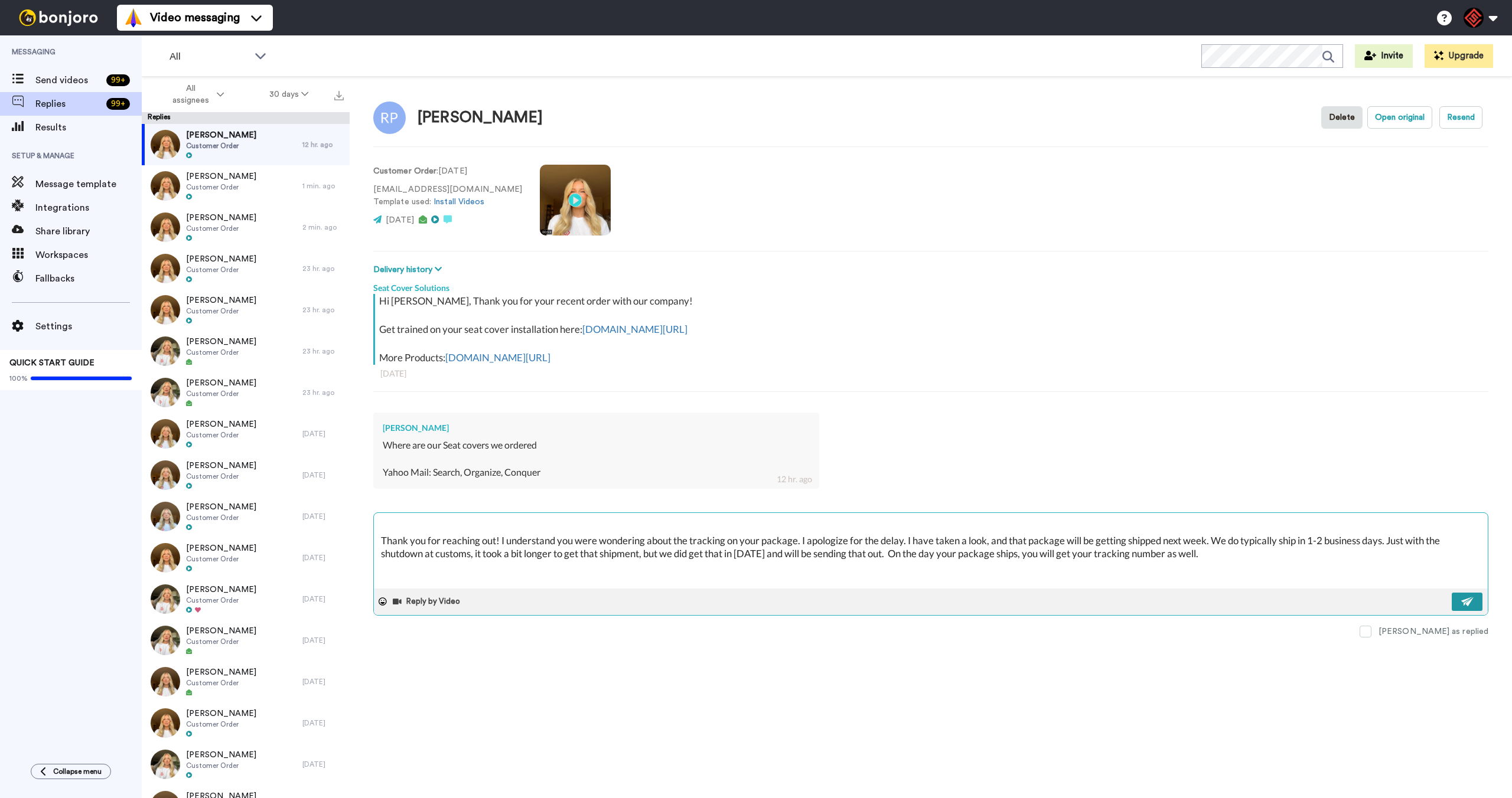
type textarea "Hey there, Thank you for reaching out! I understand you were wondering about th…"
click at [1469, 608] on button at bounding box center [1467, 602] width 31 height 18
type textarea "x"
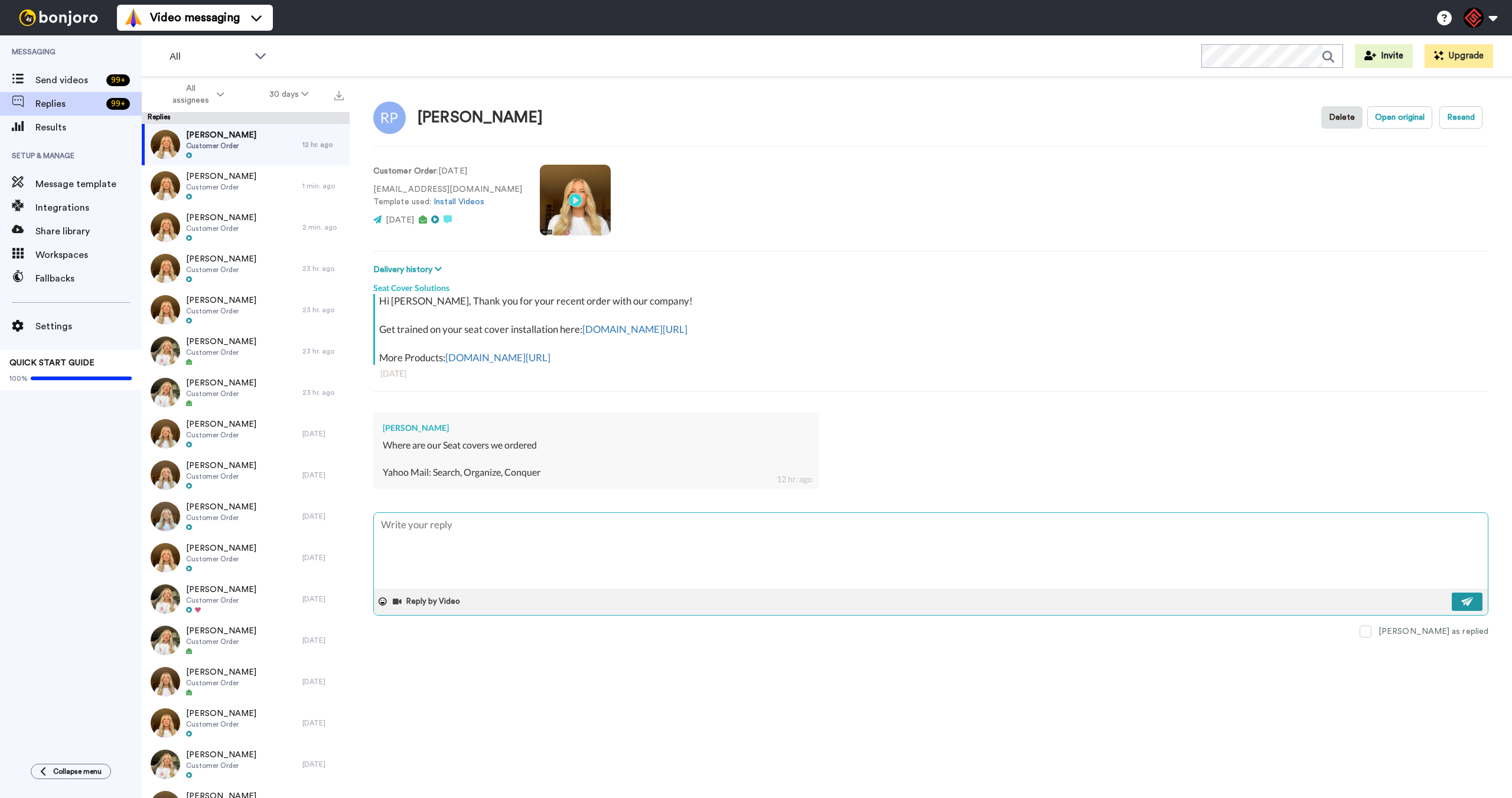
scroll to position [0, 0]
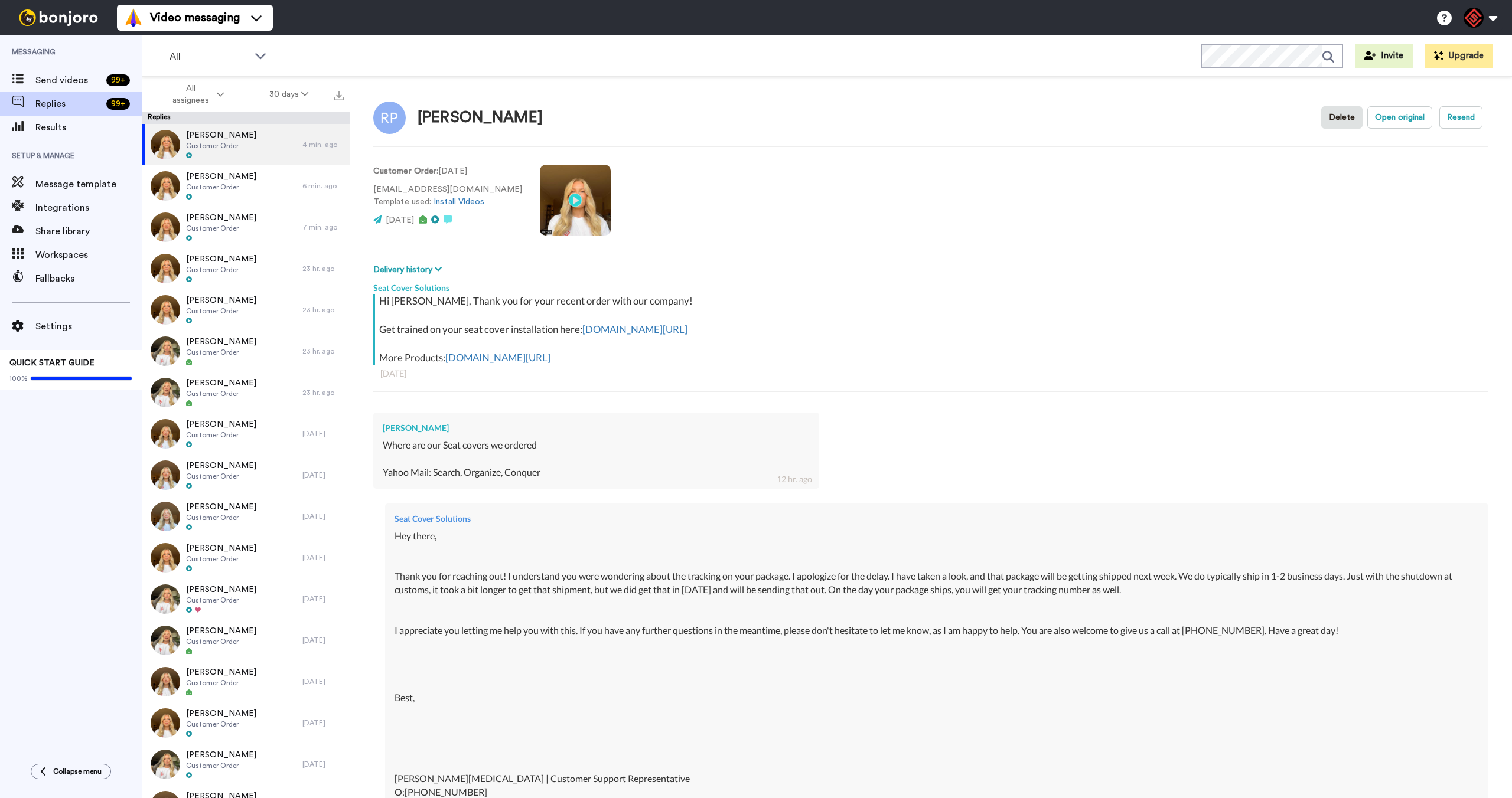
type textarea "x"
